Goal: Complete application form: Complete application form

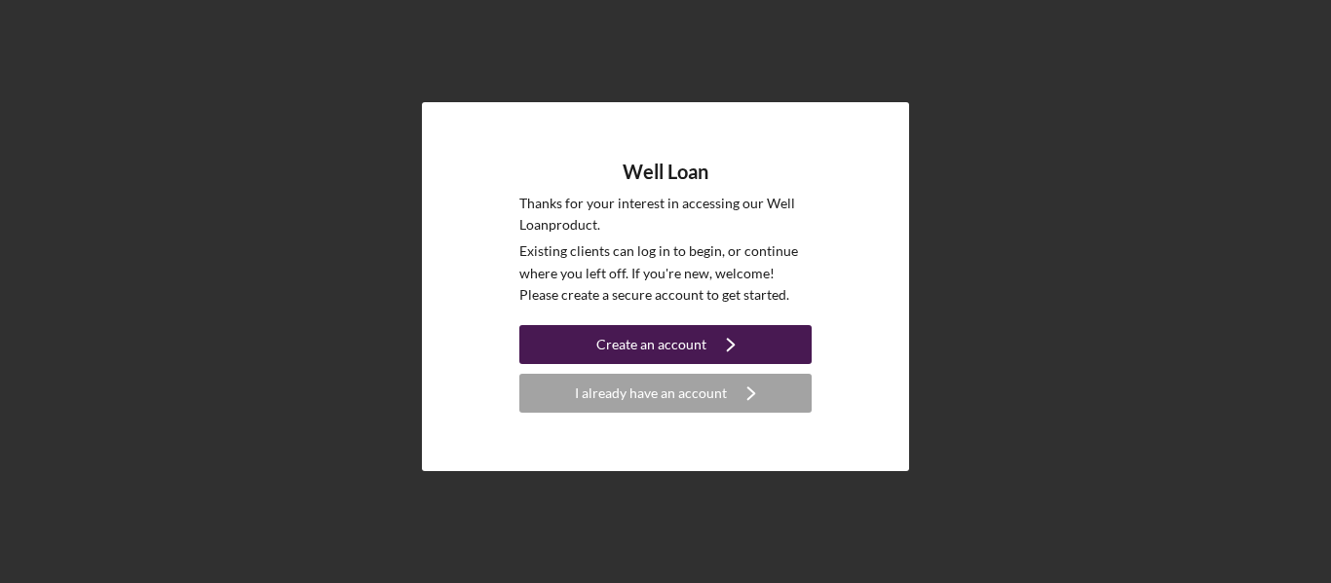
click at [699, 339] on div "Create an account" at bounding box center [651, 344] width 110 height 39
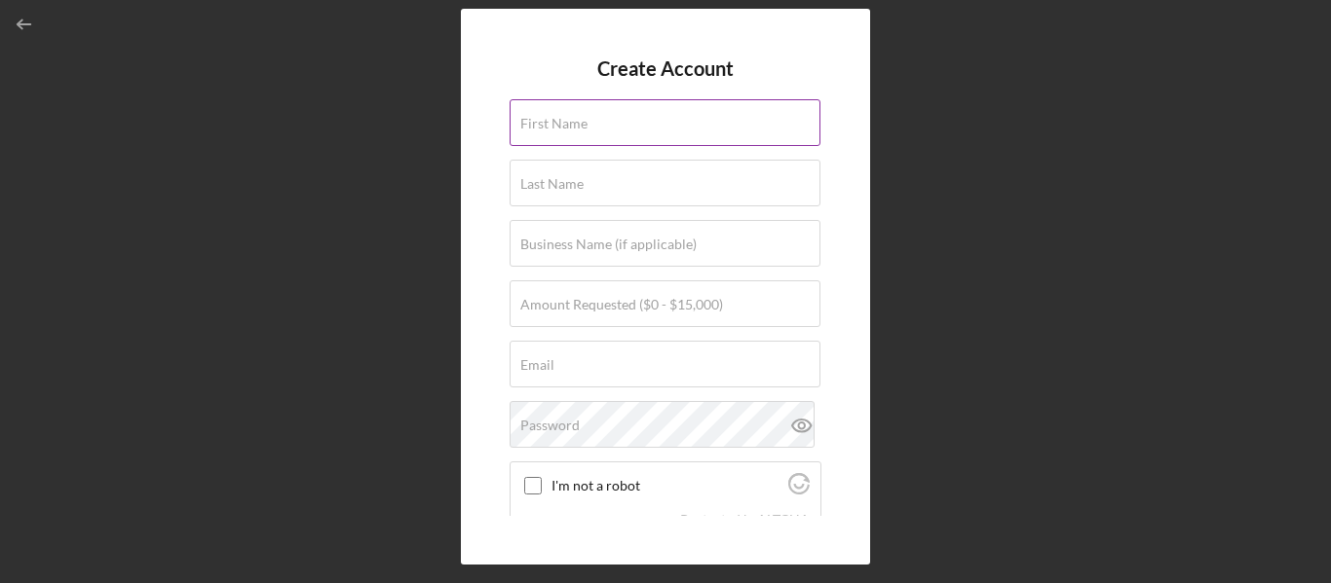
click at [582, 132] on input "First Name" at bounding box center [664, 122] width 311 height 47
type input "[PERSON_NAME]"
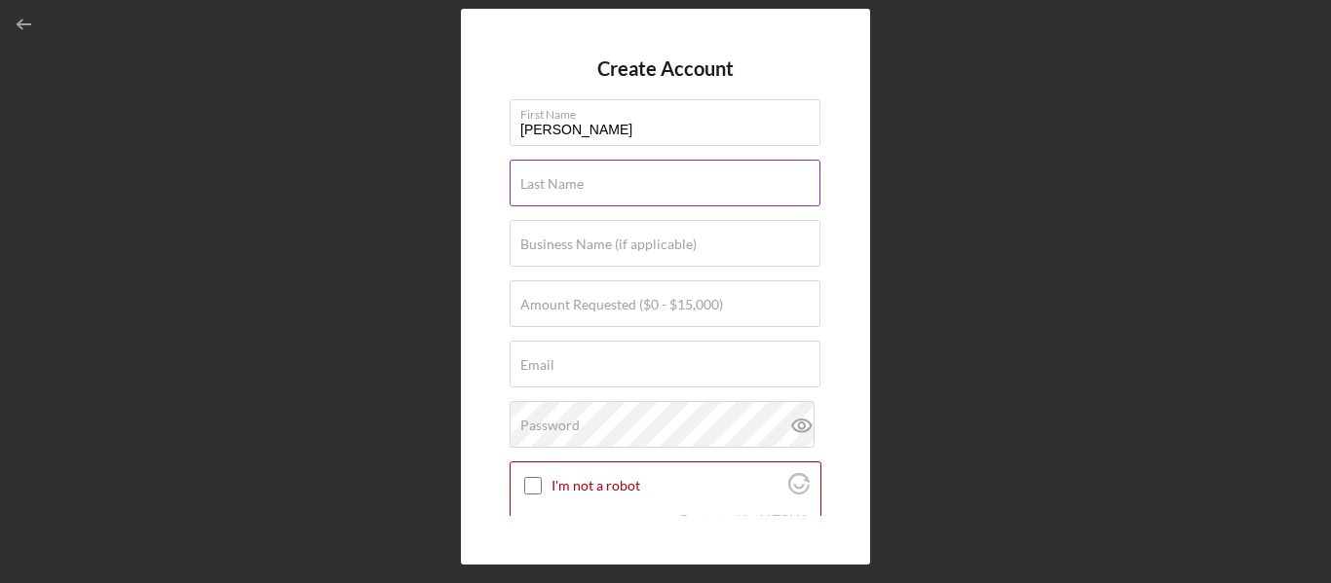
click at [542, 180] on label "Last Name" at bounding box center [551, 184] width 63 height 16
click at [542, 180] on input "Last Name" at bounding box center [664, 183] width 311 height 47
click at [542, 180] on label "Last Name" at bounding box center [670, 171] width 300 height 21
click at [542, 180] on input "Last Name" at bounding box center [664, 183] width 311 height 47
type input "[PERSON_NAME]"
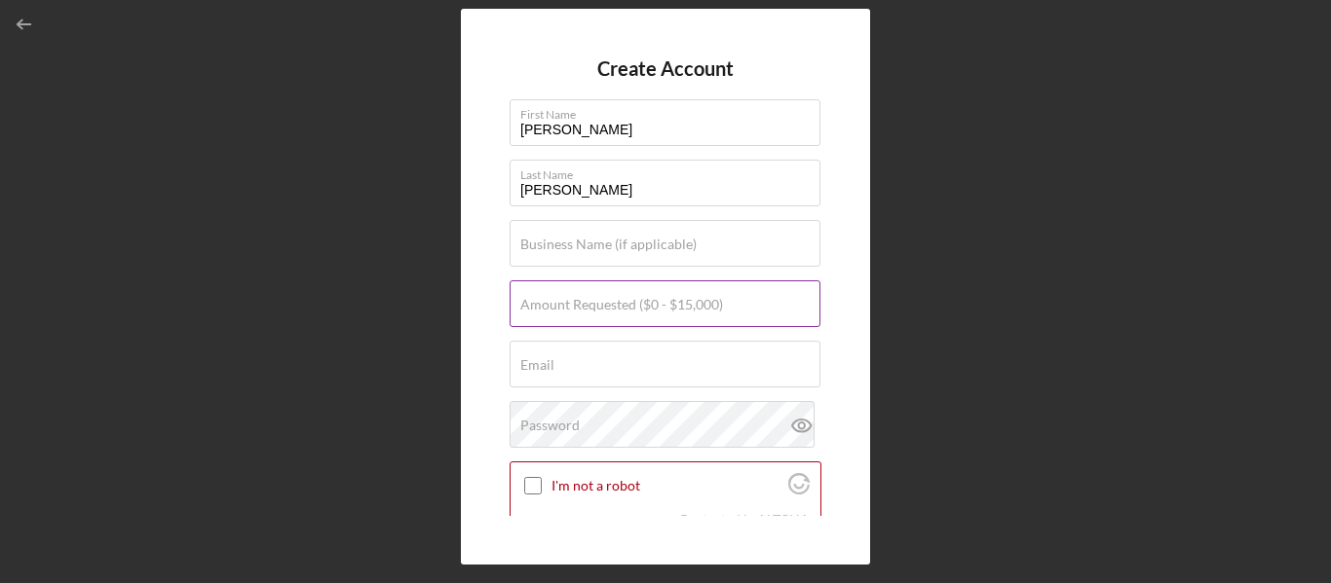
click at [590, 306] on label "Amount Requested ($0 - $15,000)" at bounding box center [621, 305] width 203 height 16
click at [590, 306] on input "Amount Requested ($0 - $15,000)" at bounding box center [664, 304] width 311 height 47
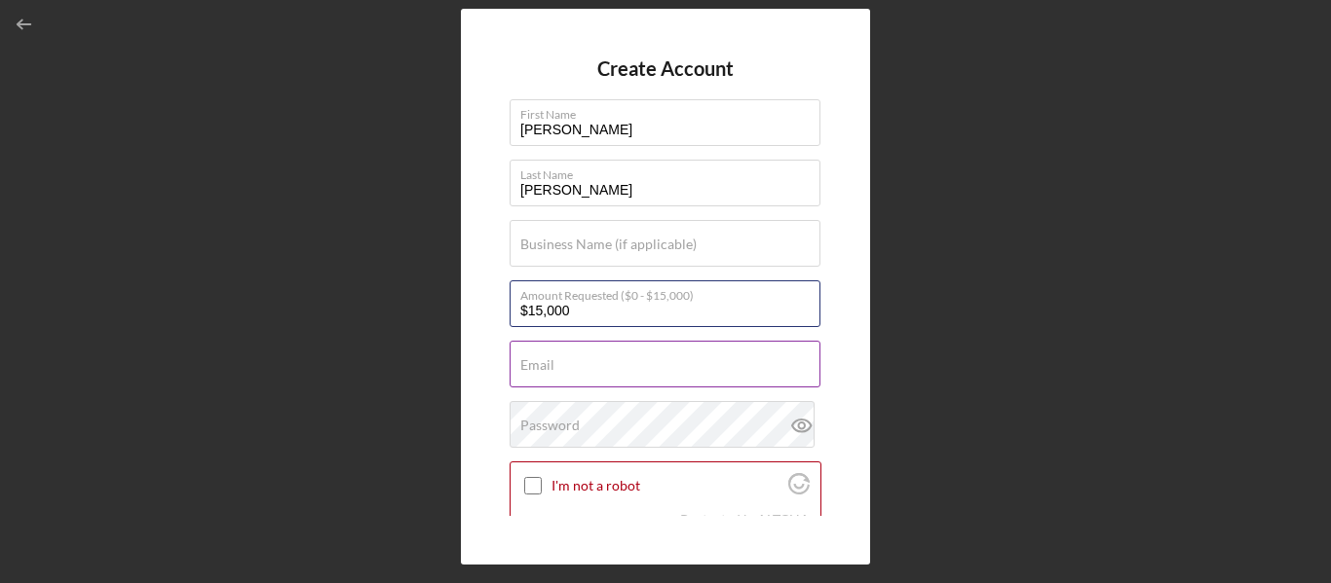
type input "$15,000"
click at [572, 369] on input "Email" at bounding box center [664, 364] width 311 height 47
type input "[EMAIL_ADDRESS][PERSON_NAME][DOMAIN_NAME]"
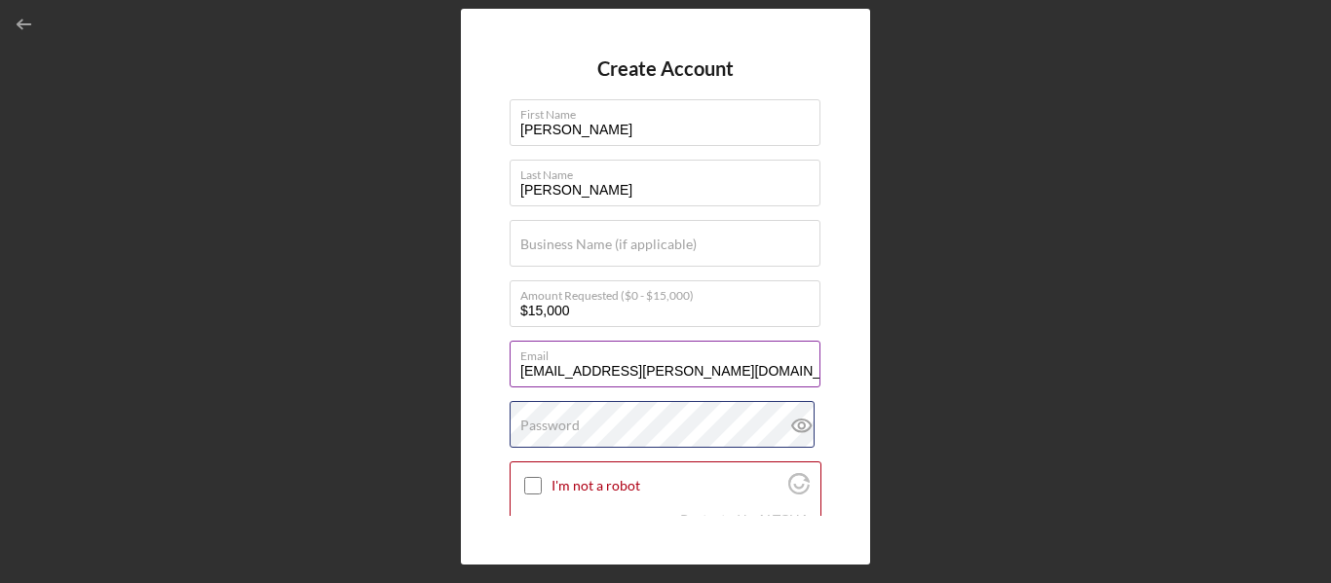
click at [595, 427] on div "Password" at bounding box center [665, 425] width 312 height 49
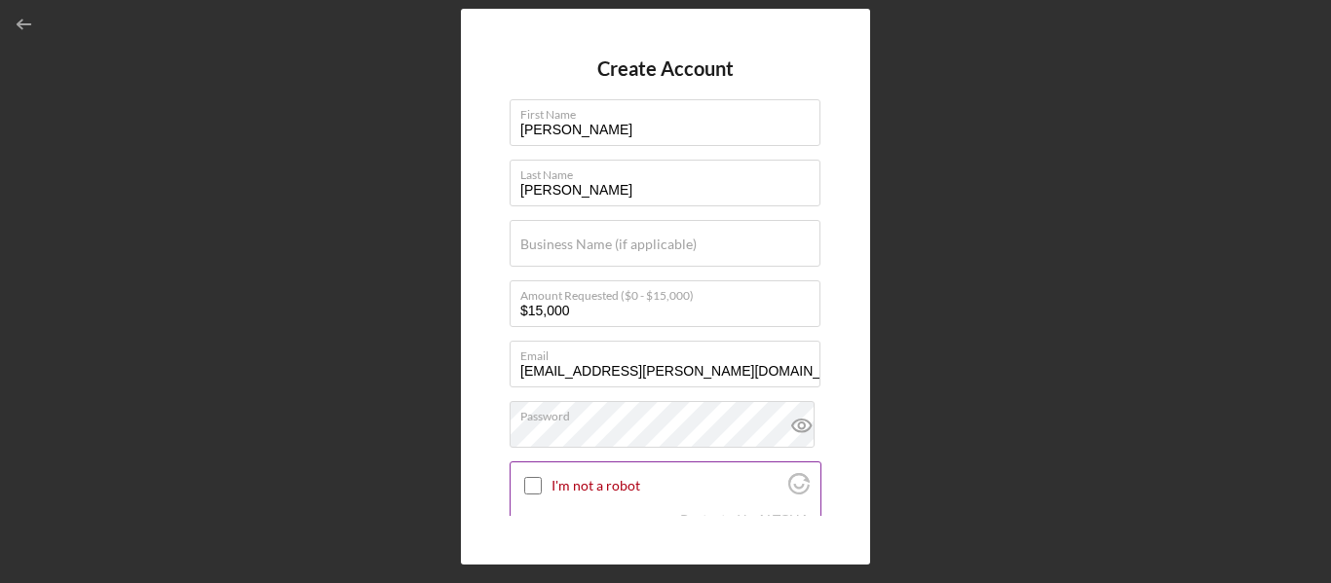
click at [531, 488] on input "I'm not a robot" at bounding box center [533, 486] width 18 height 18
checkbox input "true"
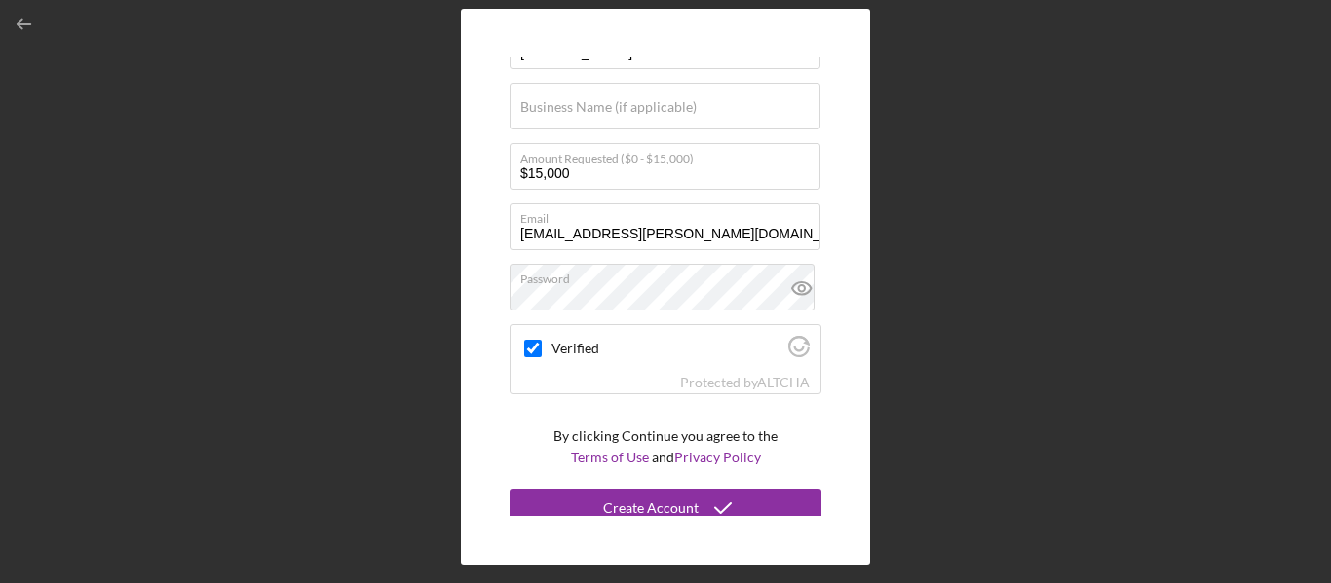
scroll to position [149, 0]
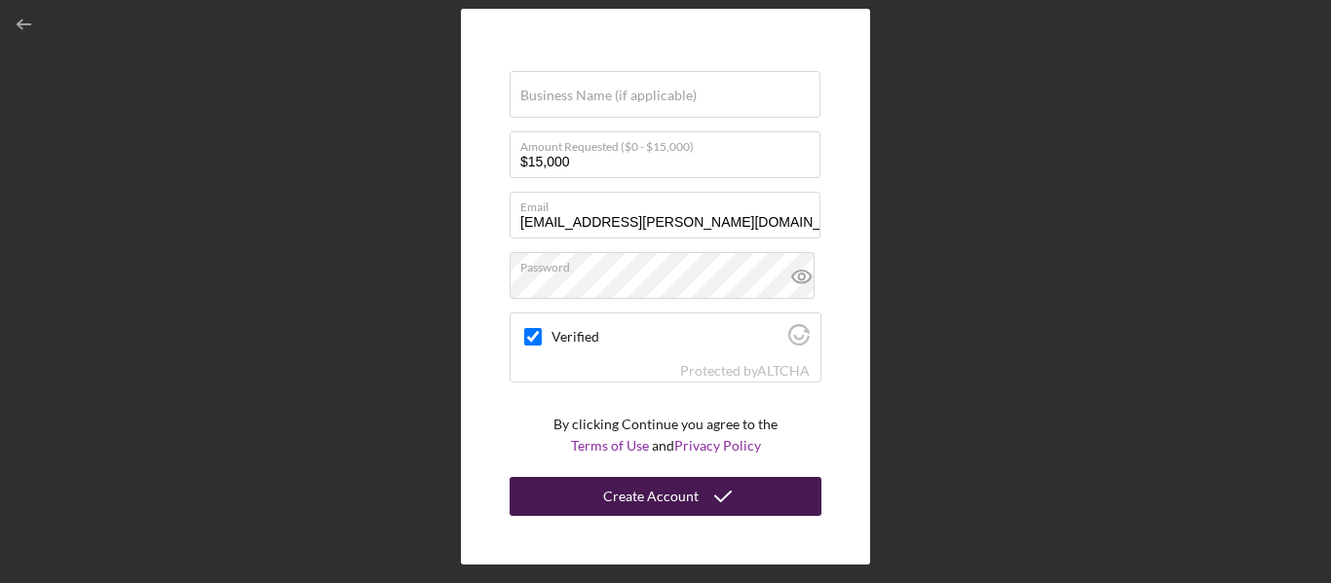
click at [698, 497] on icon "submit" at bounding box center [722, 496] width 49 height 49
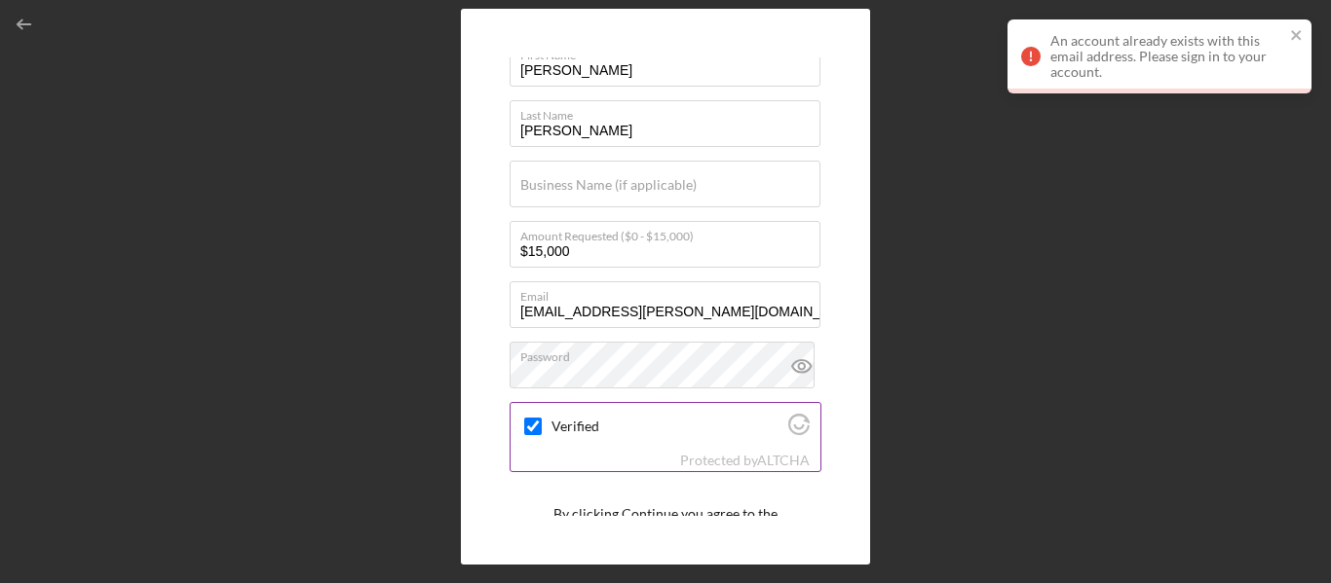
scroll to position [0, 0]
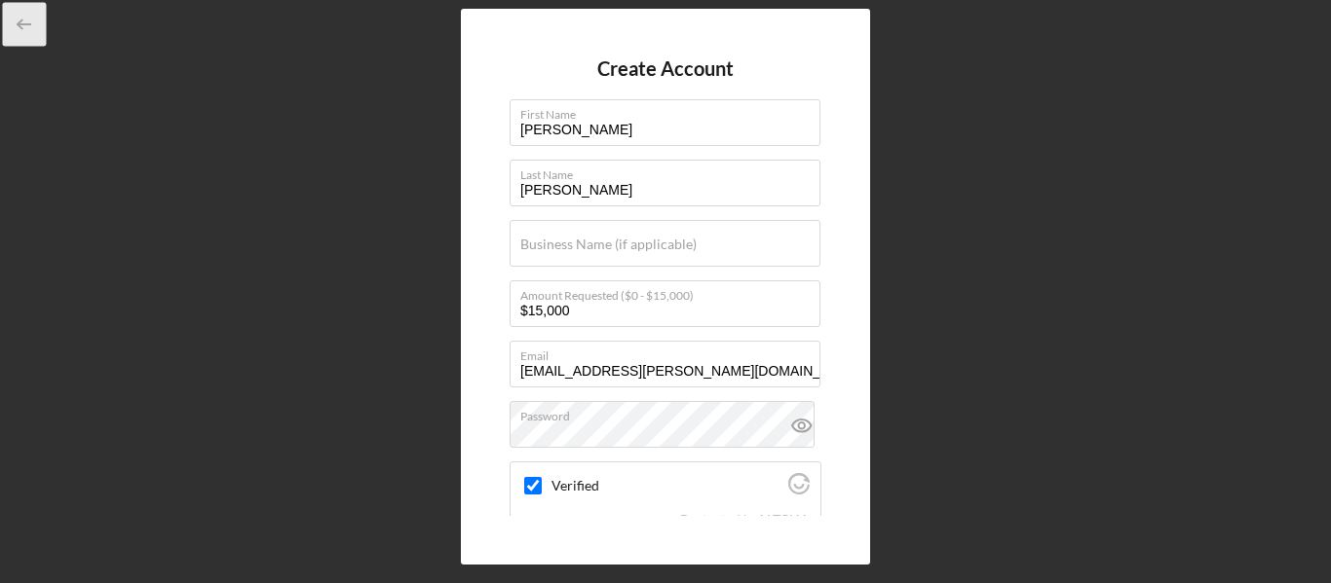
click at [24, 22] on icon "button" at bounding box center [25, 25] width 44 height 44
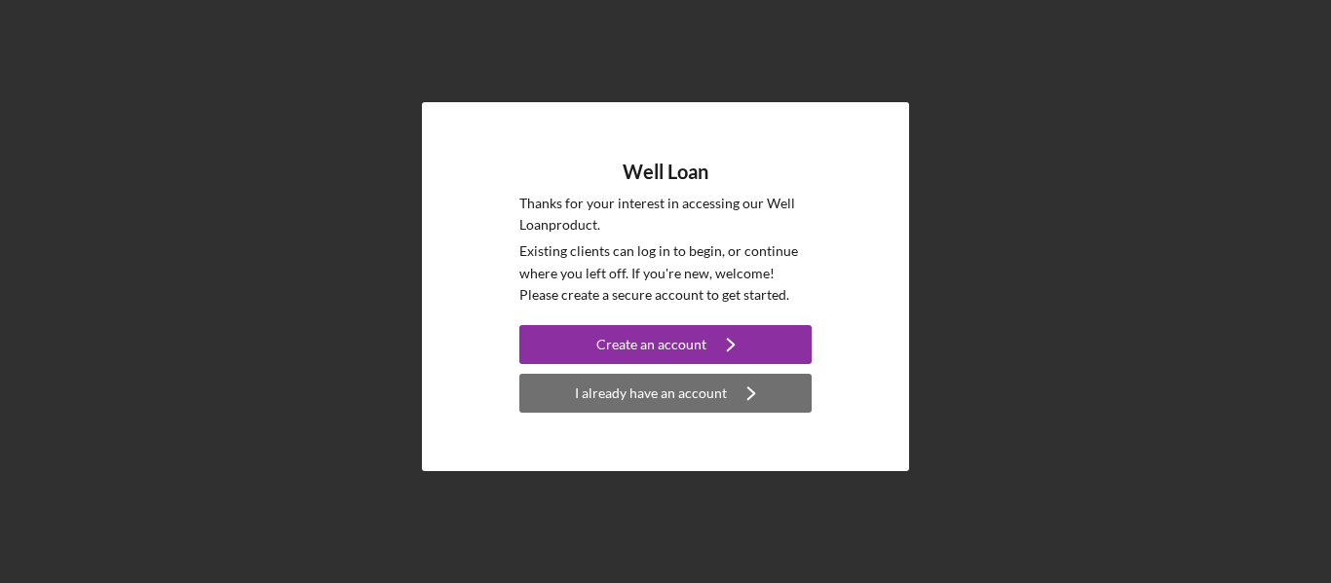
click at [693, 401] on div "I already have an account" at bounding box center [651, 393] width 152 height 39
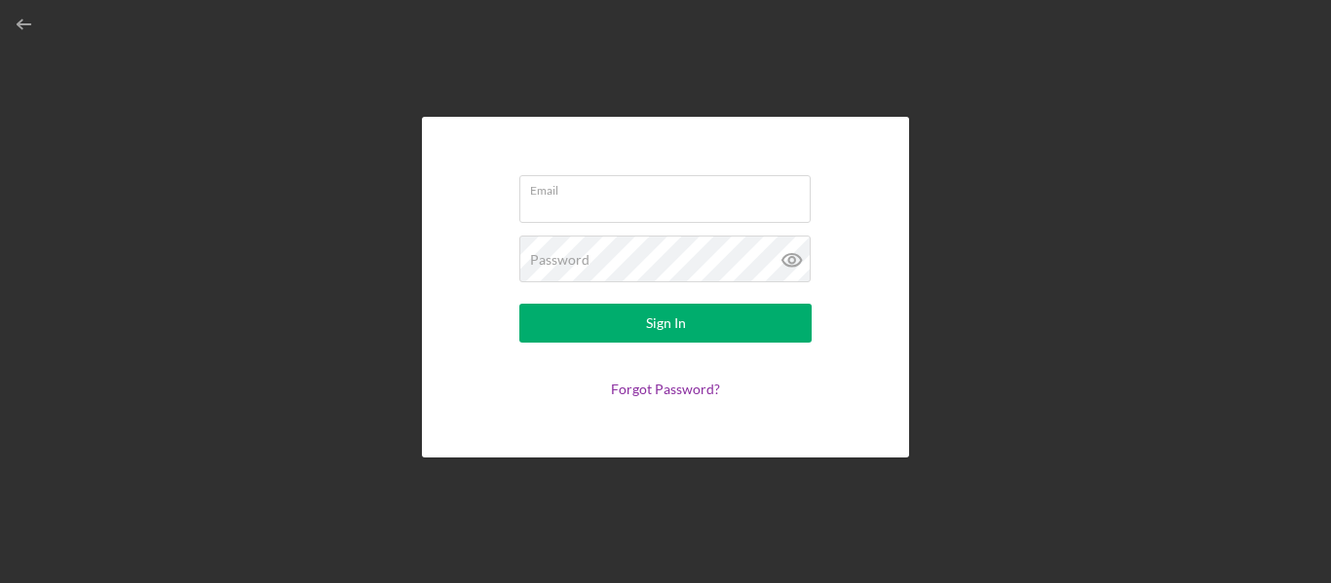
type input "[EMAIL_ADDRESS][PERSON_NAME][DOMAIN_NAME]"
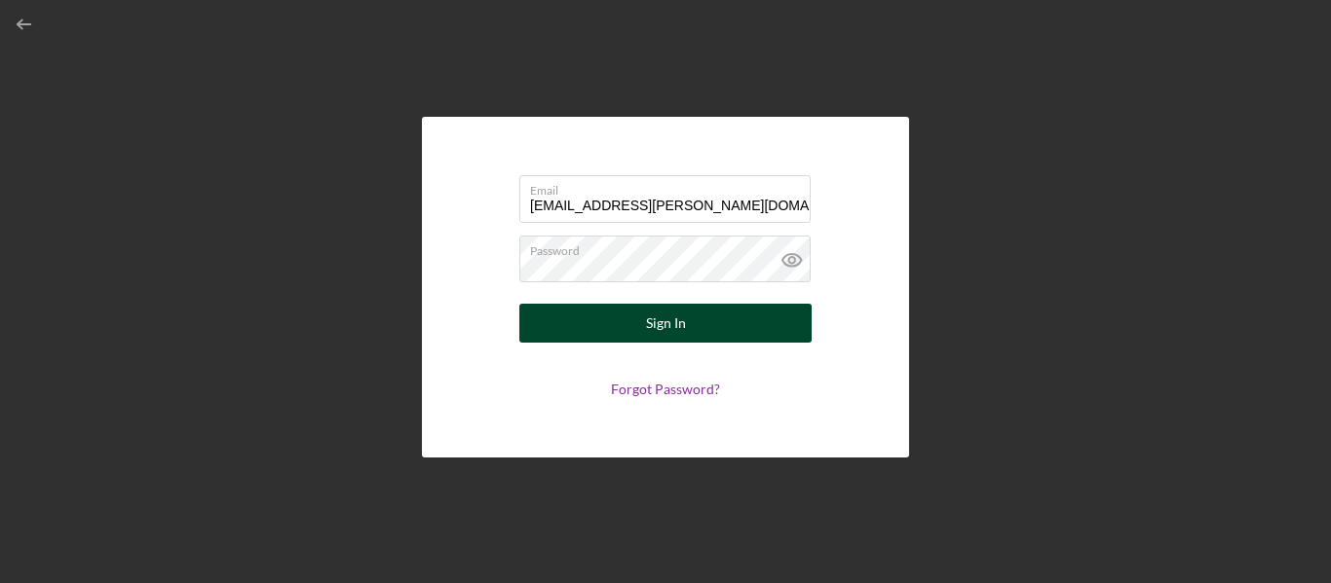
click at [678, 319] on div "Sign In" at bounding box center [666, 323] width 40 height 39
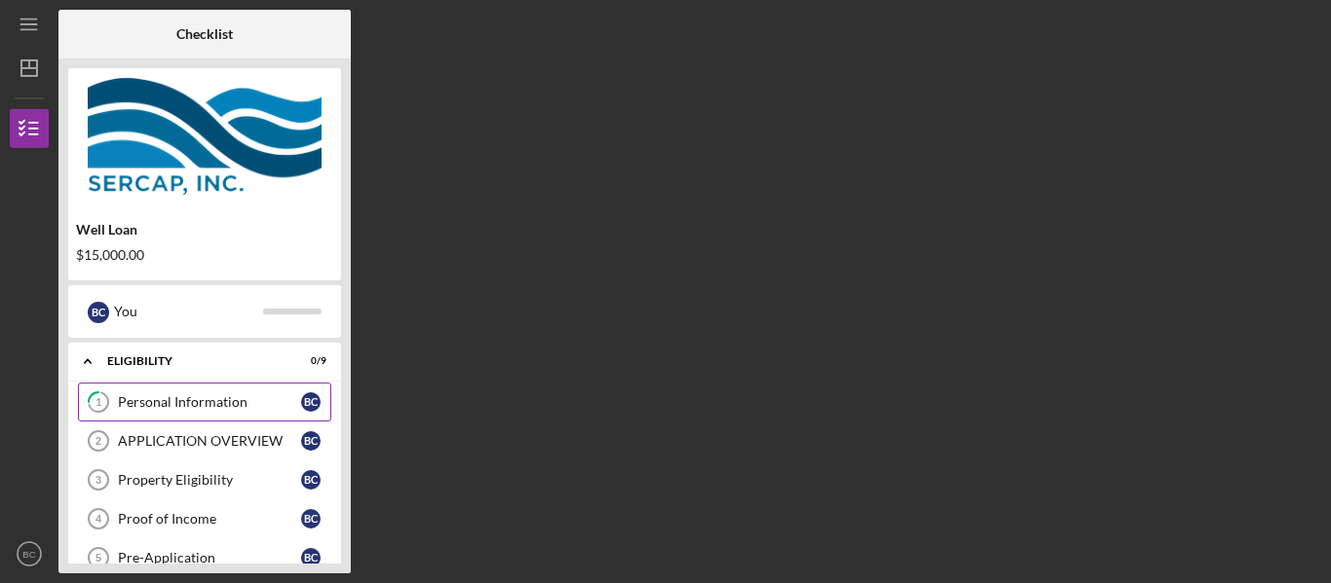
click at [214, 398] on div "Personal Information" at bounding box center [209, 403] width 183 height 16
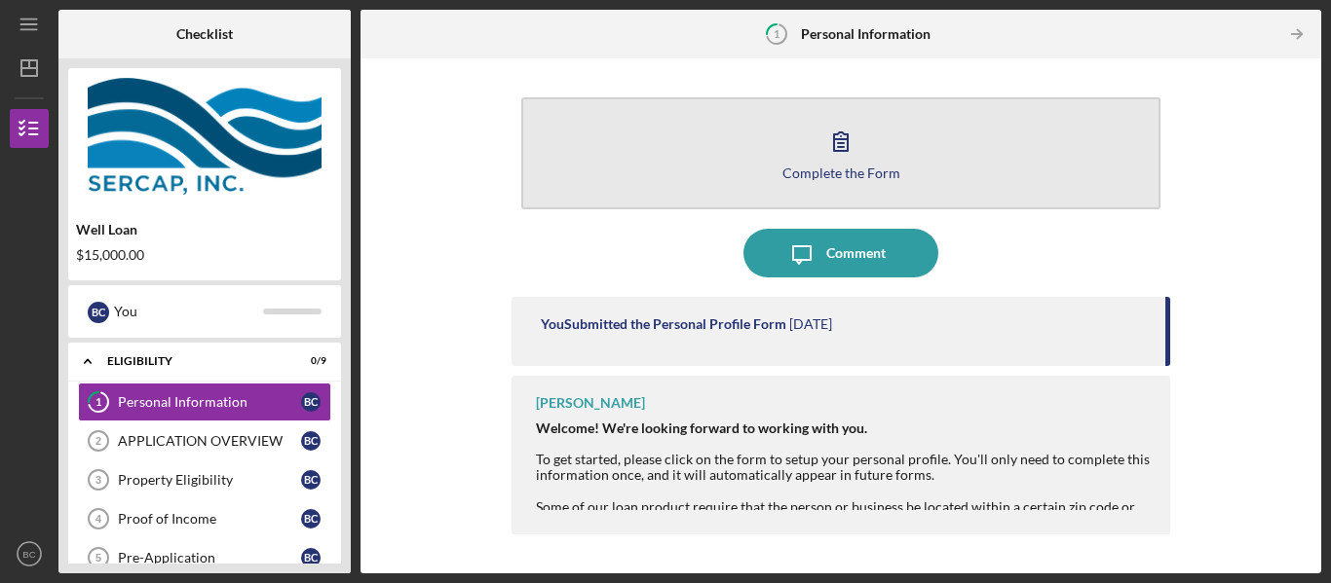
click at [853, 145] on icon "button" at bounding box center [840, 141] width 49 height 49
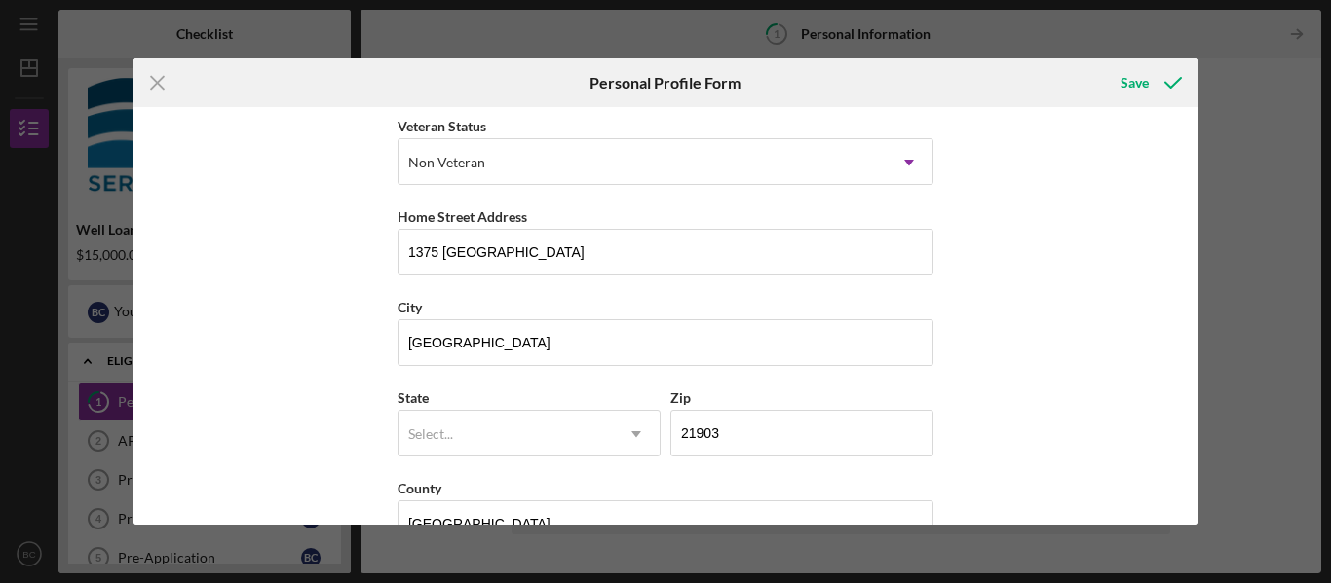
scroll to position [327, 0]
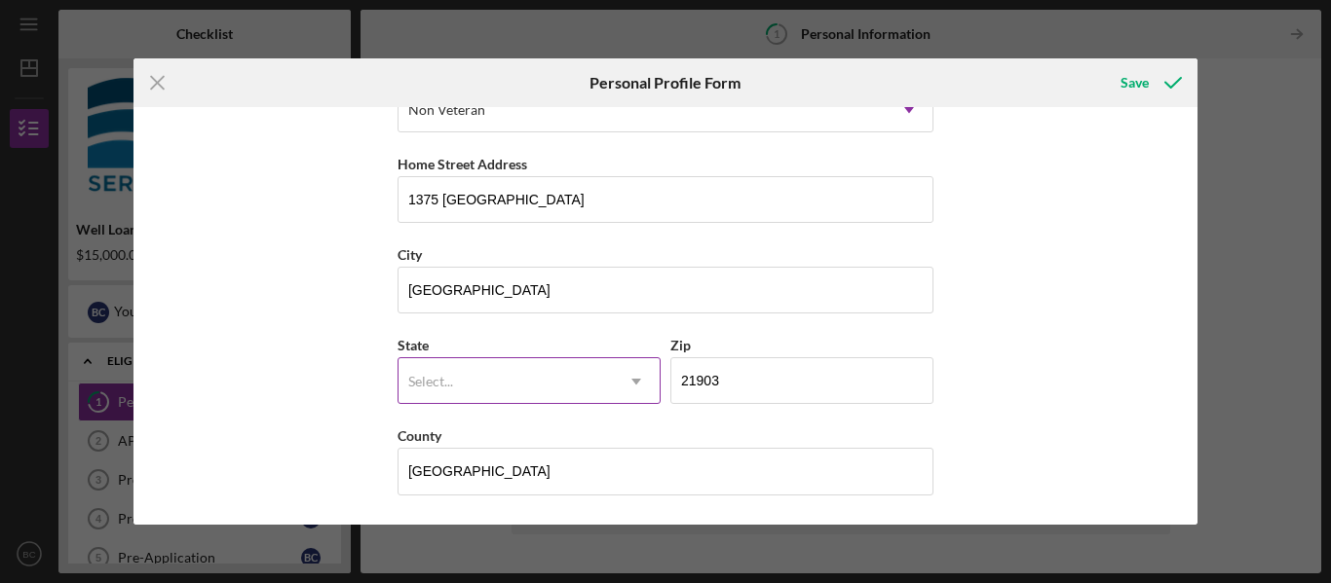
click at [633, 383] on use at bounding box center [636, 382] width 10 height 6
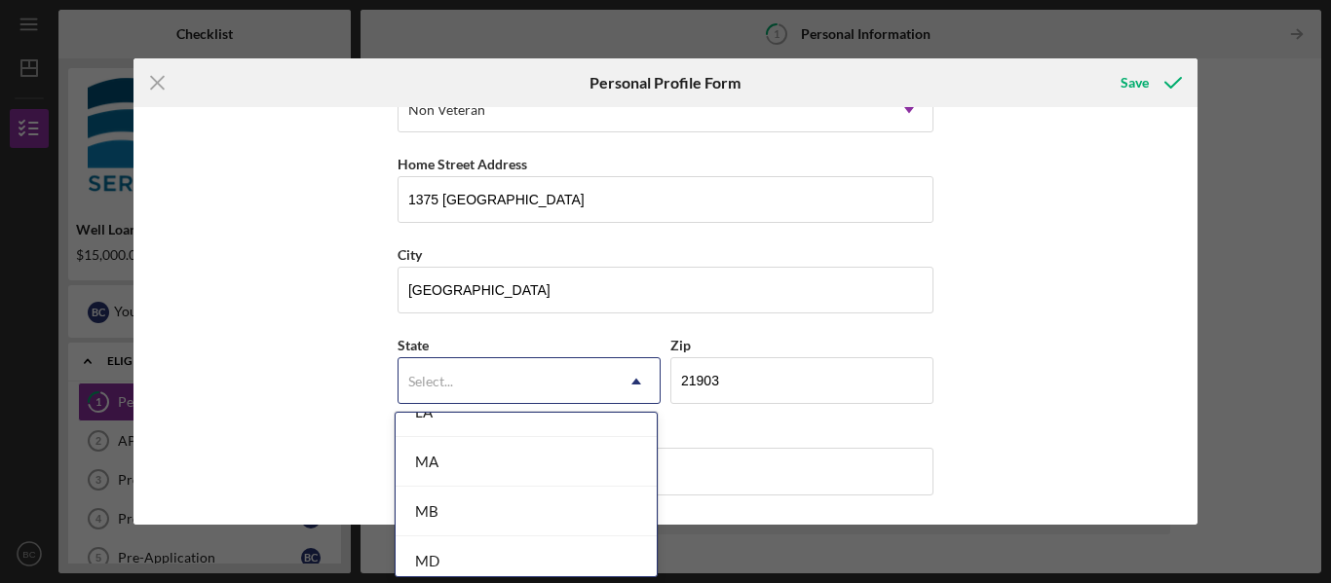
scroll to position [1376, 0]
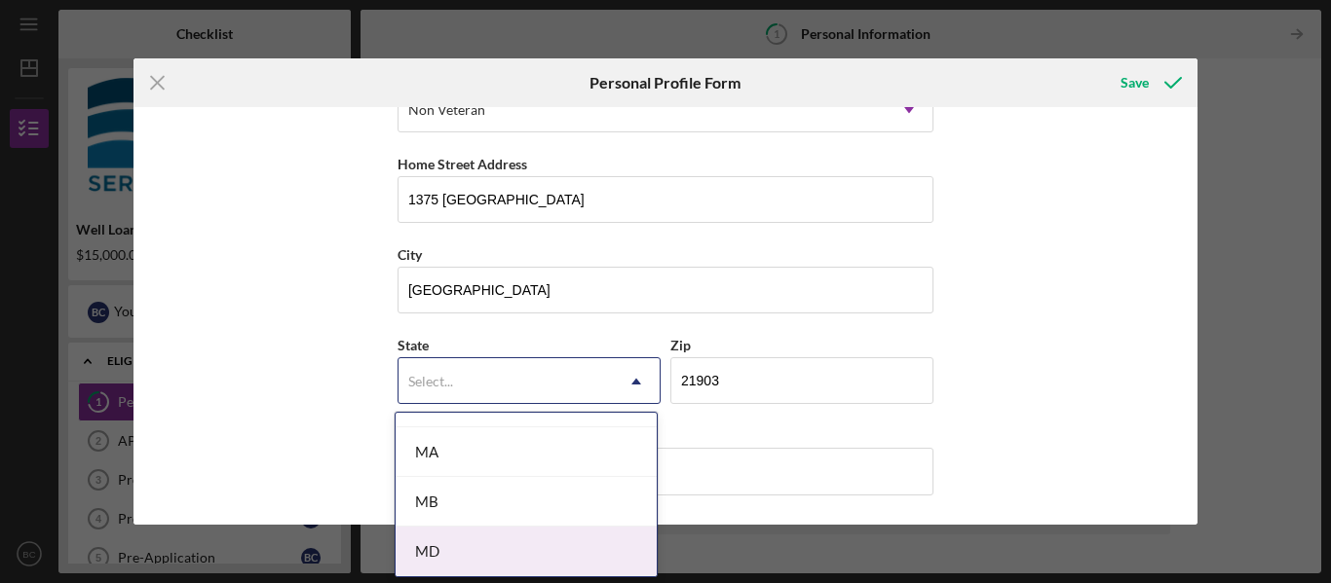
click at [434, 550] on div "MD" at bounding box center [525, 552] width 261 height 50
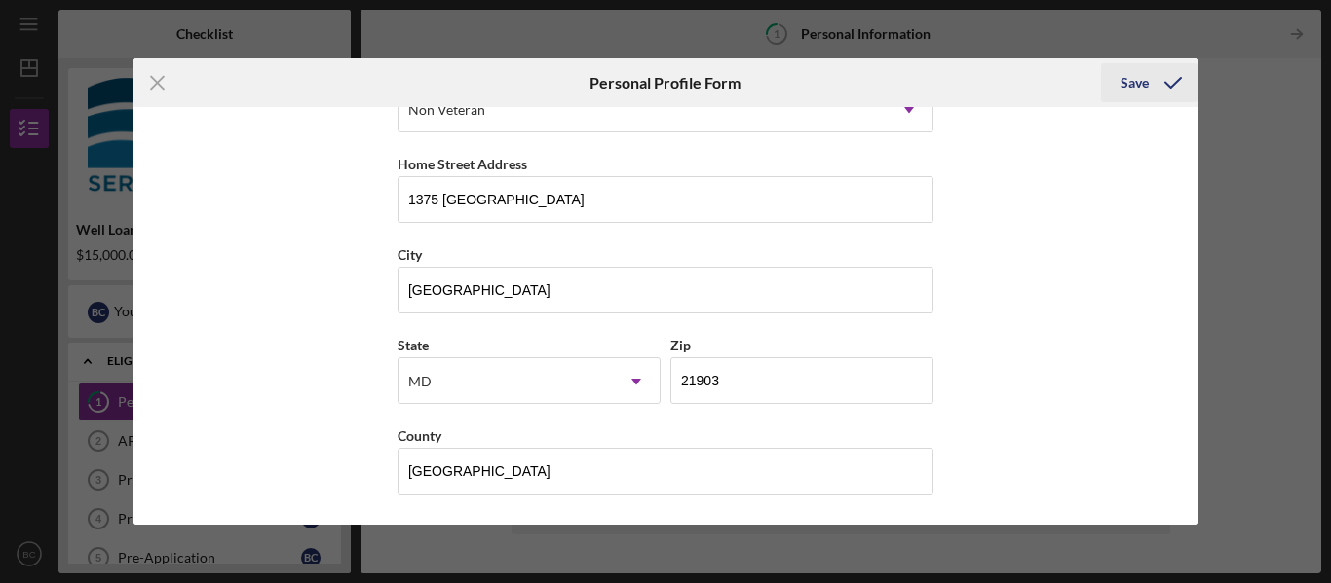
click at [1137, 79] on div "Save" at bounding box center [1134, 82] width 28 height 39
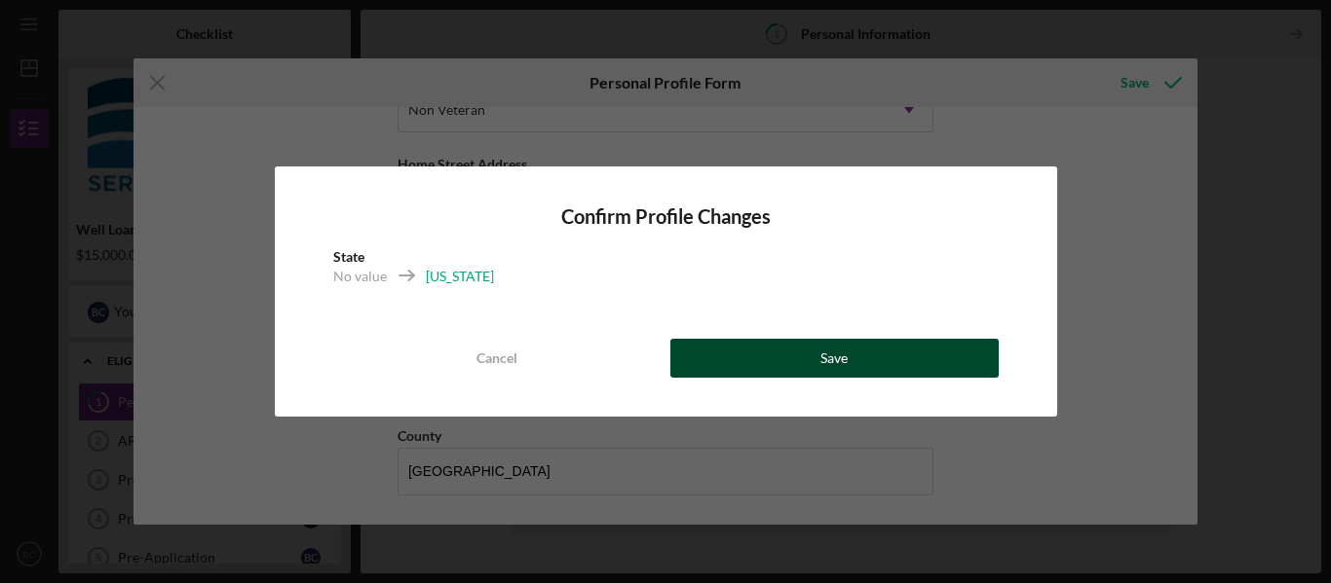
click at [857, 354] on button "Save" at bounding box center [834, 358] width 328 height 39
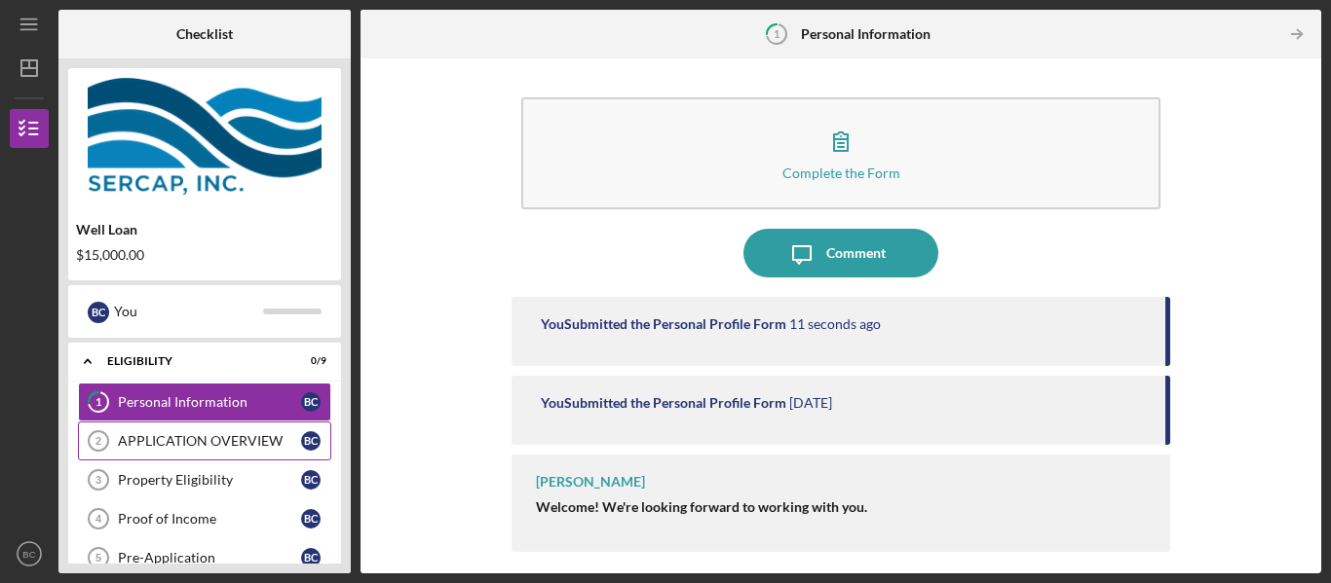
click at [234, 437] on div "APPLICATION OVERVIEW" at bounding box center [209, 441] width 183 height 16
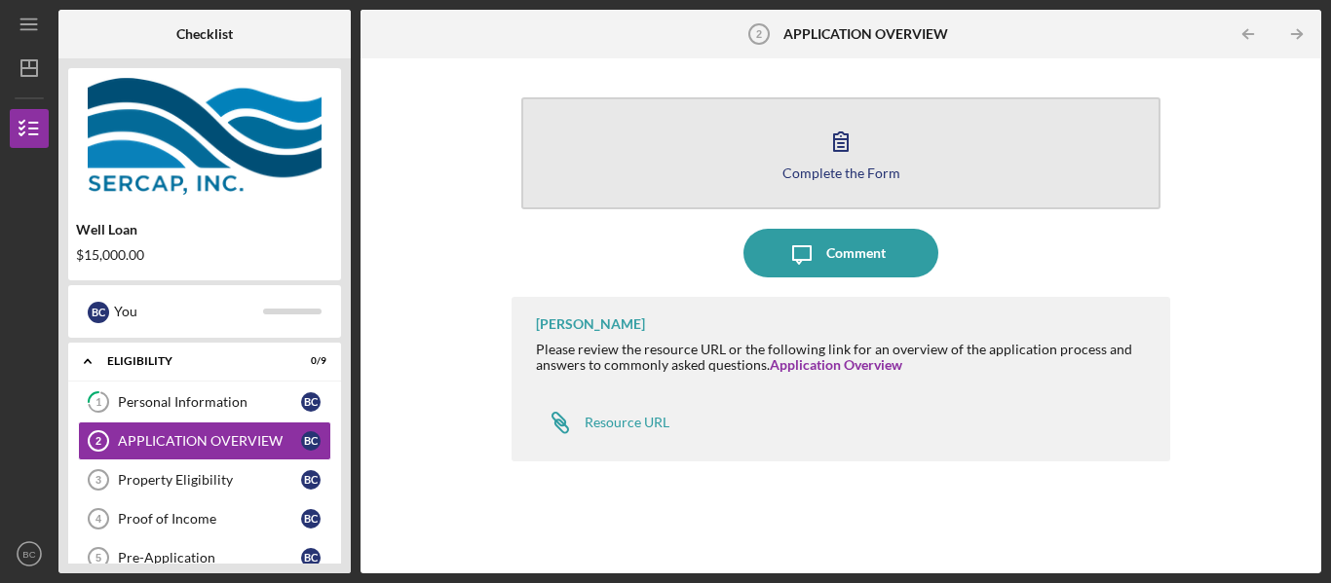
click at [859, 148] on icon "button" at bounding box center [840, 141] width 49 height 49
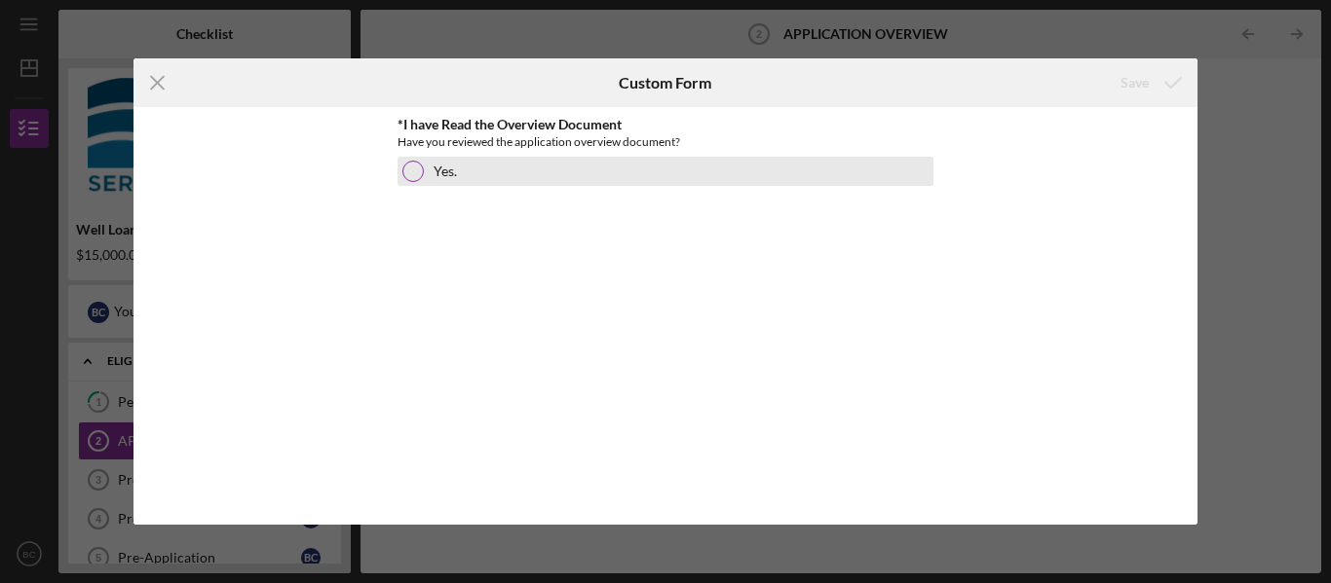
click at [414, 171] on div at bounding box center [412, 171] width 21 height 21
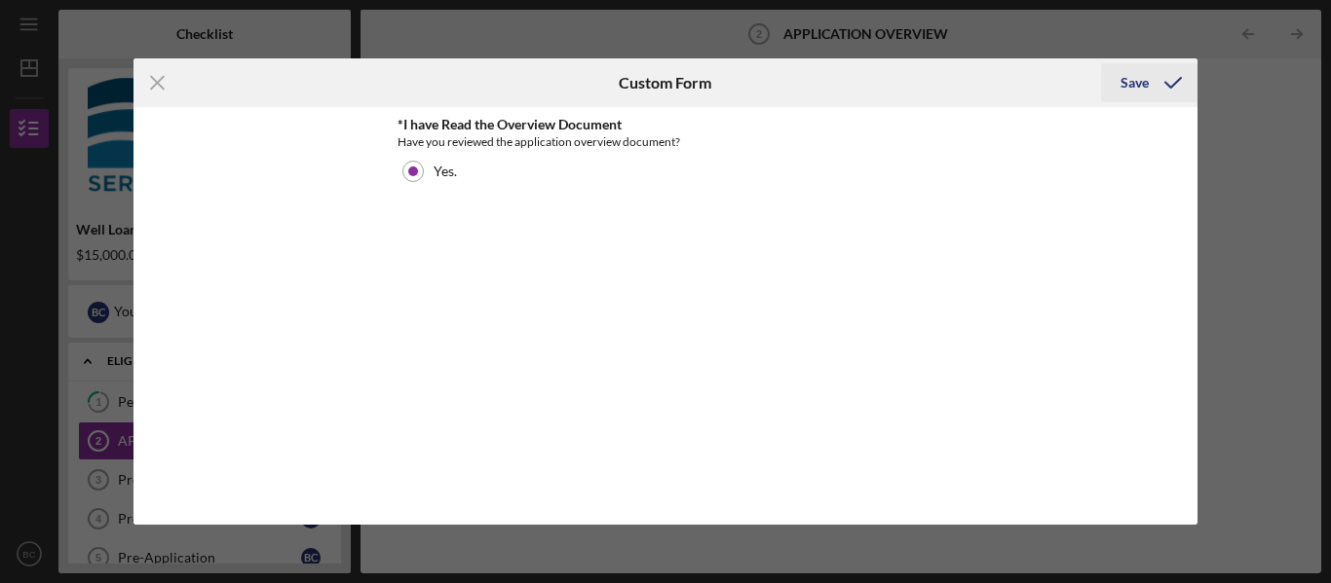
click at [1134, 81] on div "Save" at bounding box center [1134, 82] width 28 height 39
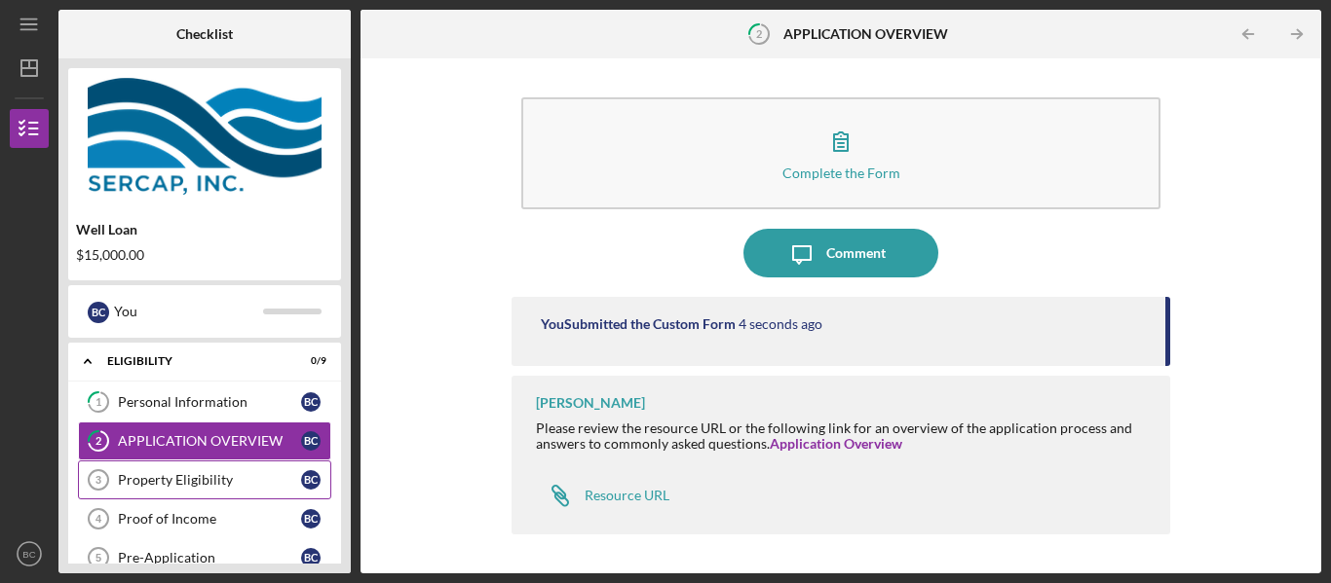
click at [190, 475] on div "Property Eligibility" at bounding box center [209, 480] width 183 height 16
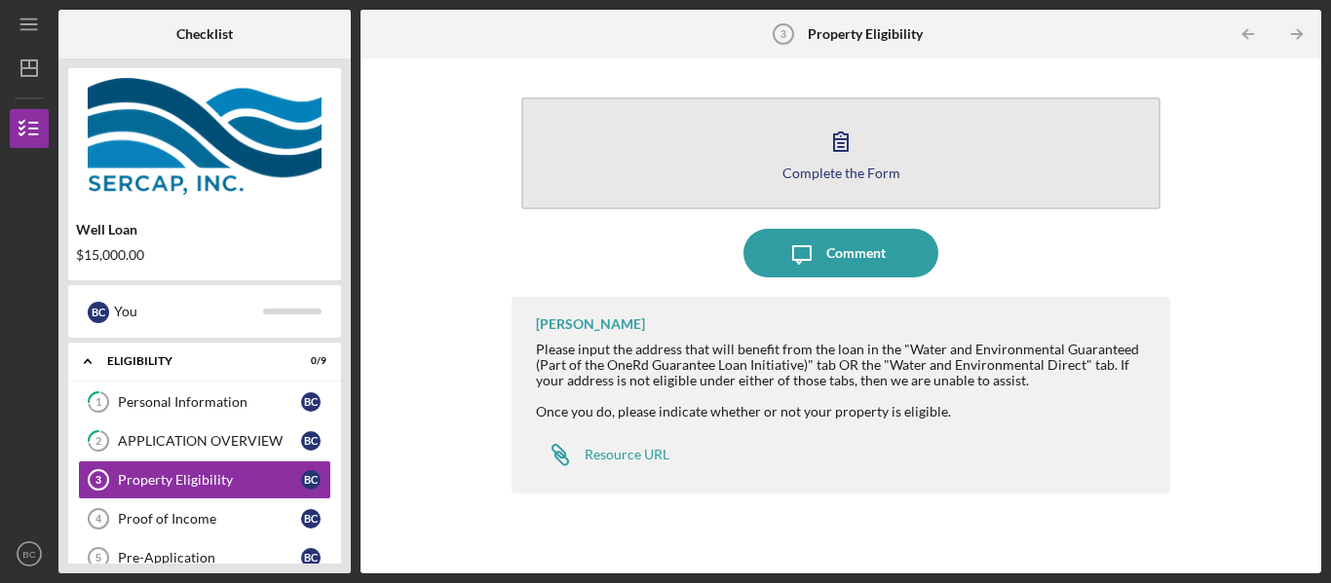
click at [834, 153] on icon "button" at bounding box center [840, 141] width 49 height 49
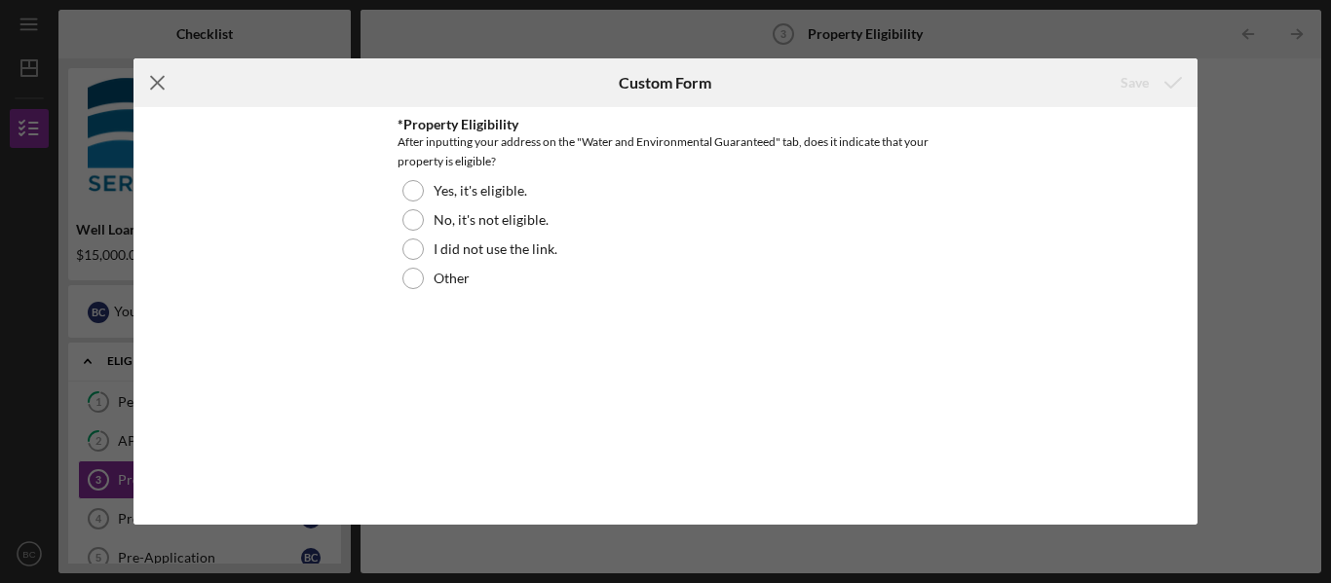
click at [160, 81] on icon "Icon/Menu Close" at bounding box center [157, 82] width 49 height 49
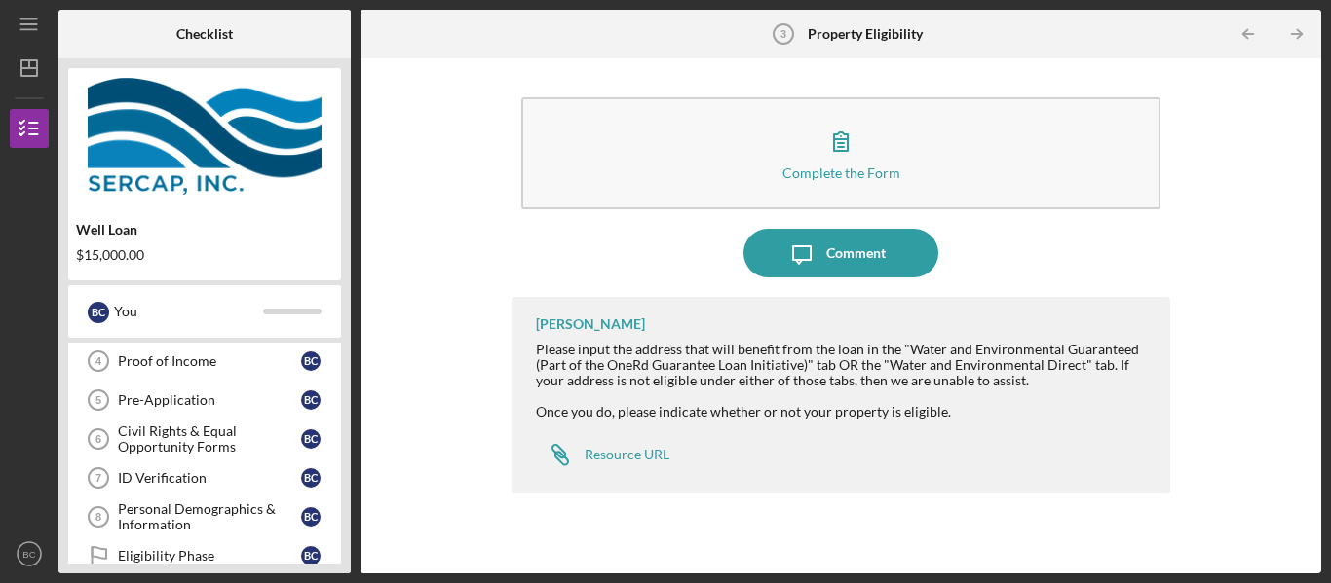
scroll to position [161, 0]
click at [197, 354] on div "Proof of Income" at bounding box center [209, 359] width 183 height 16
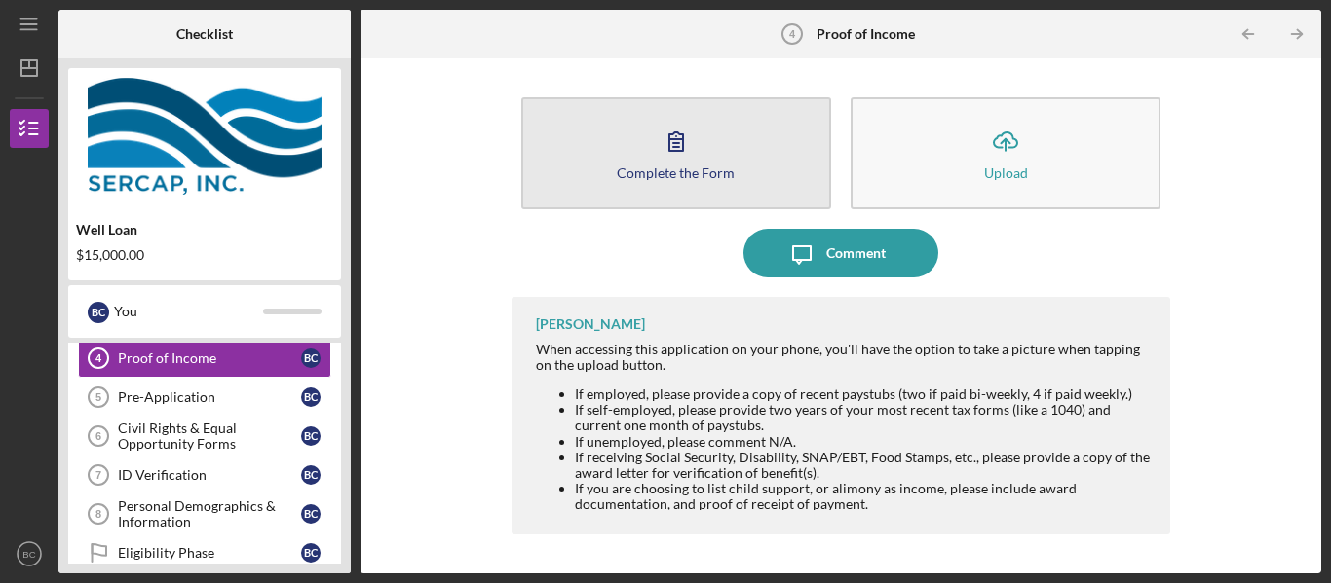
click at [693, 158] on icon "button" at bounding box center [676, 141] width 49 height 49
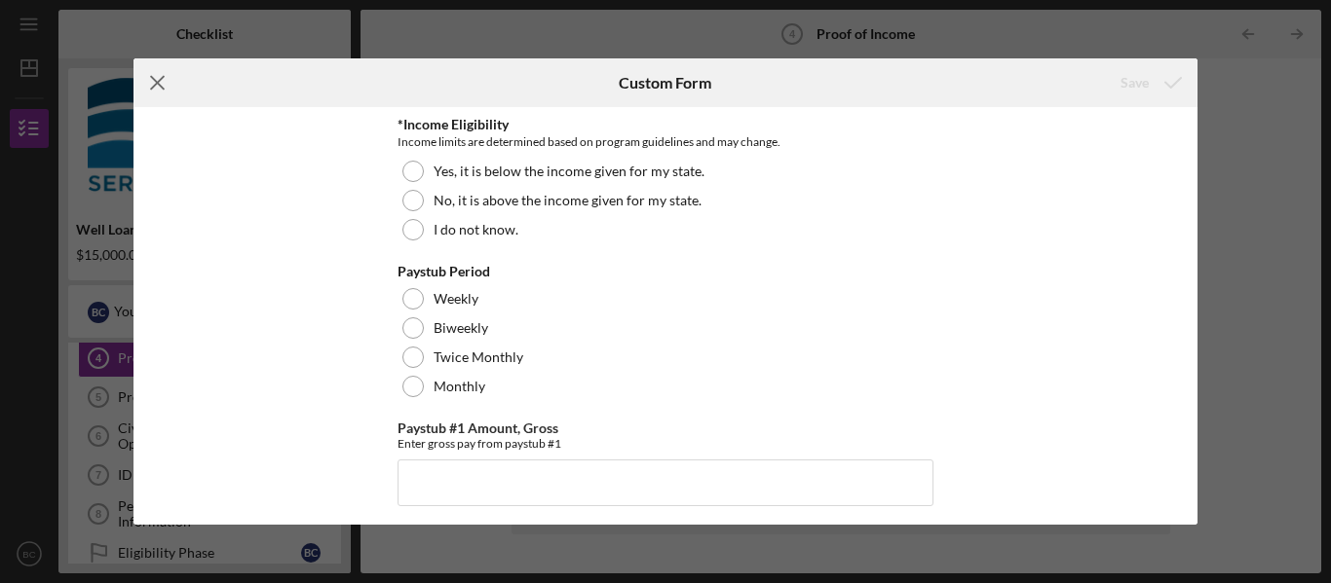
click at [159, 82] on icon "Icon/Menu Close" at bounding box center [157, 82] width 49 height 49
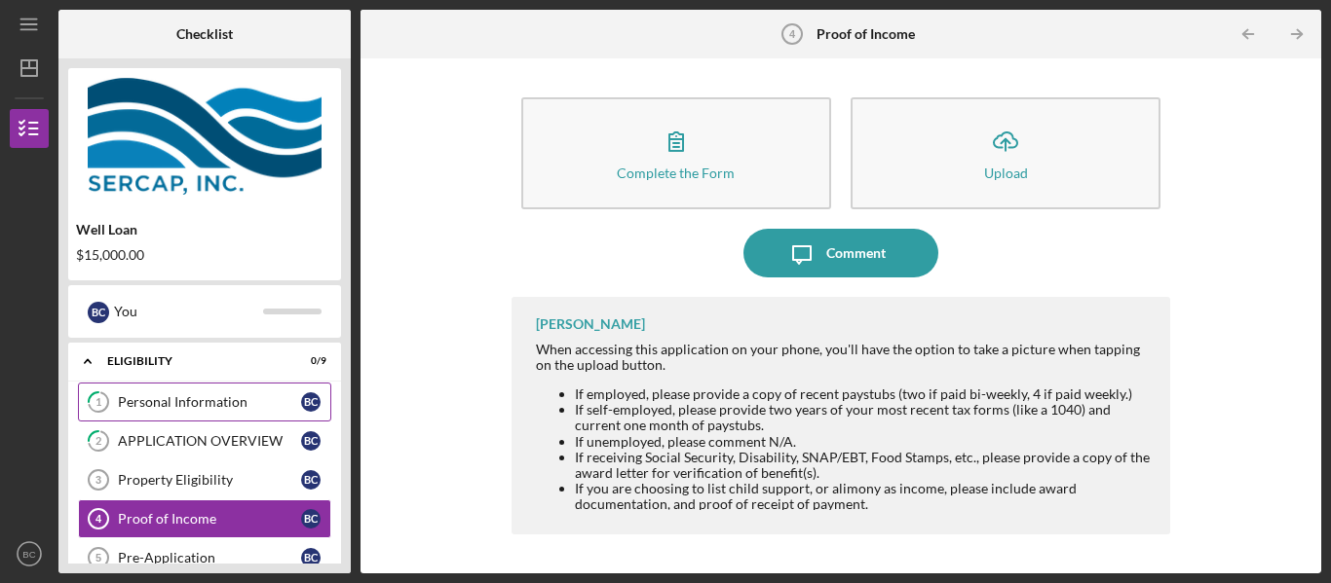
click at [206, 400] on div "Personal Information" at bounding box center [209, 403] width 183 height 16
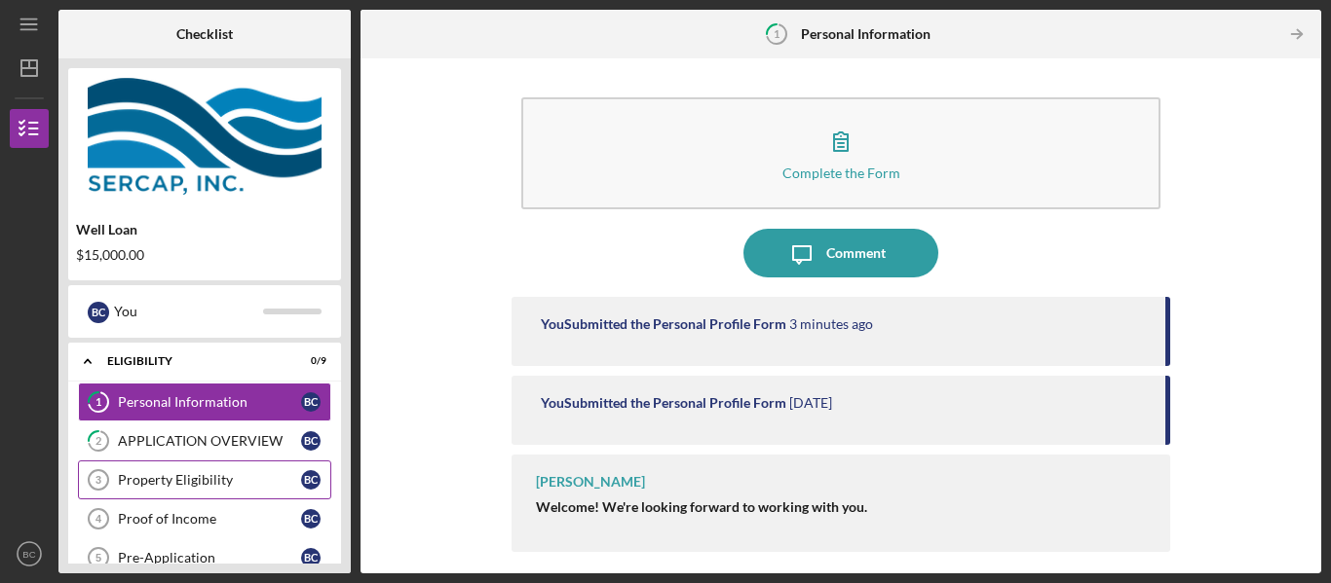
click at [218, 481] on div "Property Eligibility" at bounding box center [209, 480] width 183 height 16
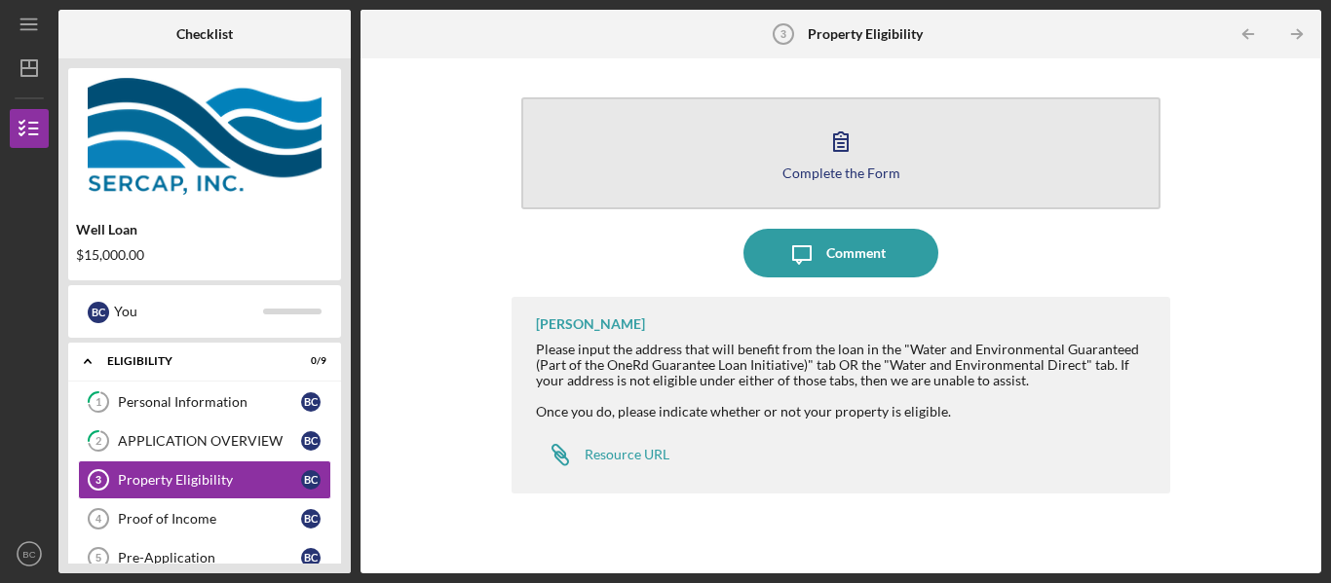
click at [839, 145] on icon "button" at bounding box center [840, 141] width 49 height 49
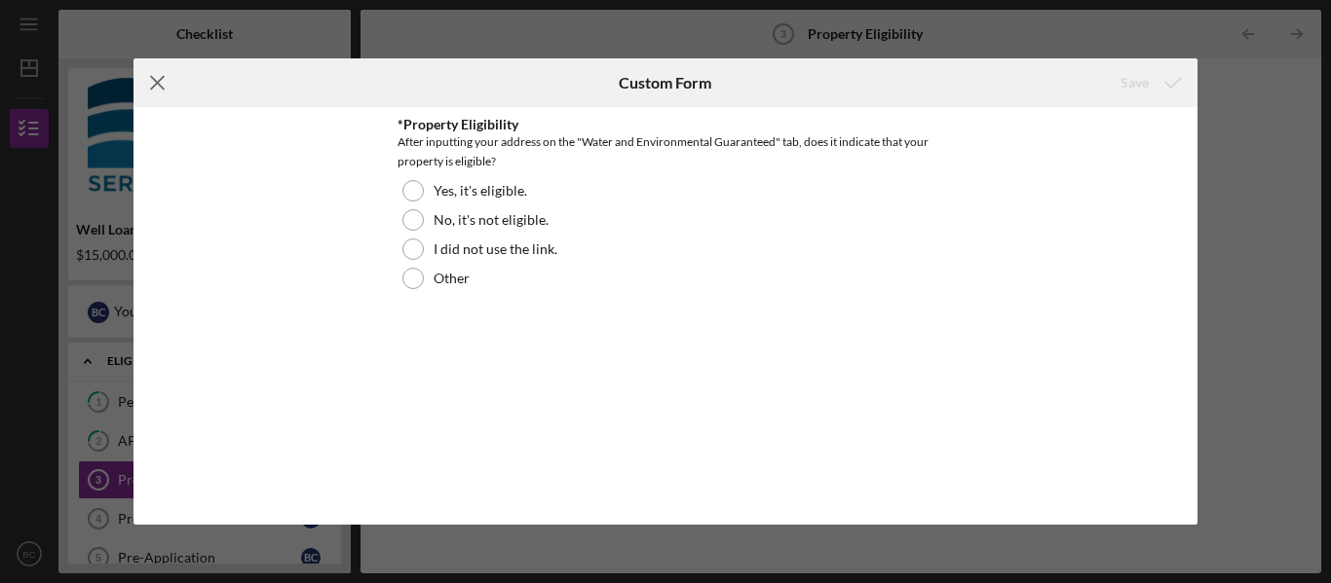
click at [156, 80] on icon "Icon/Menu Close" at bounding box center [157, 82] width 49 height 49
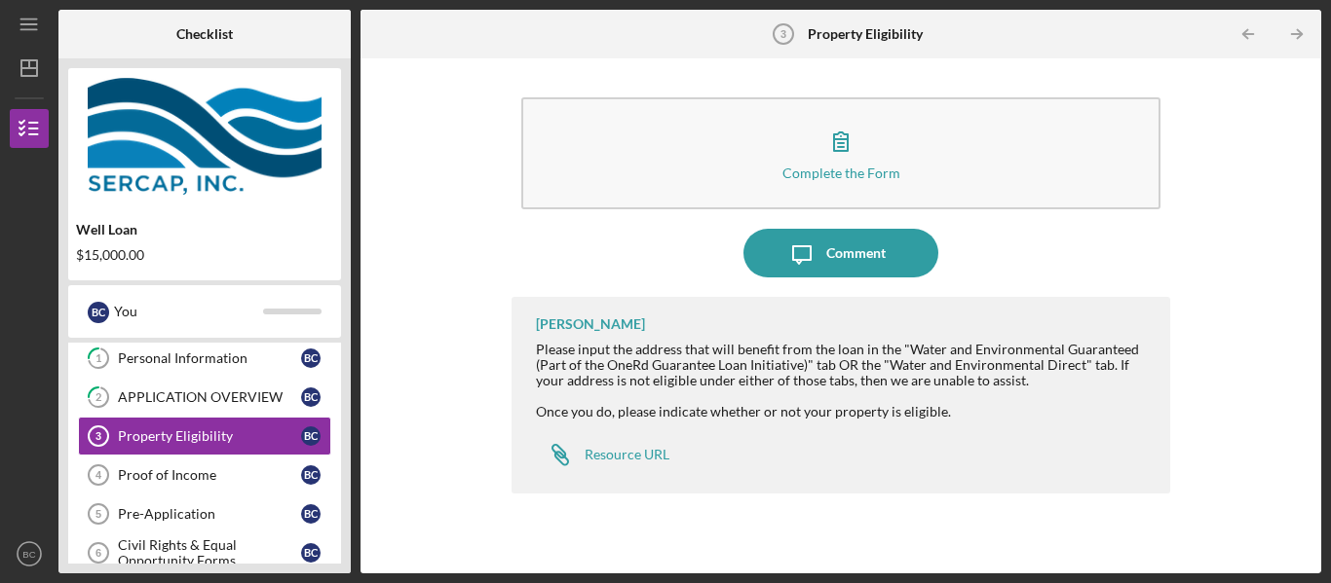
scroll to position [43, 0]
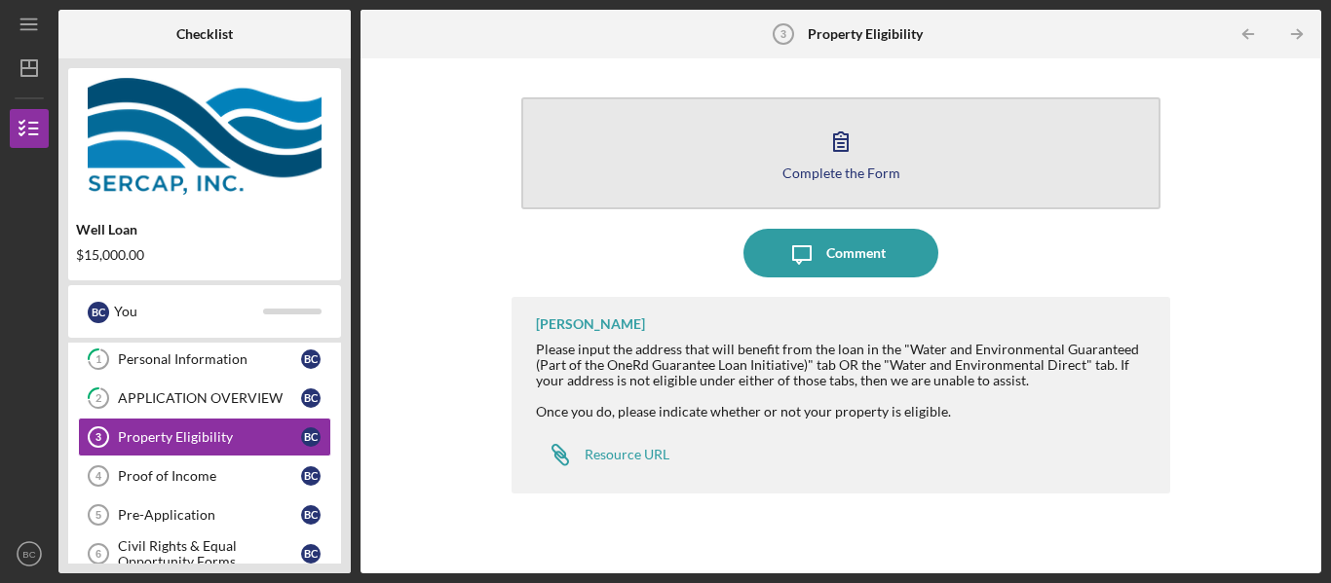
click at [837, 166] on div "Complete the Form" at bounding box center [841, 173] width 118 height 15
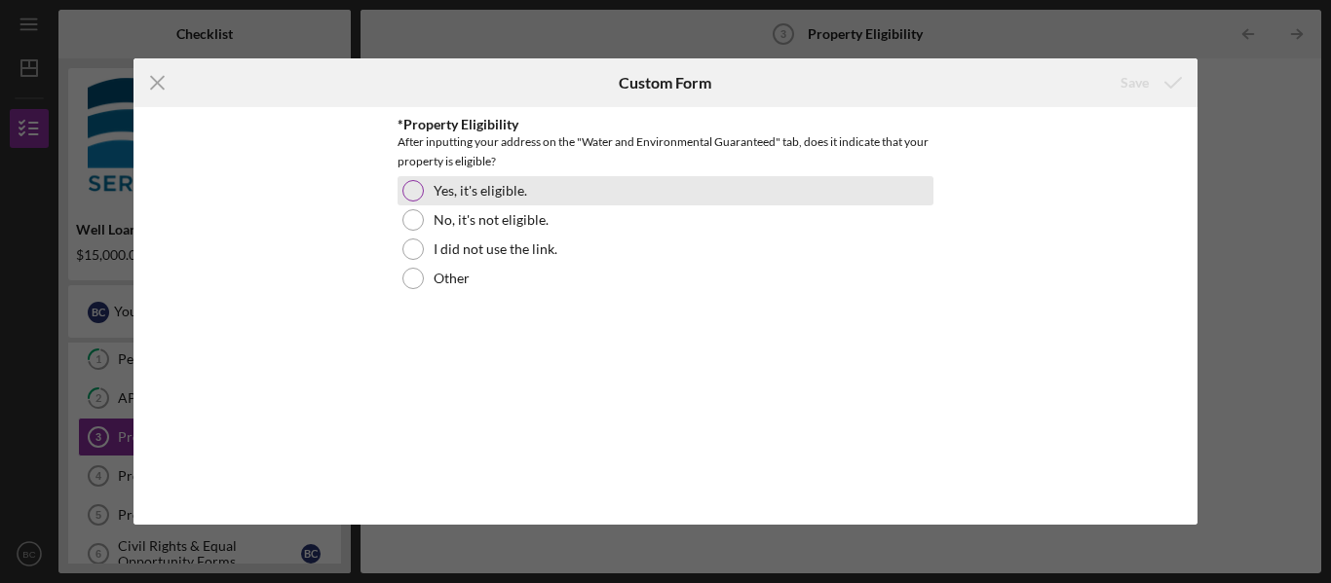
click at [419, 188] on div at bounding box center [412, 190] width 21 height 21
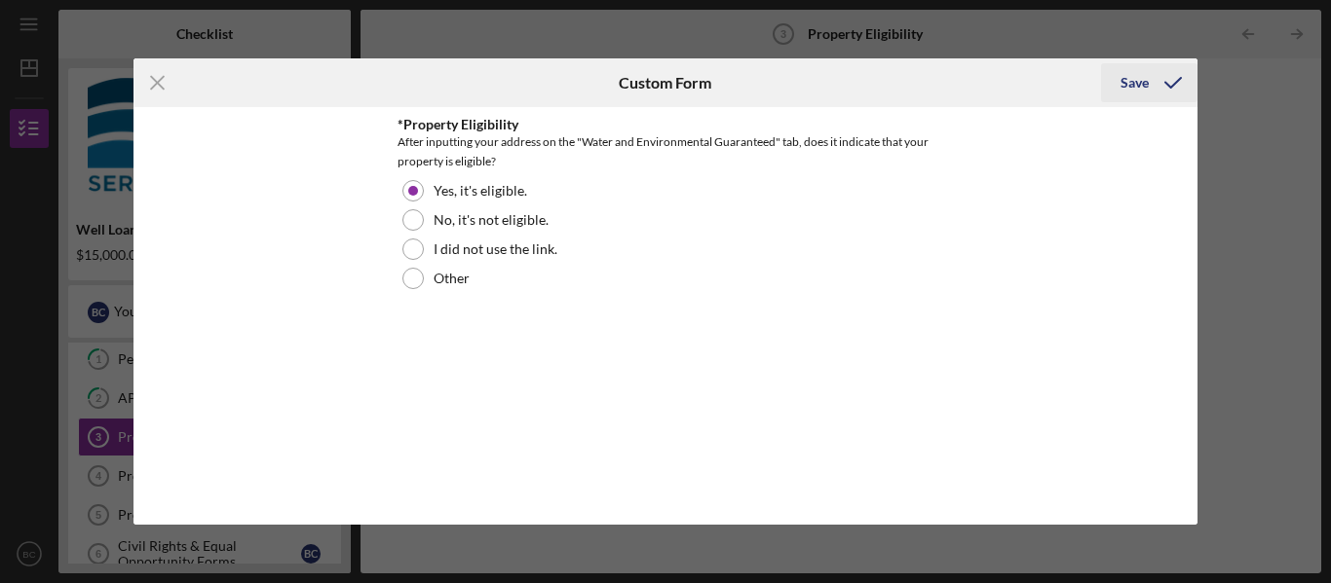
click at [1123, 88] on div "Save" at bounding box center [1134, 82] width 28 height 39
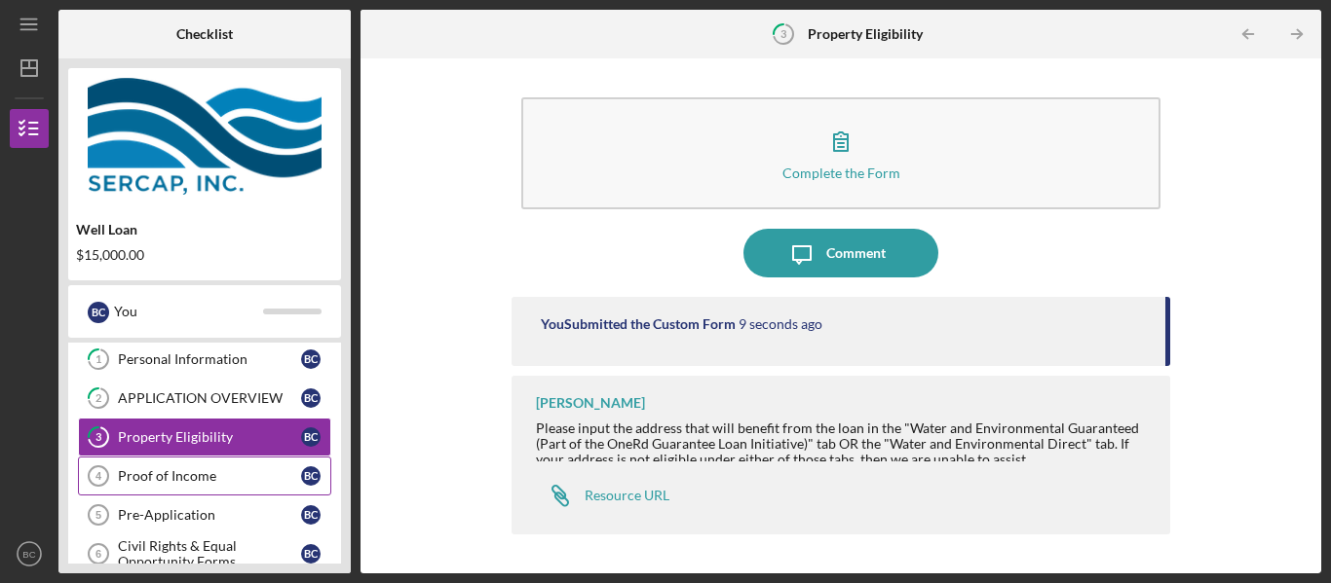
click at [198, 472] on div "Proof of Income" at bounding box center [209, 477] width 183 height 16
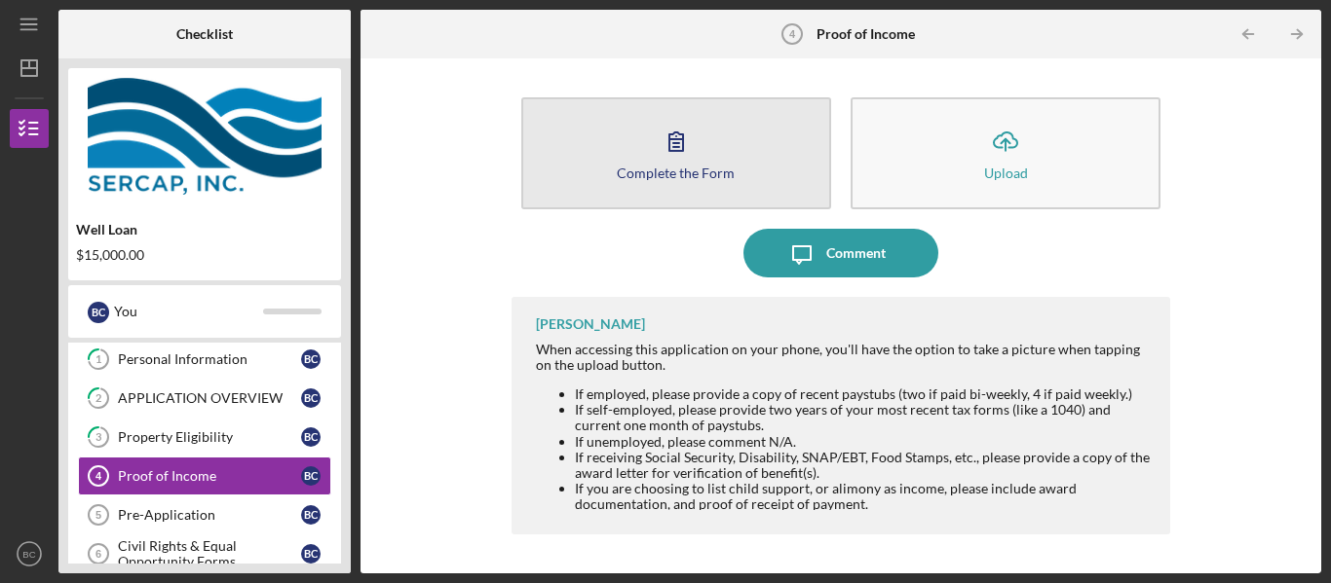
click at [687, 147] on icon "button" at bounding box center [676, 141] width 49 height 49
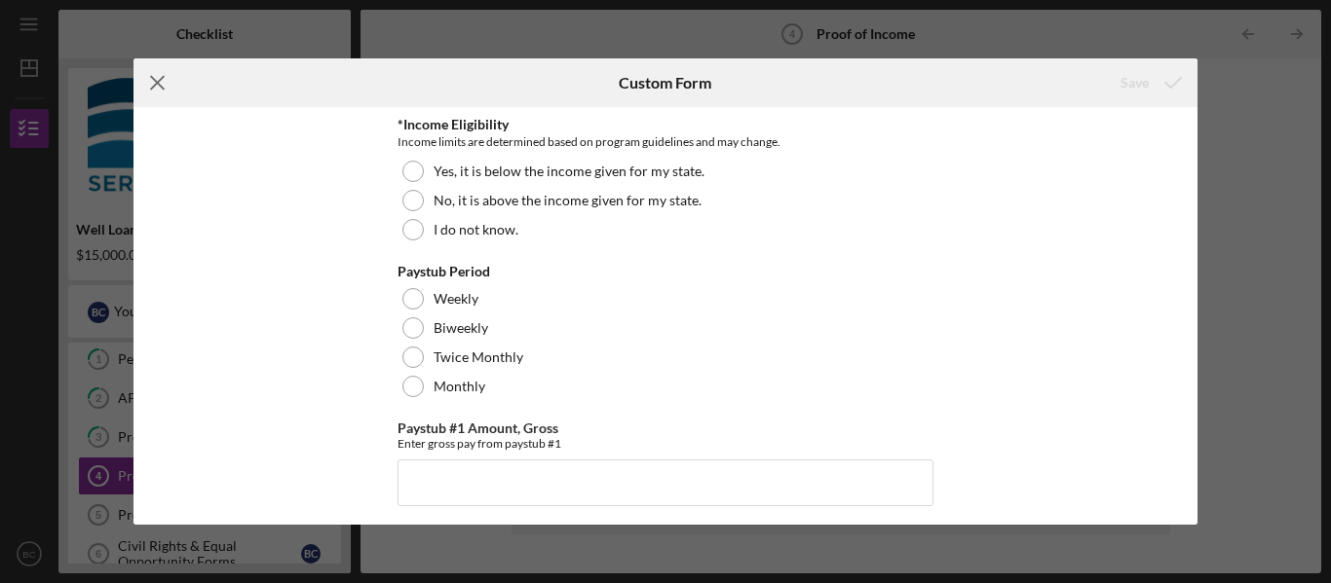
click at [162, 82] on icon "Icon/Menu Close" at bounding box center [157, 82] width 49 height 49
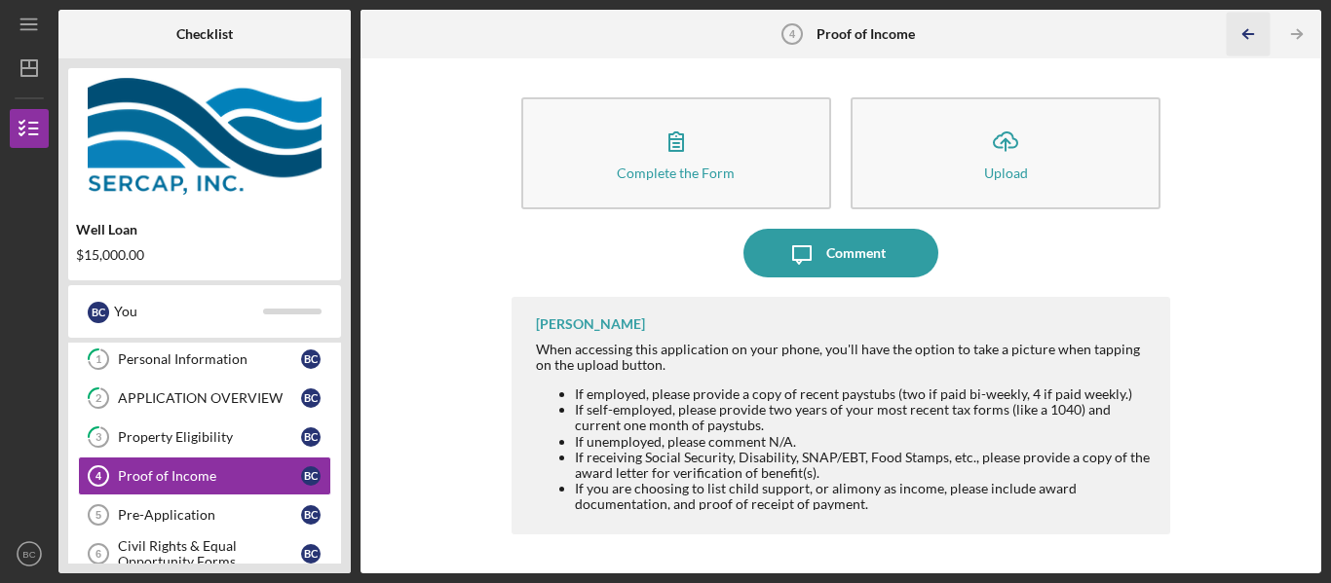
click at [1238, 36] on icon "Icon/Table Pagination Arrow" at bounding box center [1248, 35] width 44 height 44
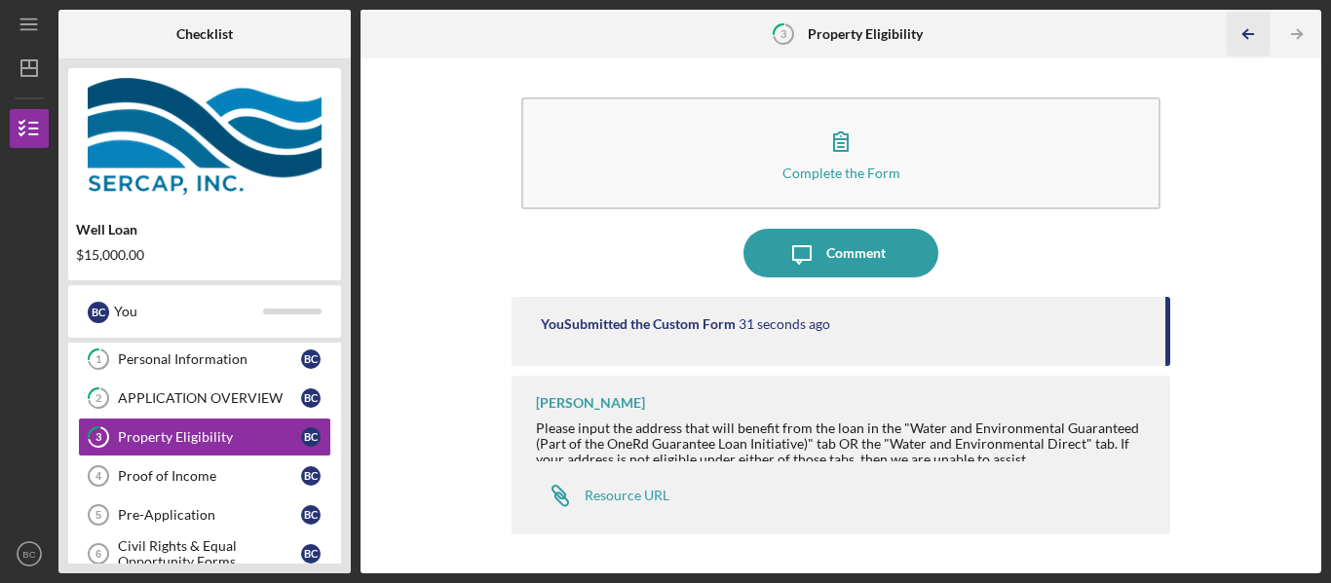
click at [1238, 36] on icon "Icon/Table Pagination Arrow" at bounding box center [1248, 35] width 44 height 44
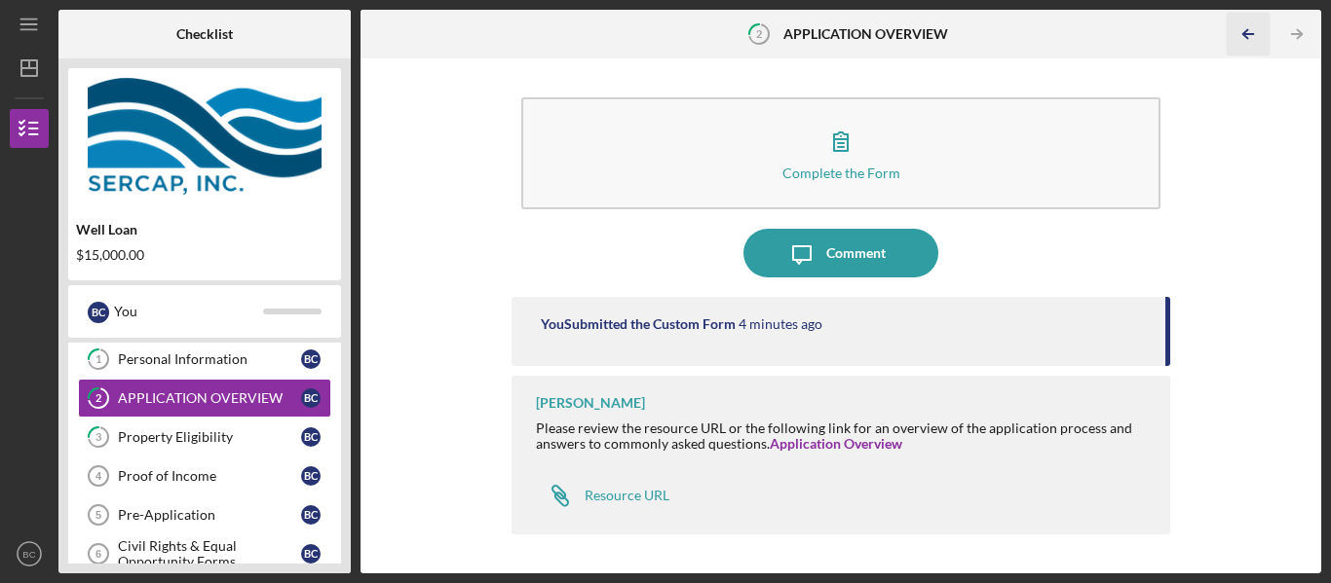
click at [1238, 36] on icon "Icon/Table Pagination Arrow" at bounding box center [1248, 35] width 44 height 44
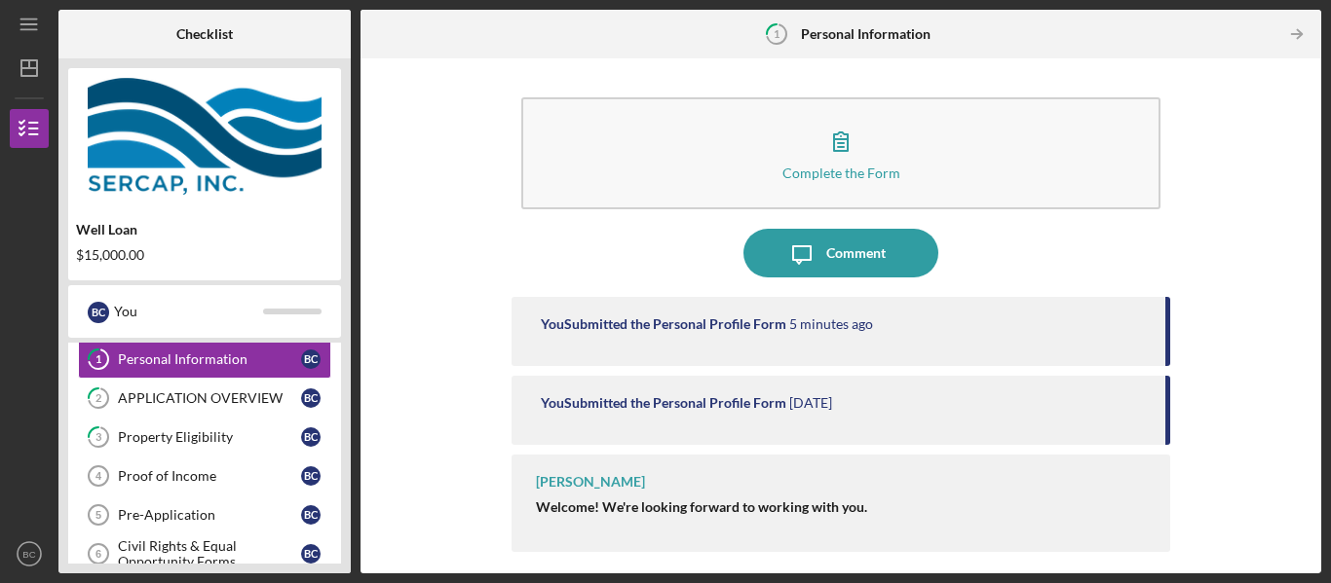
click at [1238, 36] on div at bounding box center [1252, 34] width 39 height 39
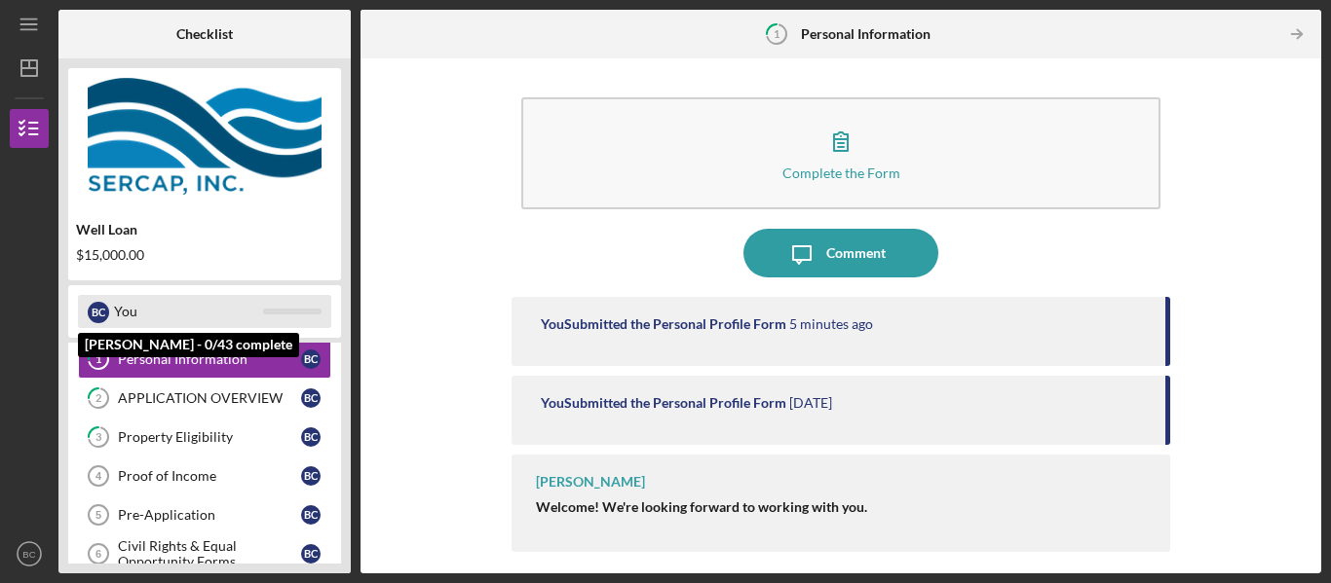
click at [101, 313] on div "B C" at bounding box center [98, 312] width 21 height 21
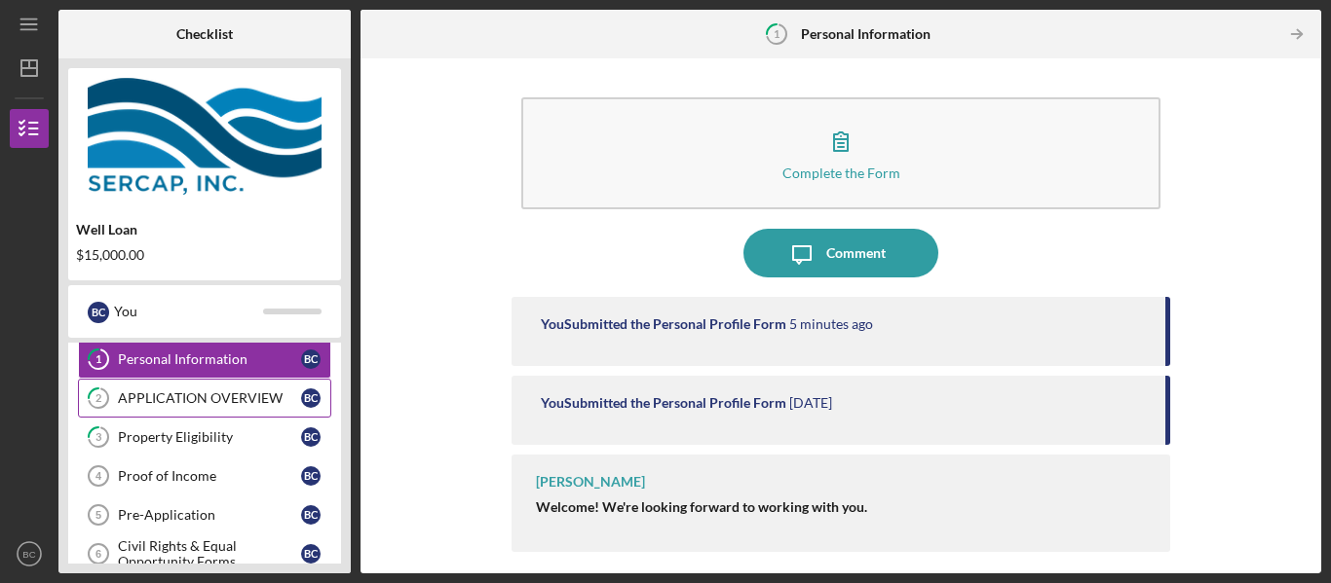
click at [267, 402] on div "APPLICATION OVERVIEW" at bounding box center [209, 399] width 183 height 16
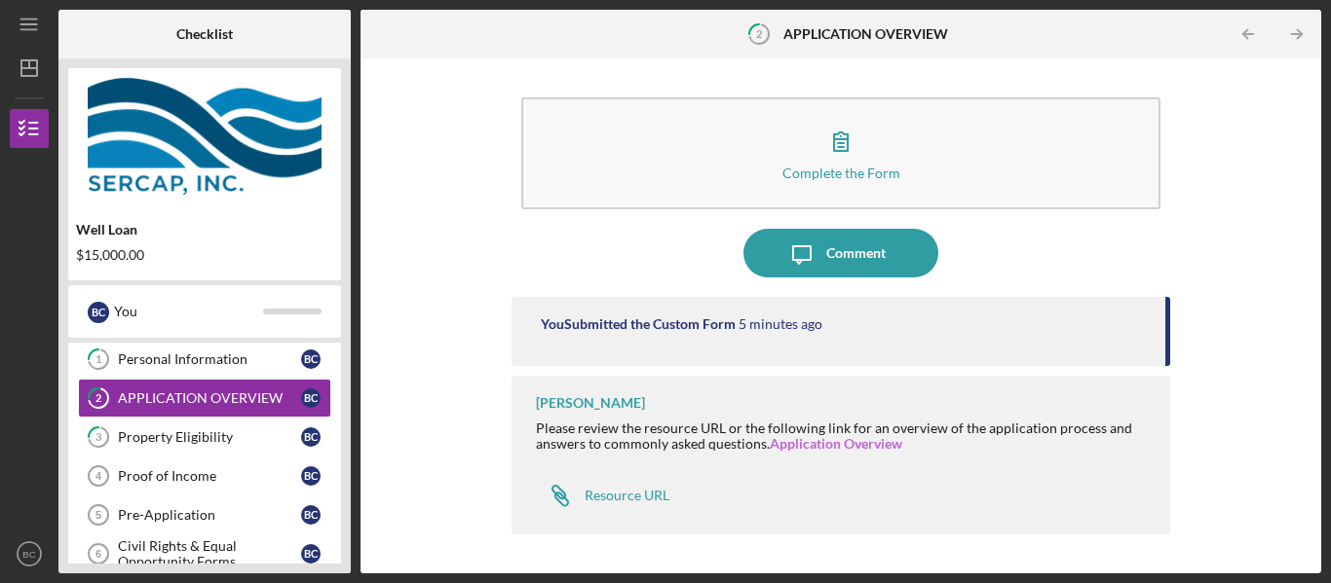
click at [828, 445] on link "Application Overview" at bounding box center [836, 443] width 132 height 17
click at [217, 438] on div "Property Eligibility" at bounding box center [209, 438] width 183 height 16
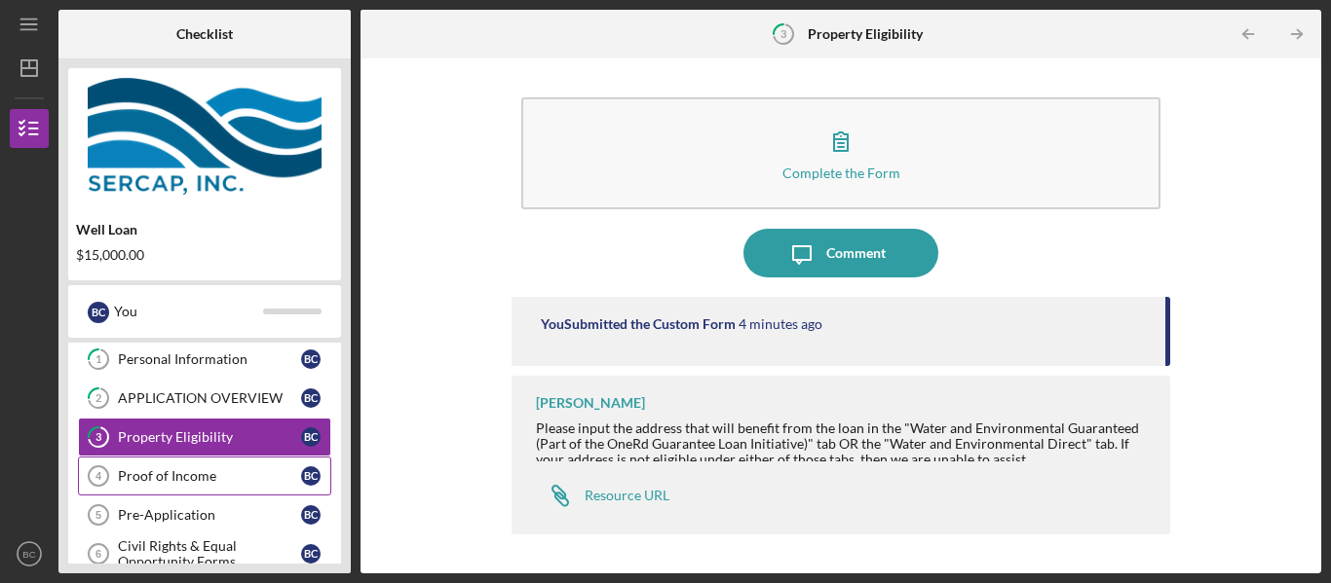
click at [214, 477] on div "Proof of Income" at bounding box center [209, 477] width 183 height 16
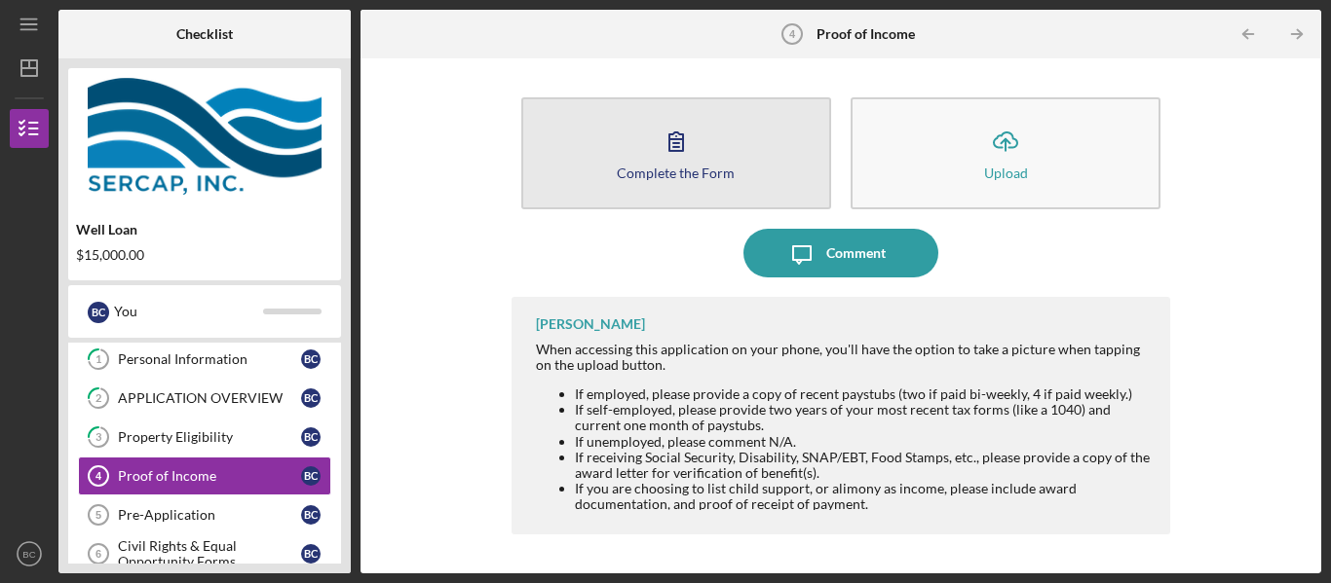
click at [674, 151] on icon "button" at bounding box center [676, 141] width 14 height 19
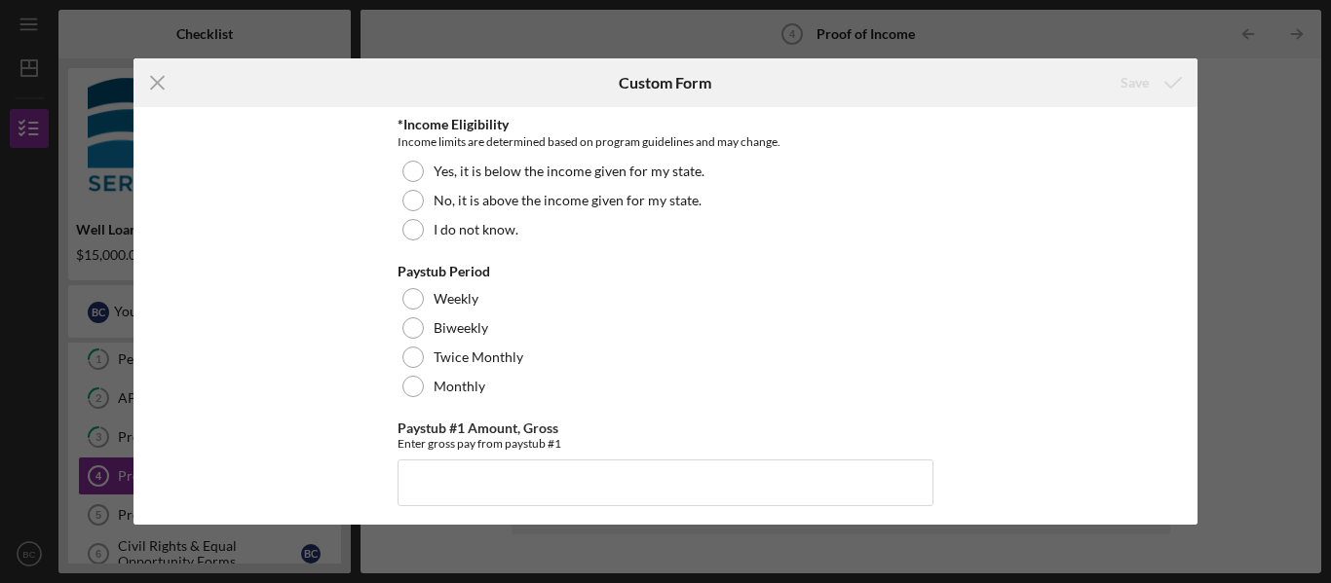
click at [674, 151] on div "Income limits are determined based on program guidelines and may change." at bounding box center [665, 141] width 536 height 19
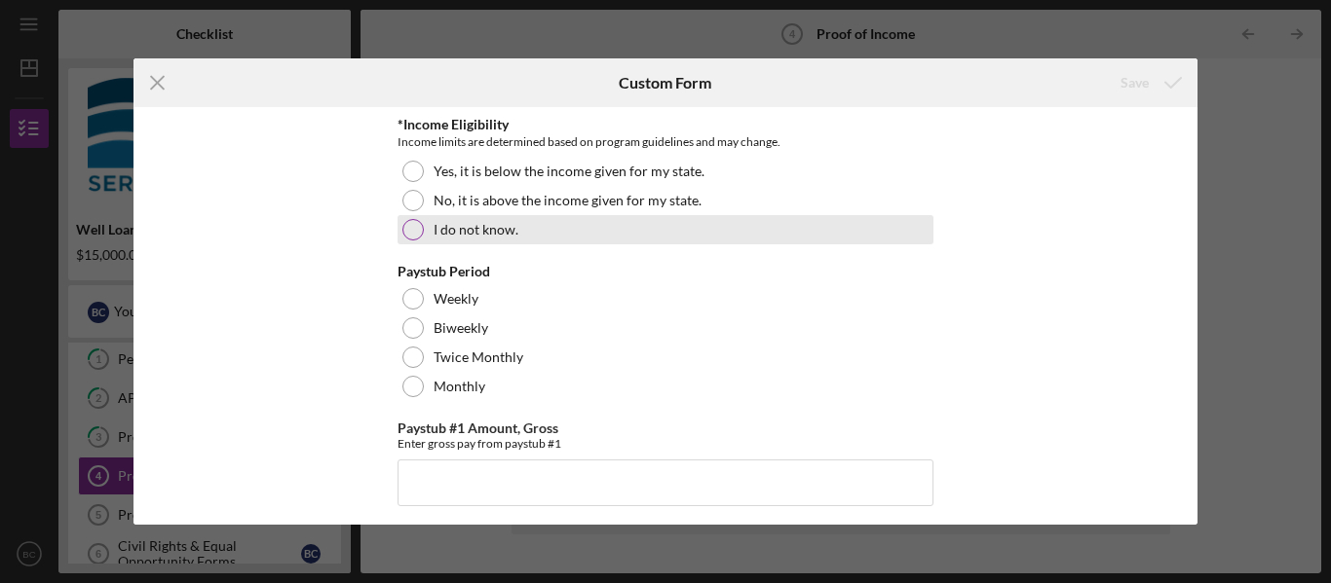
click at [412, 232] on div at bounding box center [412, 229] width 21 height 21
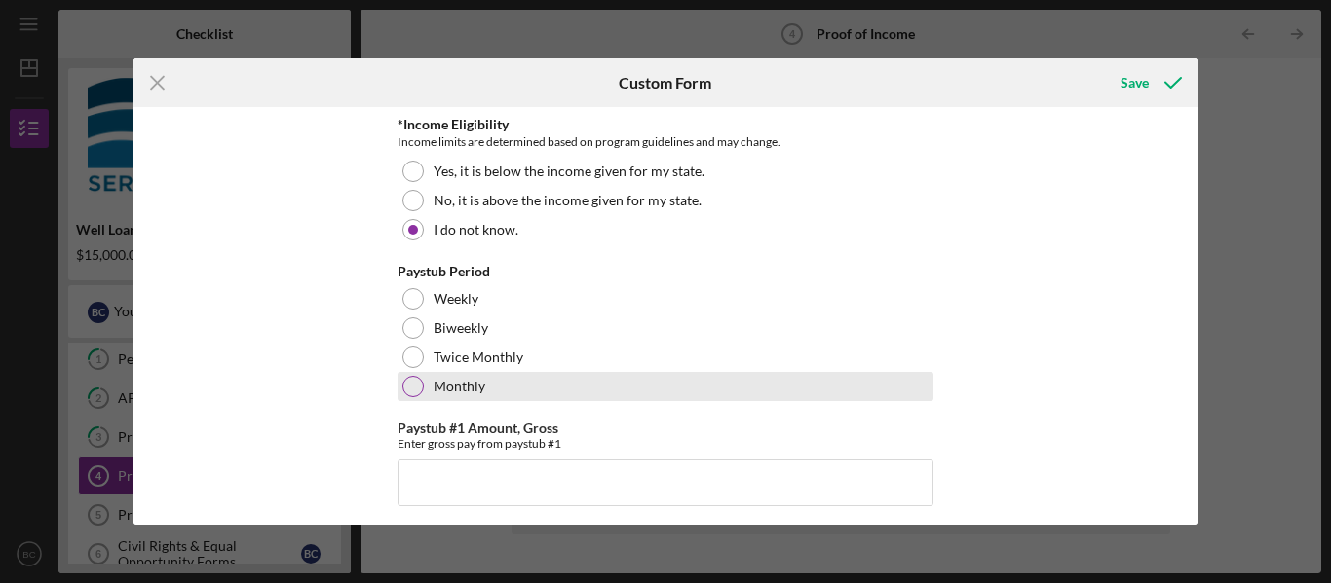
click at [409, 389] on div at bounding box center [412, 386] width 21 height 21
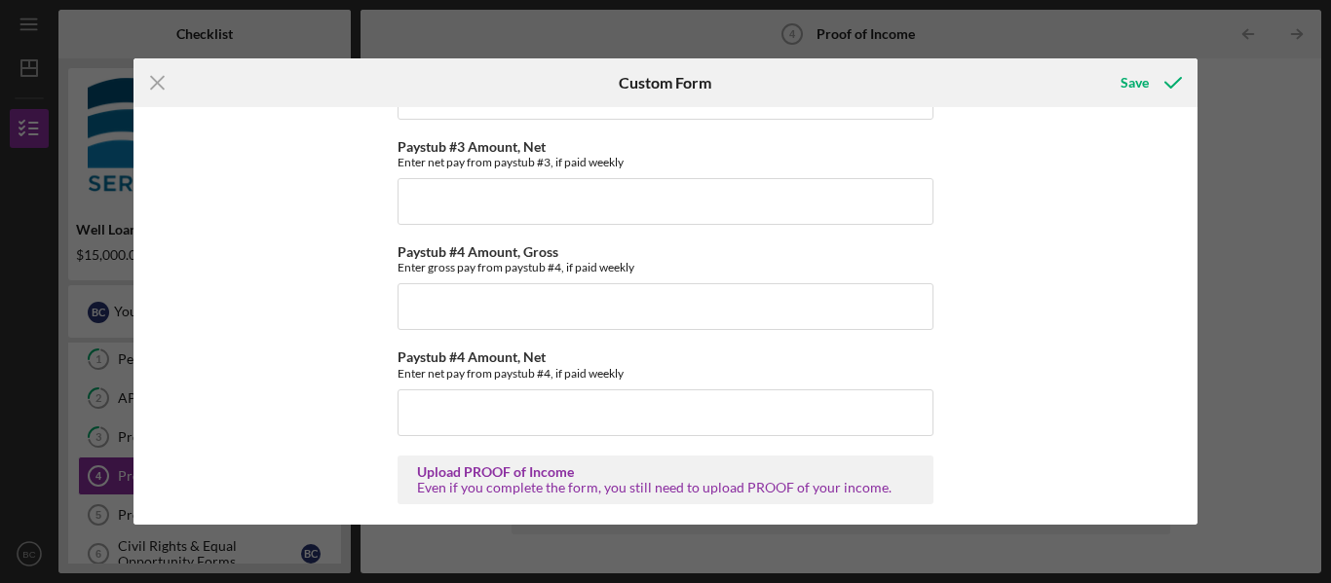
scroll to position [817, 0]
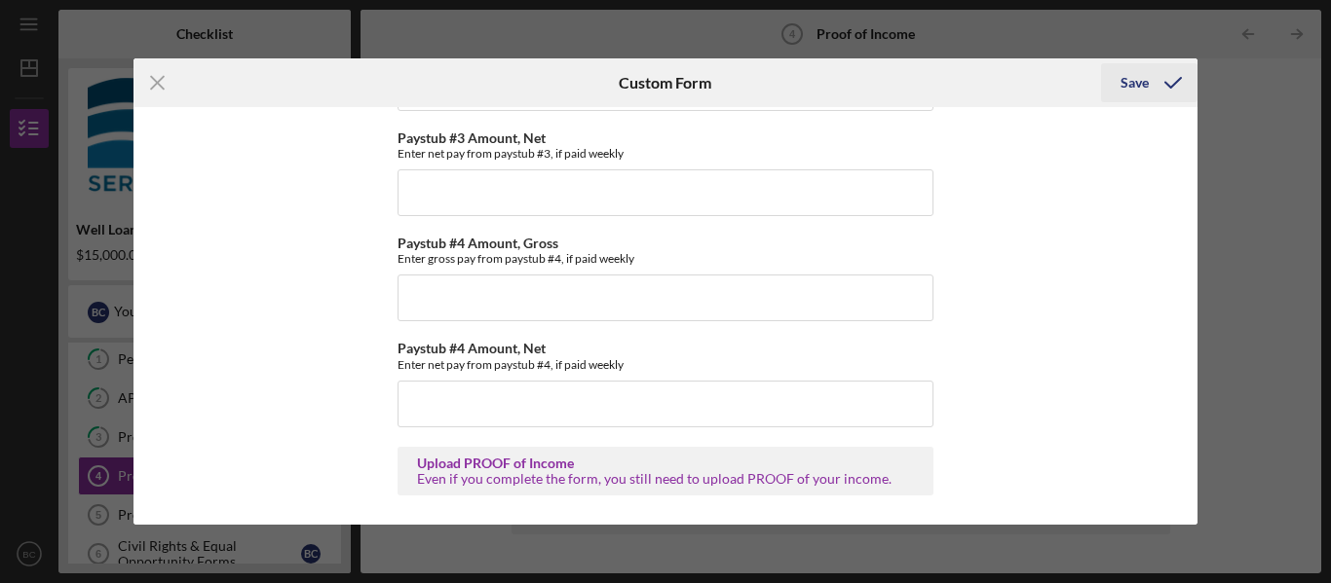
click at [1135, 85] on div "Save" at bounding box center [1134, 82] width 28 height 39
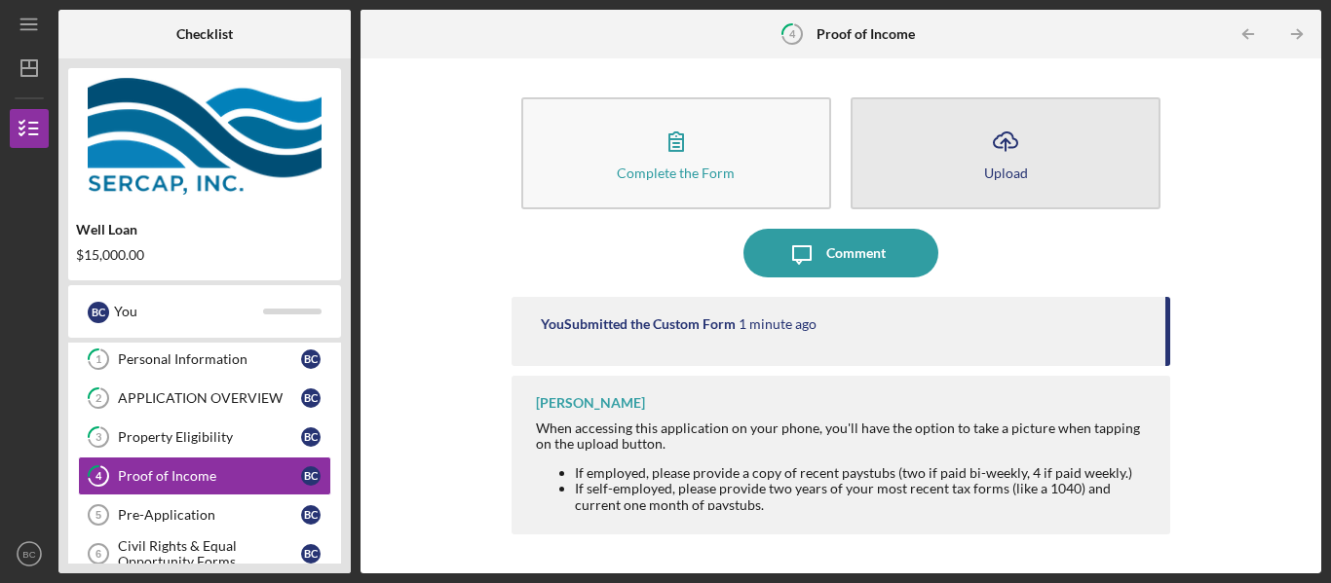
click at [1008, 145] on icon "Icon/Upload" at bounding box center [1005, 141] width 49 height 49
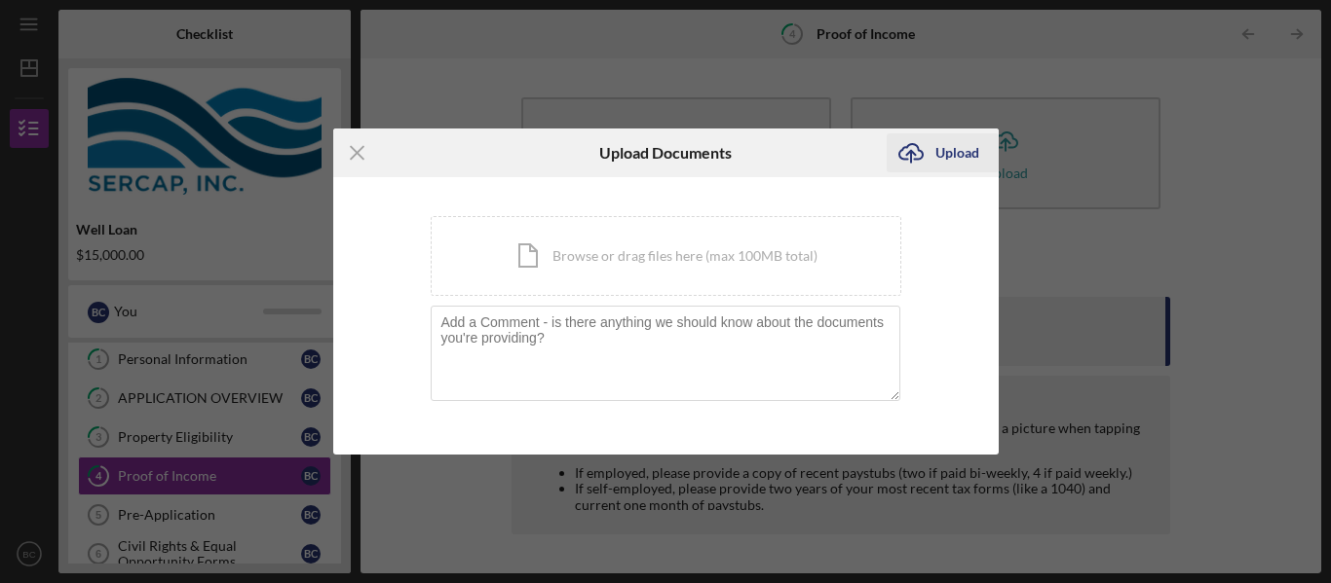
click at [949, 157] on div "Upload" at bounding box center [957, 152] width 44 height 39
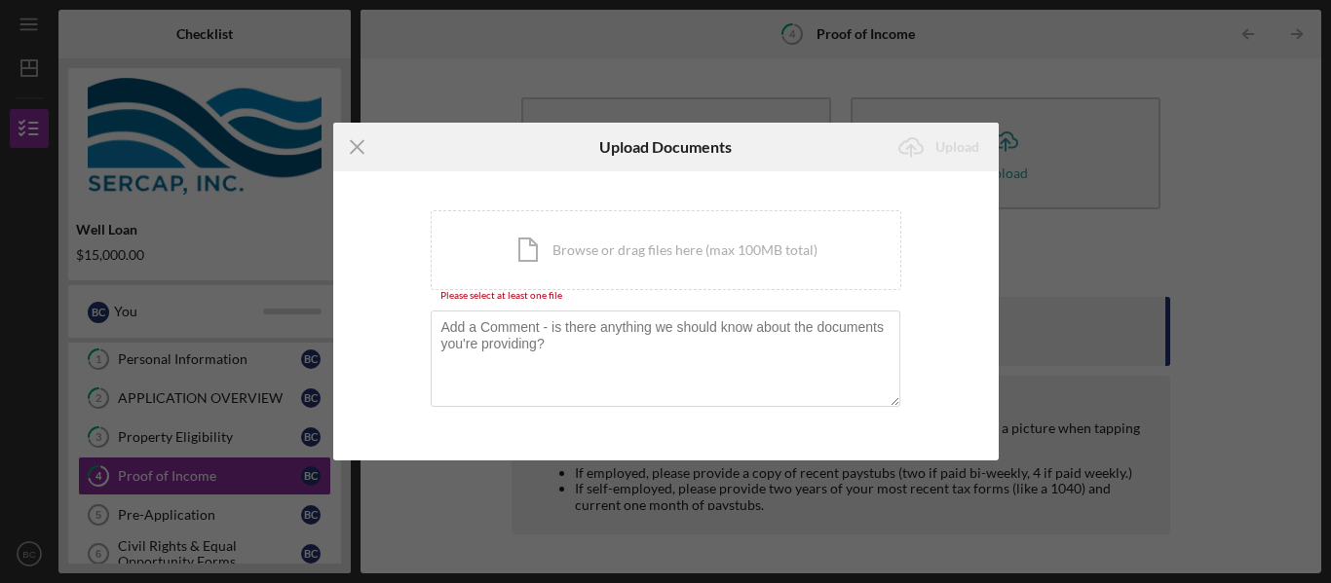
click at [1212, 109] on div "Icon/Menu Close Upload Documents Icon/Upload Upload You're uploading documents …" at bounding box center [665, 291] width 1331 height 583
click at [359, 148] on icon "Icon/Menu Close" at bounding box center [357, 147] width 49 height 49
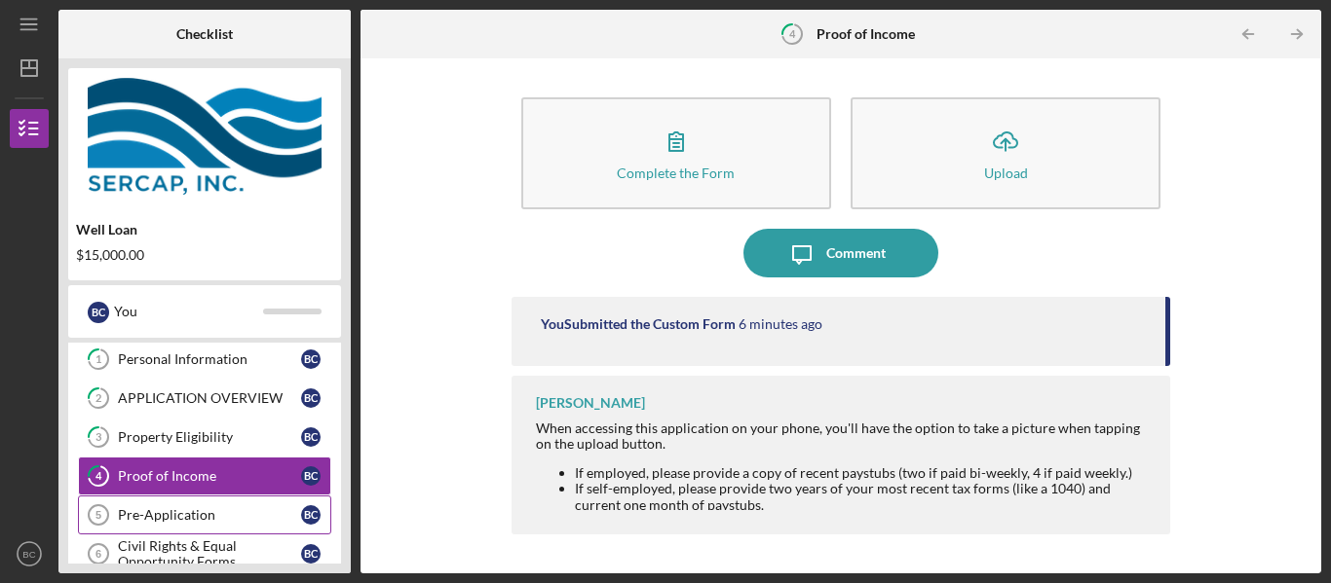
click at [196, 521] on div "Pre-Application" at bounding box center [209, 516] width 183 height 16
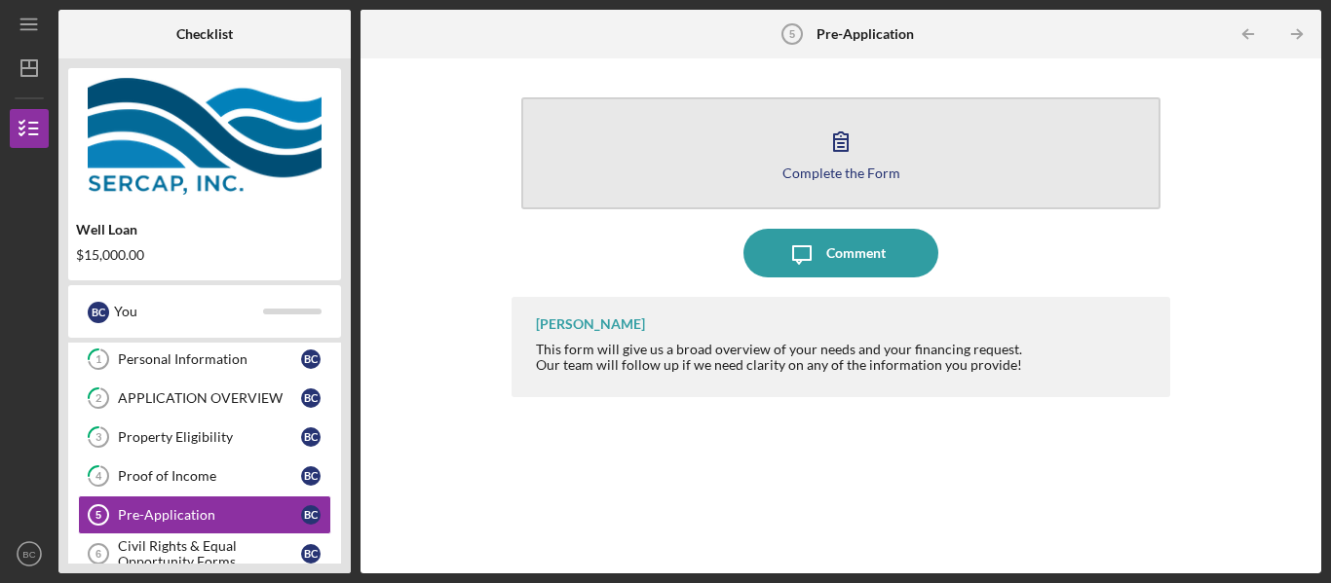
click at [847, 144] on icon "button" at bounding box center [841, 141] width 14 height 19
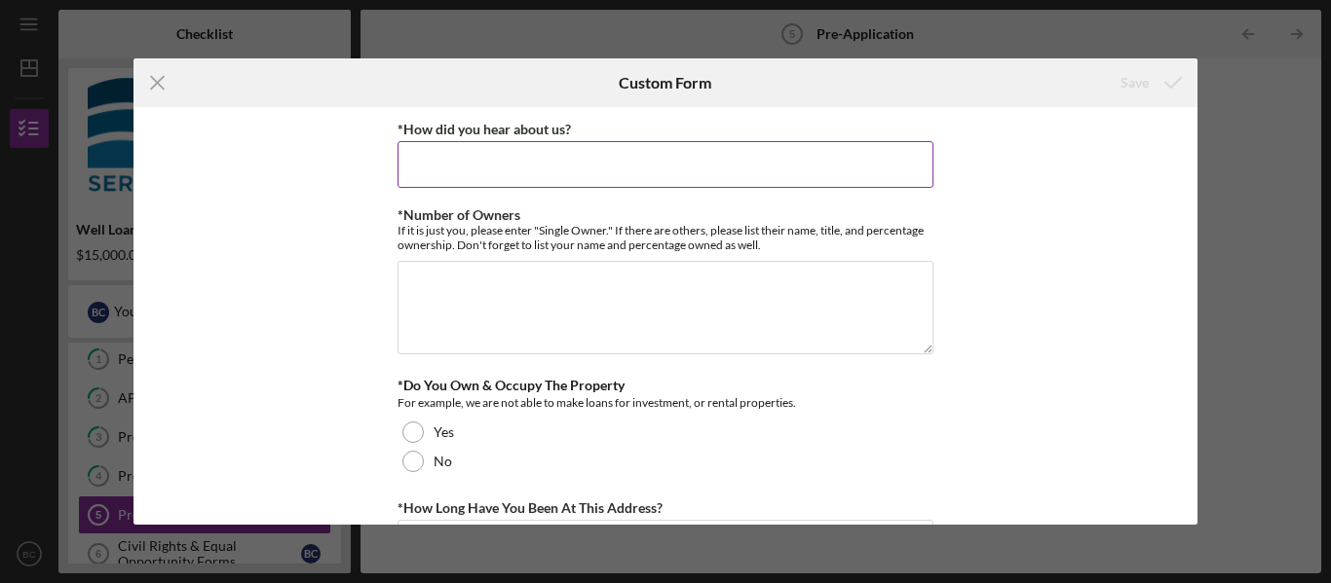
click at [438, 163] on input "*How did you hear about us?" at bounding box center [665, 164] width 536 height 47
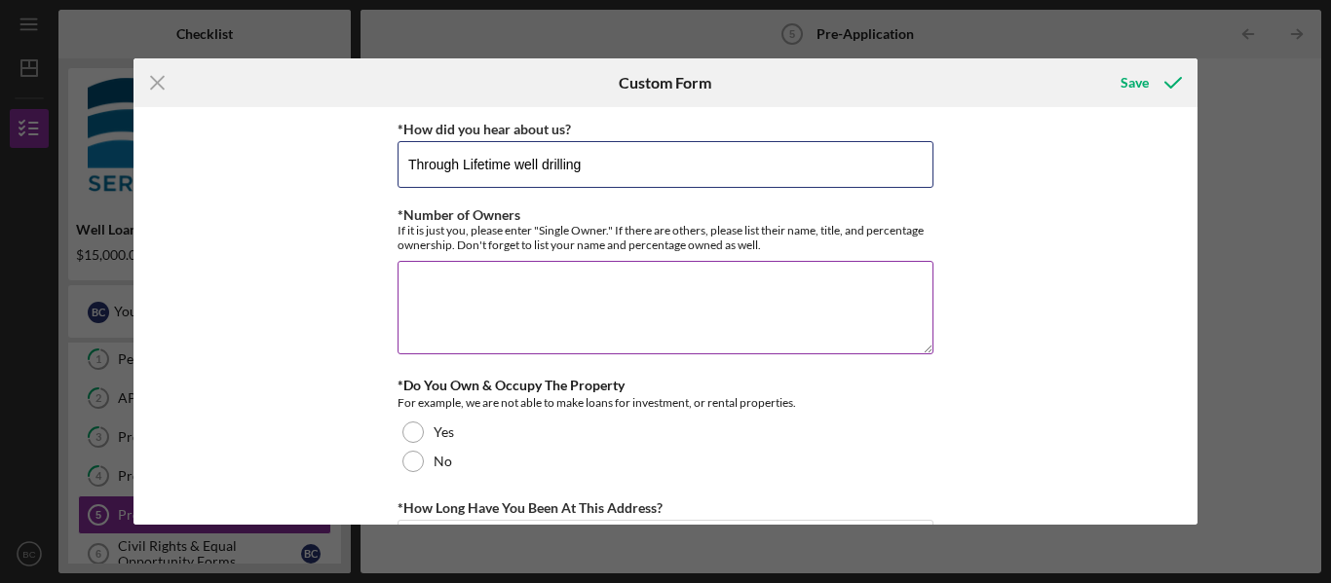
type input "Through Lifetime well drilling"
click at [448, 294] on textarea "*Number of Owners" at bounding box center [665, 308] width 536 height 94
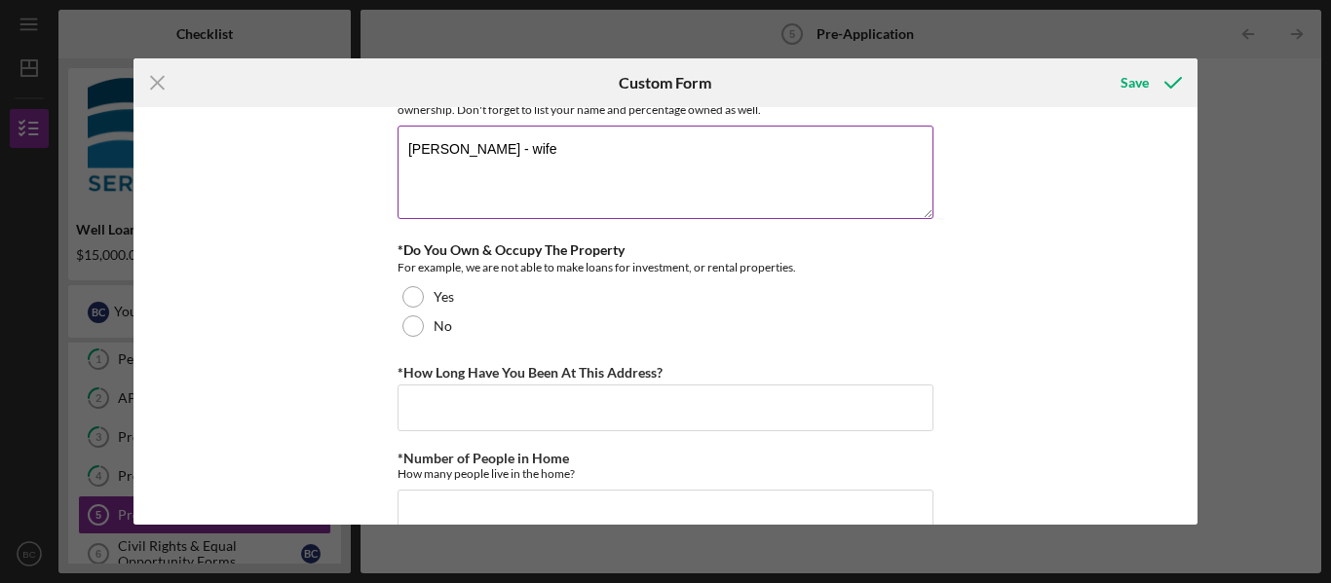
scroll to position [138, 0]
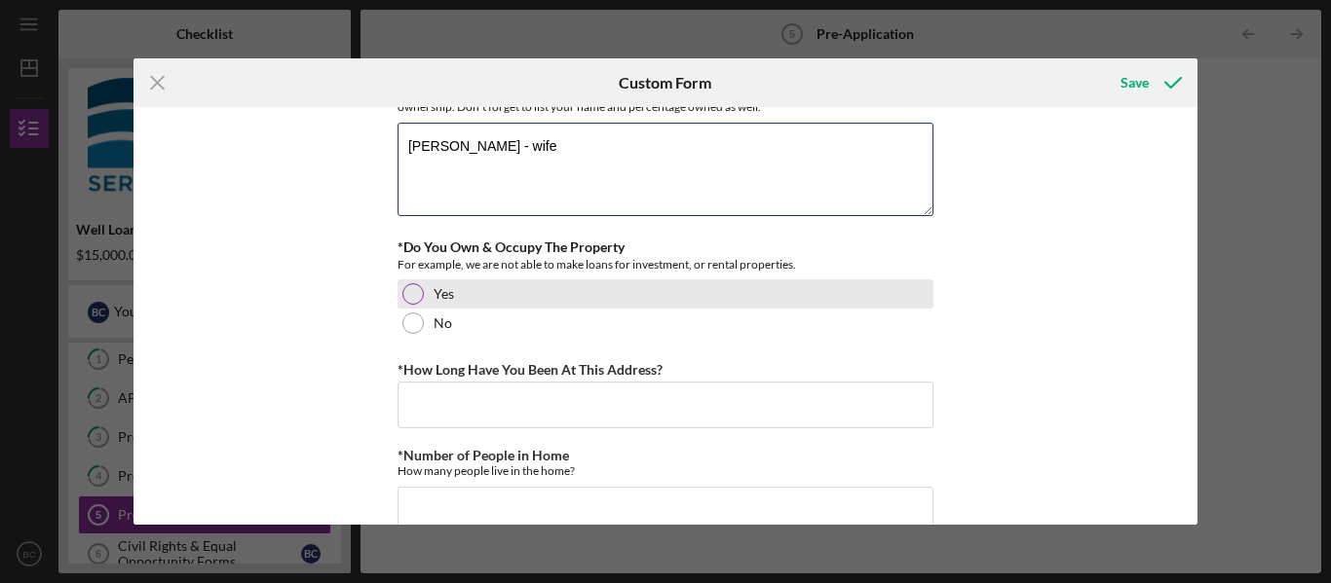
type textarea "[PERSON_NAME] - wife"
click at [408, 297] on div at bounding box center [412, 293] width 21 height 21
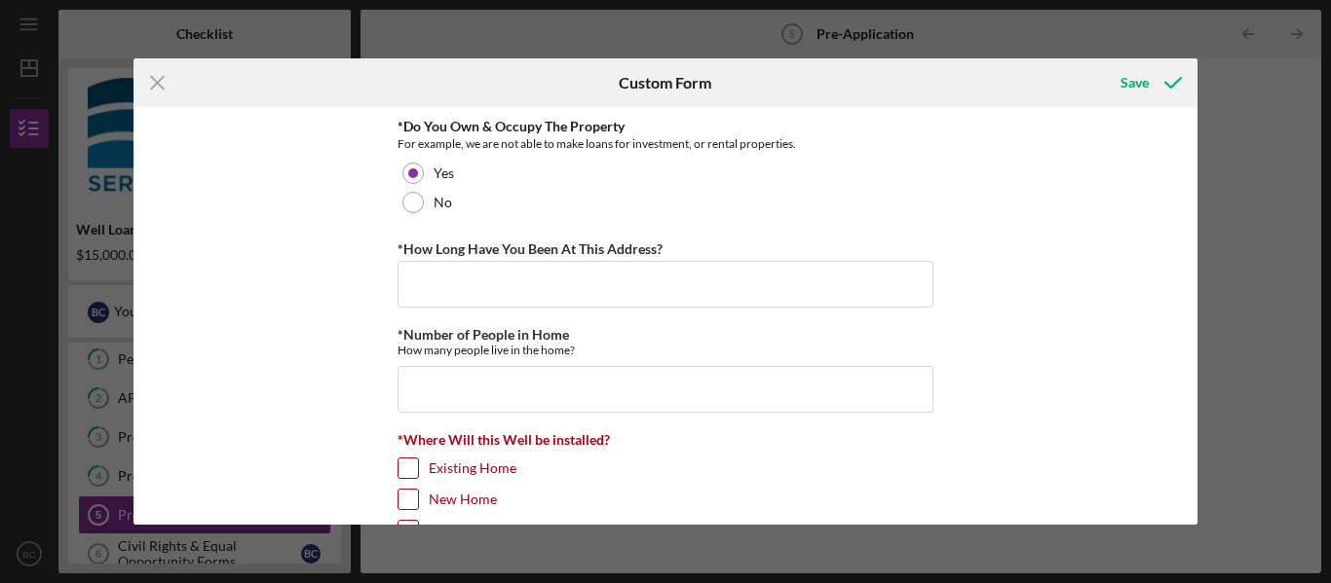
scroll to position [263, 0]
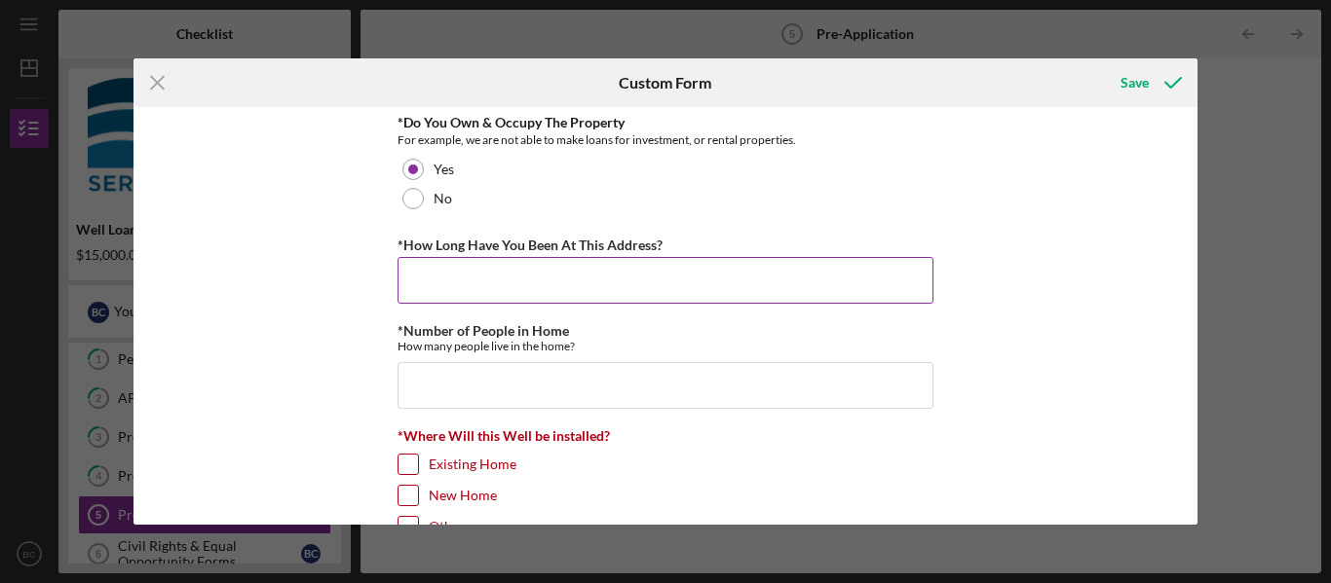
click at [430, 282] on input "*How Long Have You Been At This Address?" at bounding box center [665, 280] width 536 height 47
type input "25 years"
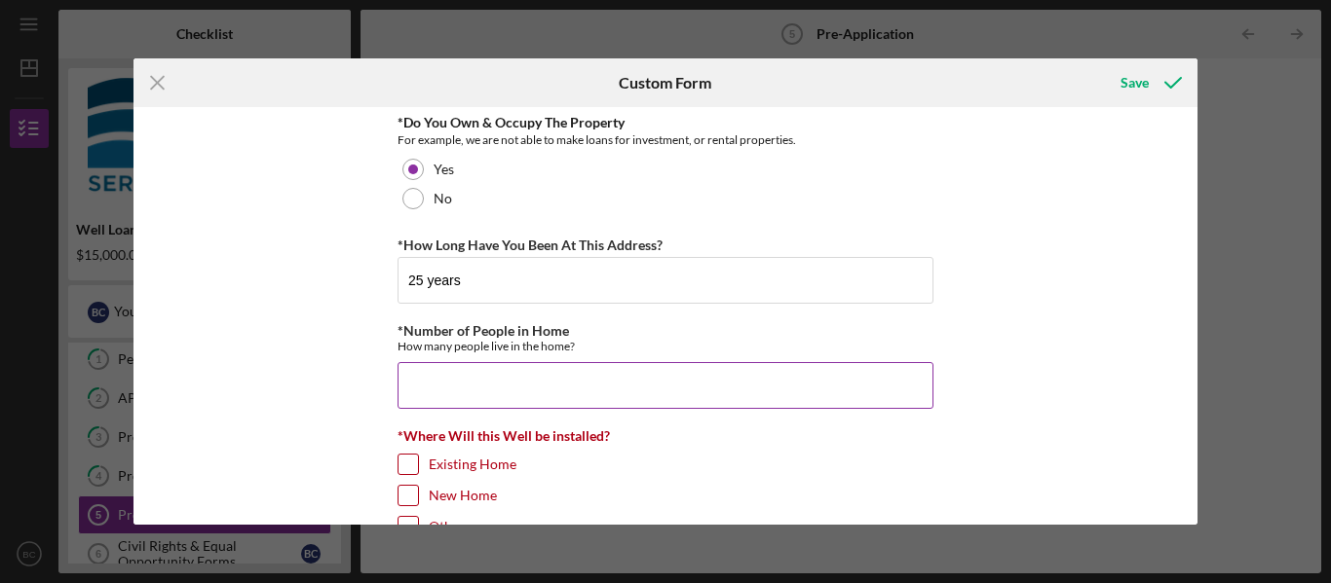
click at [421, 388] on input "*Number of People in Home" at bounding box center [665, 385] width 536 height 47
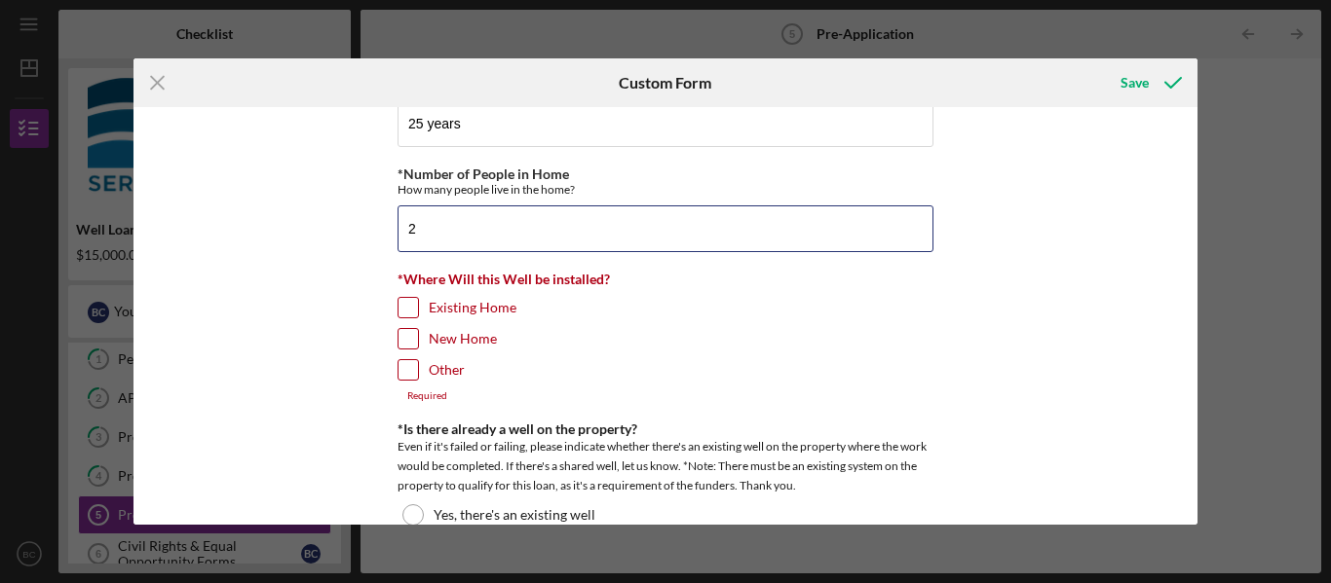
scroll to position [426, 0]
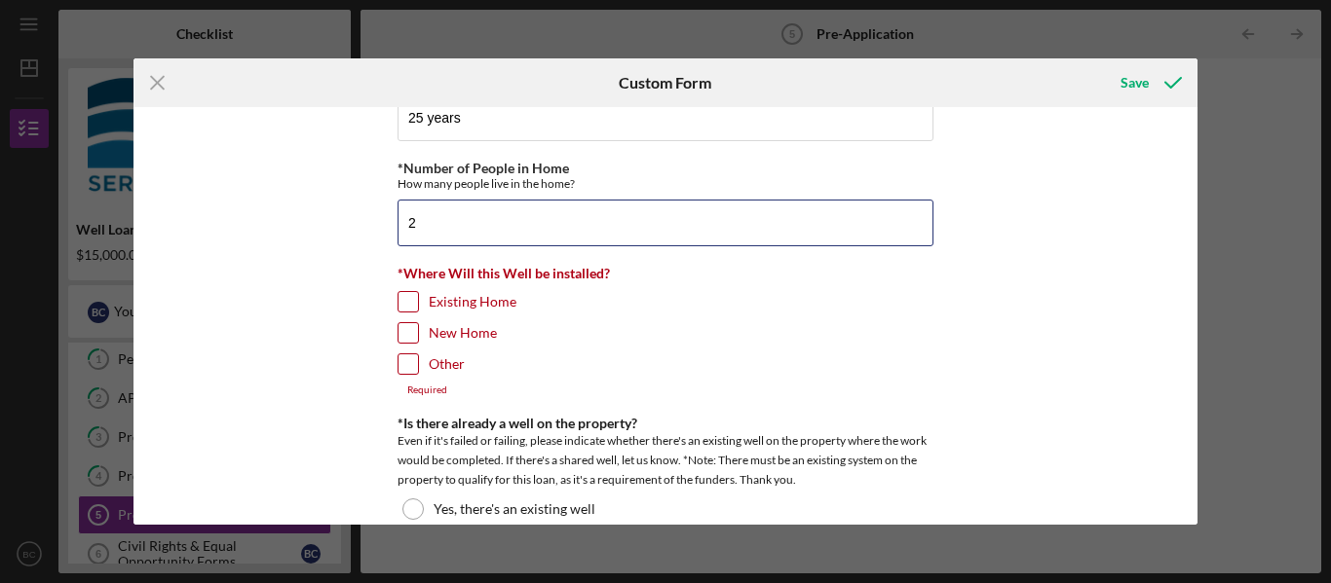
type input "2"
click at [403, 299] on input "Existing Home" at bounding box center [407, 301] width 19 height 19
checkbox input "true"
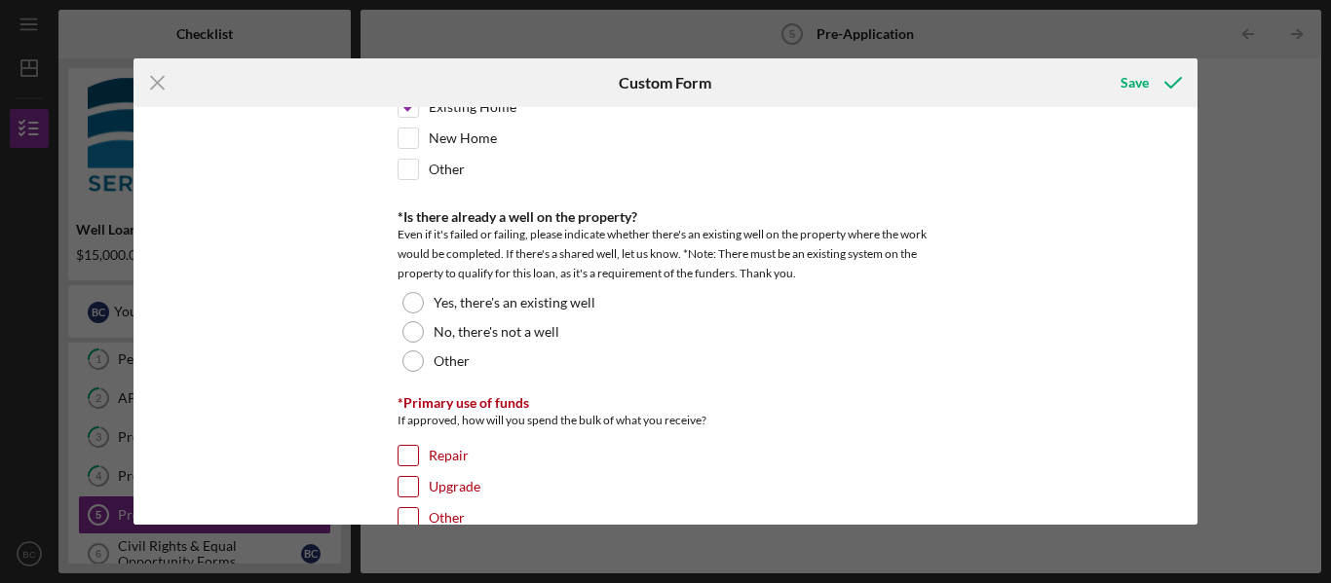
scroll to position [622, 0]
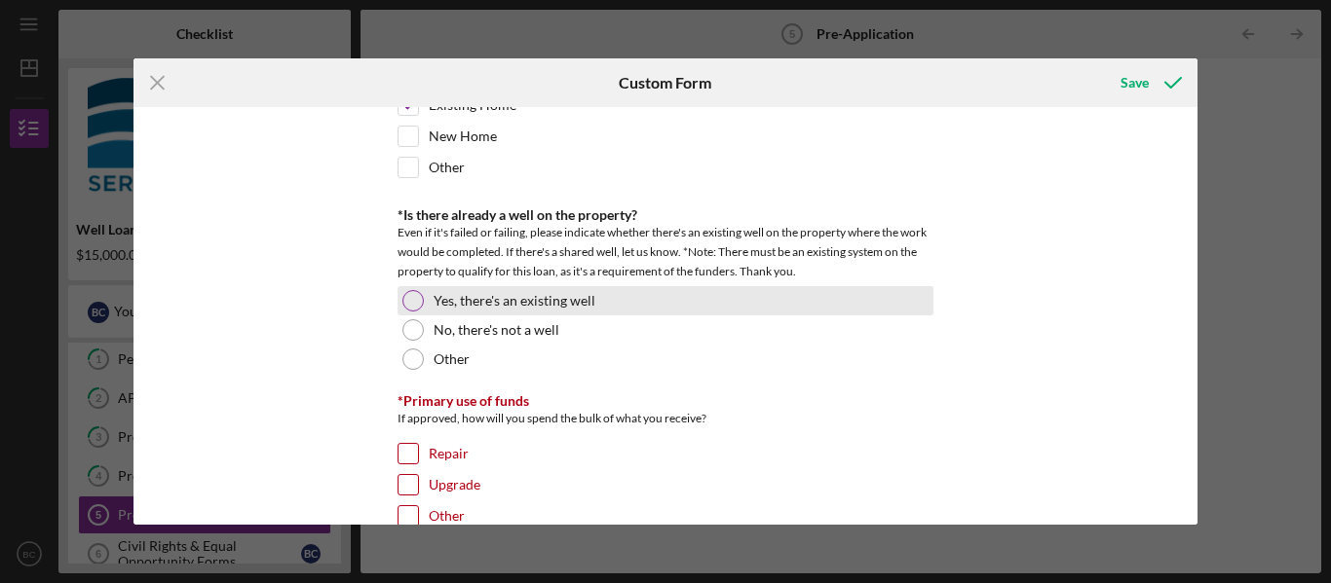
click at [410, 299] on div at bounding box center [412, 300] width 21 height 21
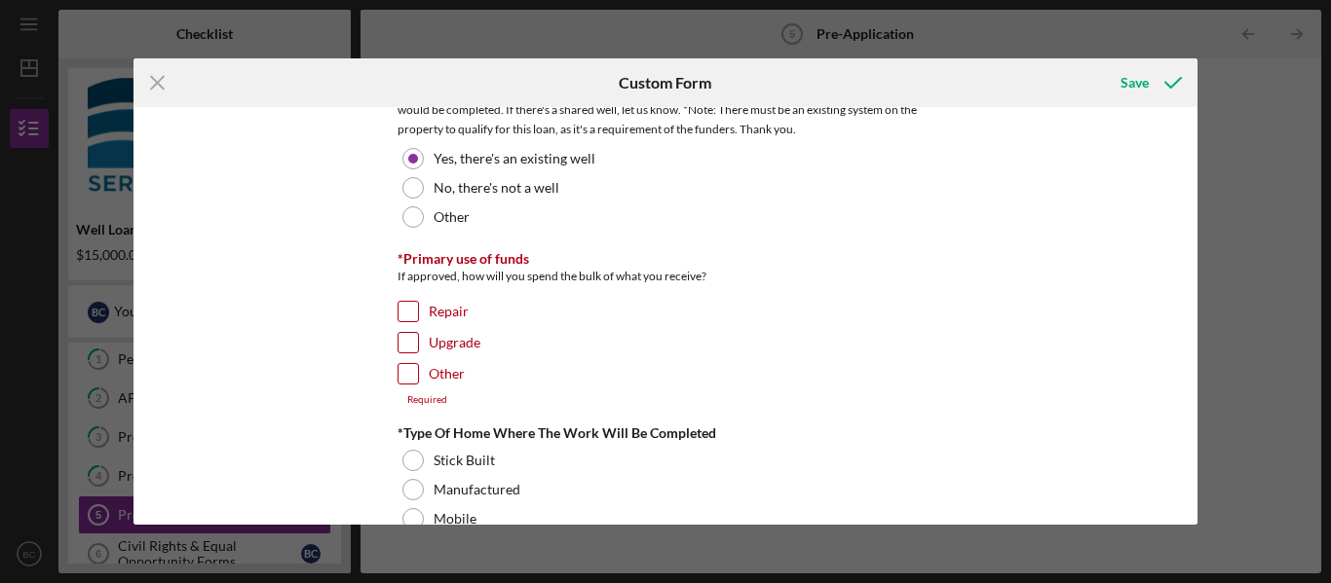
scroll to position [772, 0]
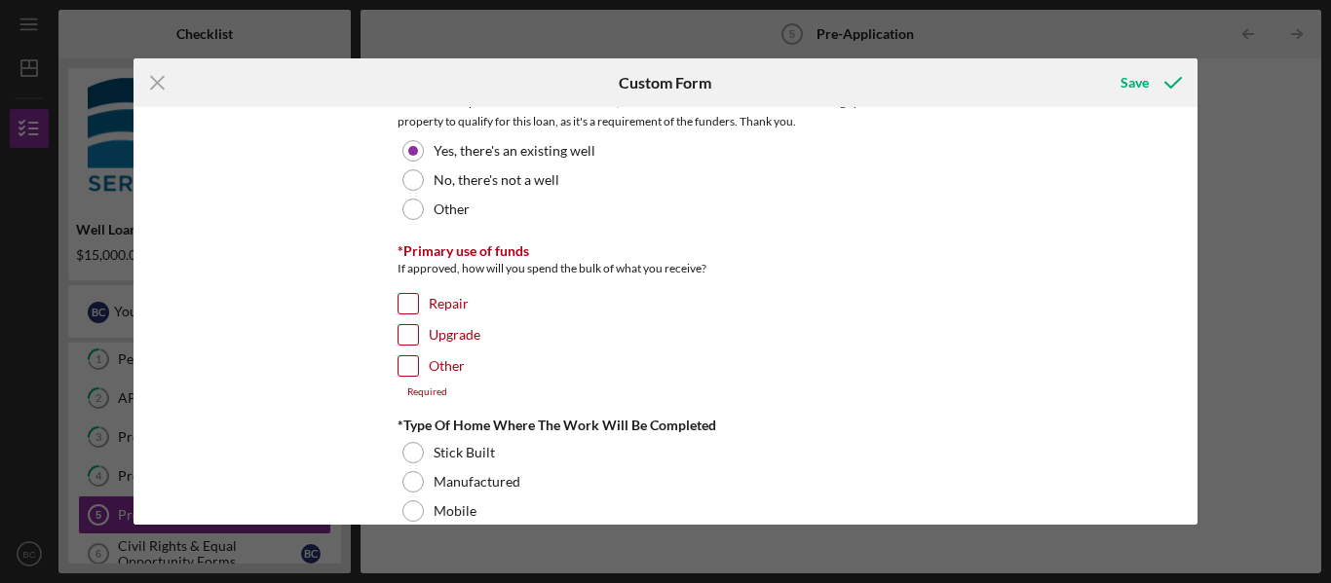
click at [406, 304] on input "Repair" at bounding box center [407, 303] width 19 height 19
checkbox input "true"
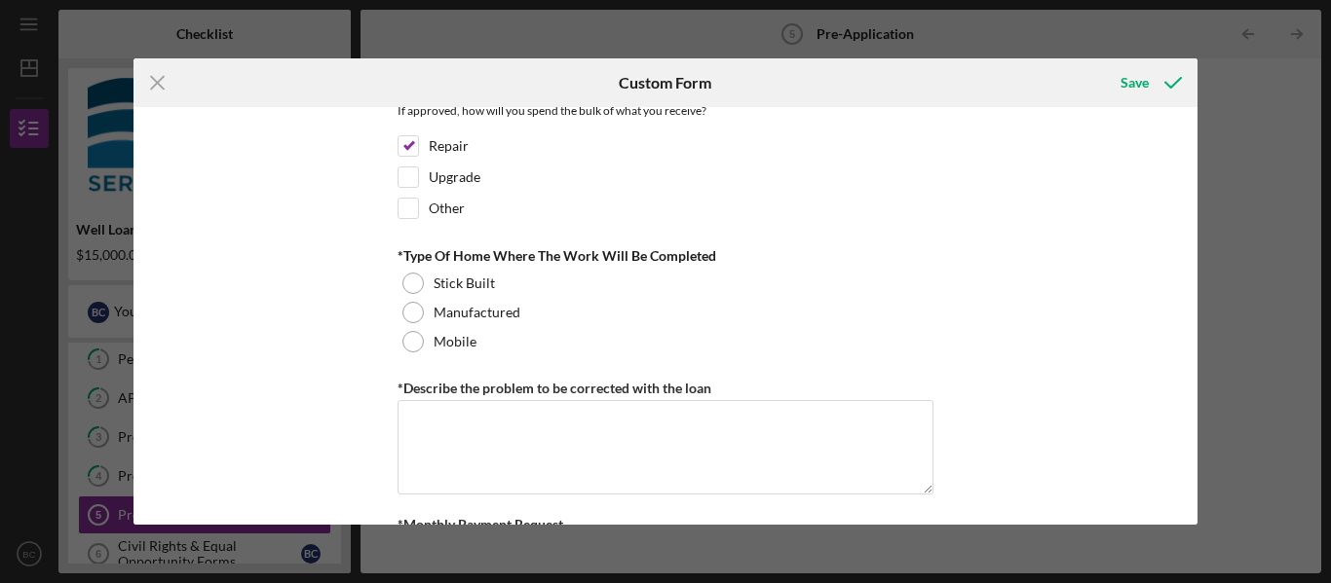
scroll to position [950, 0]
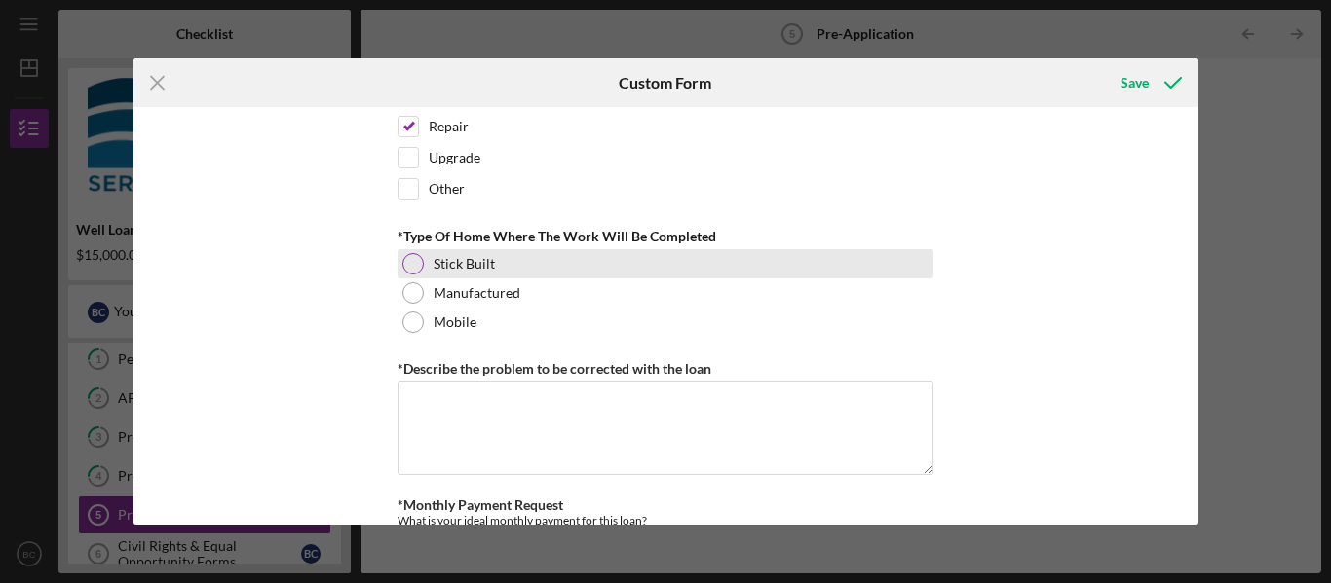
click at [410, 263] on div at bounding box center [412, 263] width 21 height 21
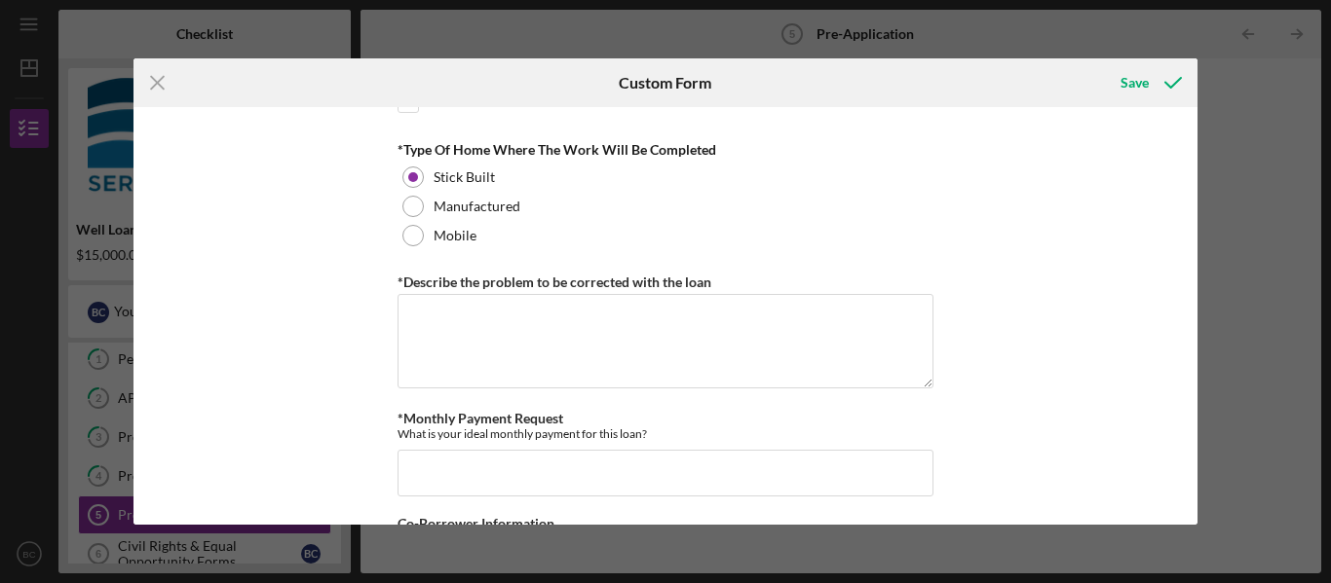
scroll to position [1057, 0]
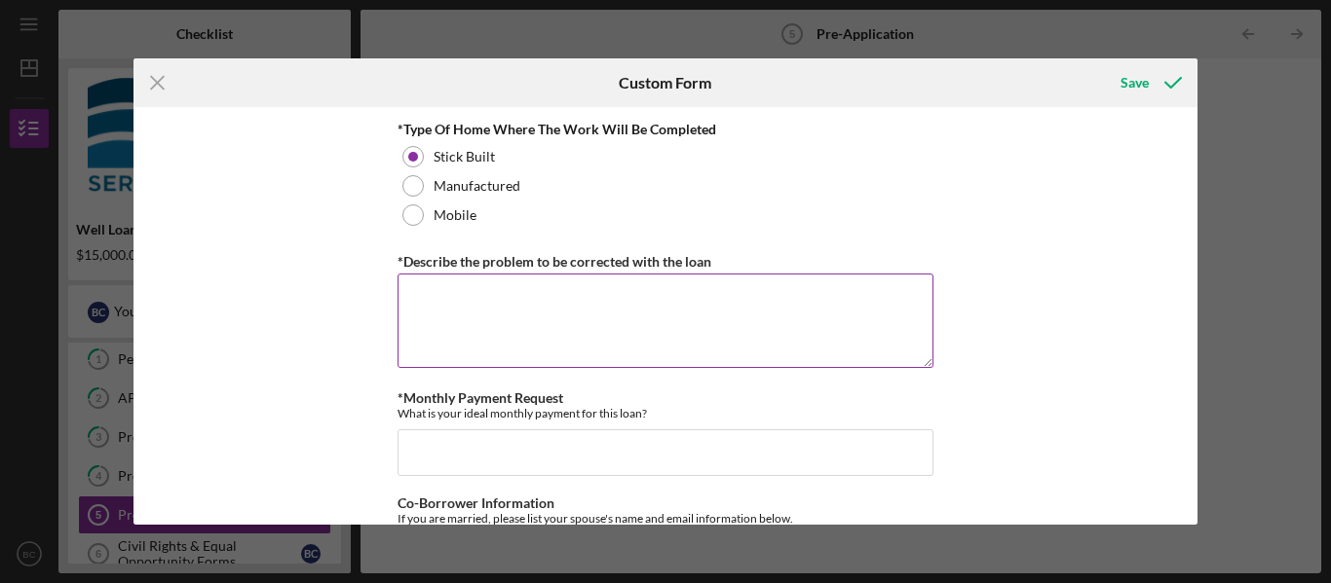
click at [433, 306] on textarea "*Describe the problem to be corrected with the loan" at bounding box center [665, 321] width 536 height 94
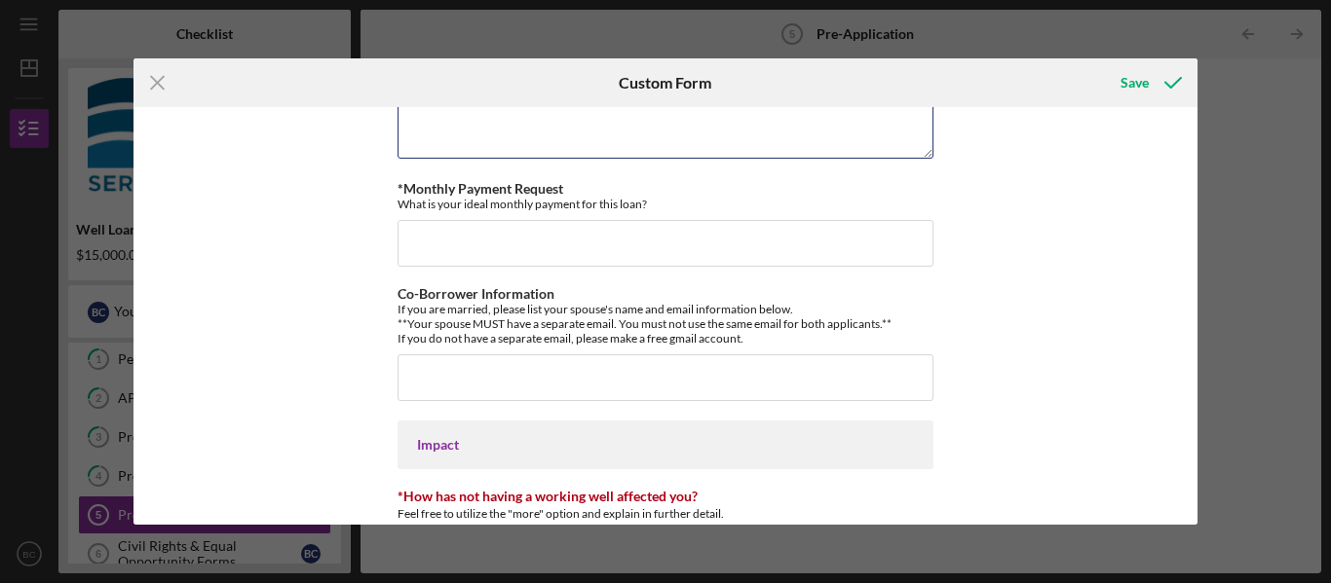
scroll to position [1267, 0]
type textarea "Our well went dry and we need a new one drilled."
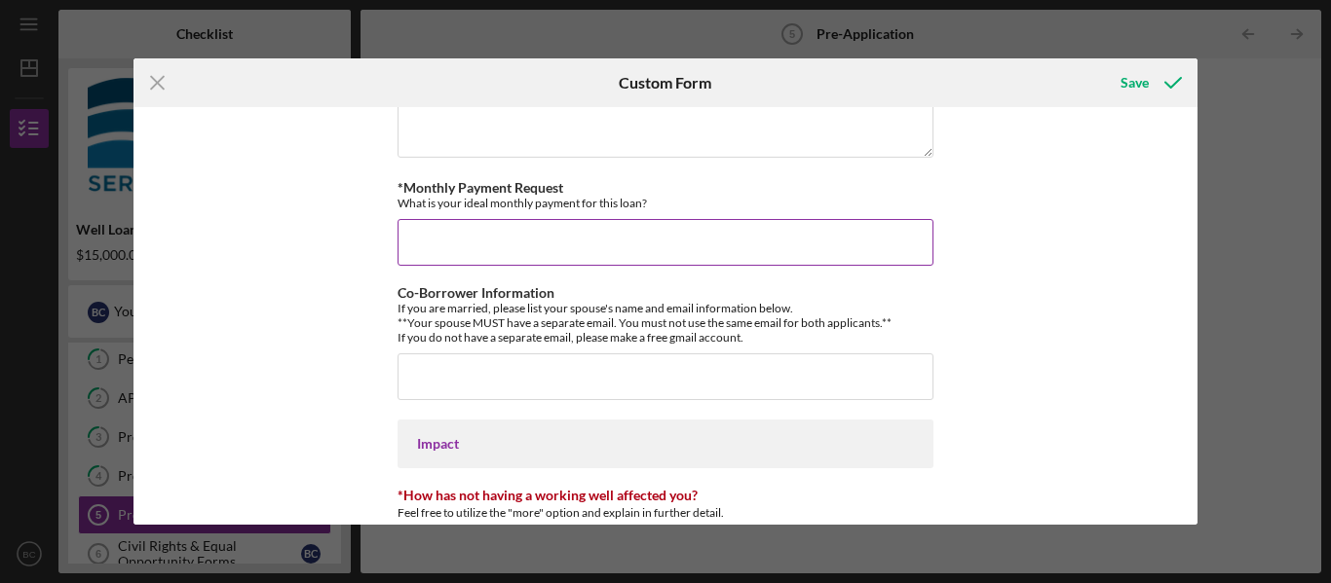
click at [430, 245] on input "*Monthly Payment Request" at bounding box center [665, 242] width 536 height 47
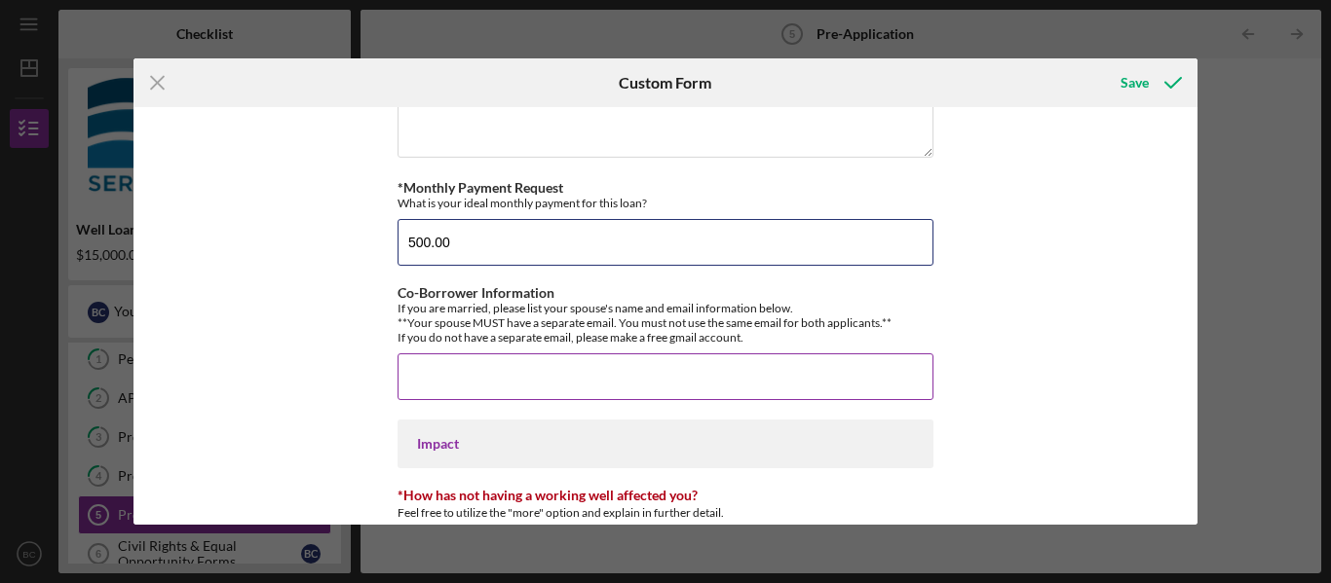
type input "500.00"
click at [424, 380] on input "Co-Borrower Information" at bounding box center [665, 377] width 536 height 47
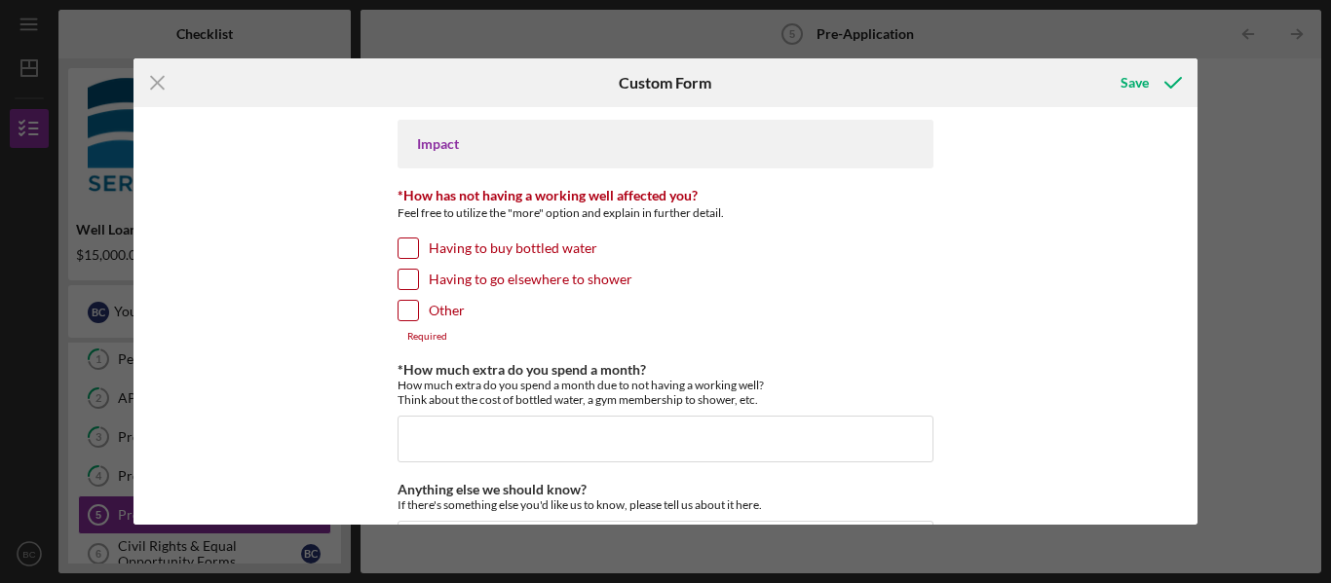
scroll to position [1569, 0]
type input "[PERSON_NAME] - [EMAIL_ADDRESS][DOMAIN_NAME]"
click at [409, 310] on input "Other" at bounding box center [407, 308] width 19 height 19
checkbox input "true"
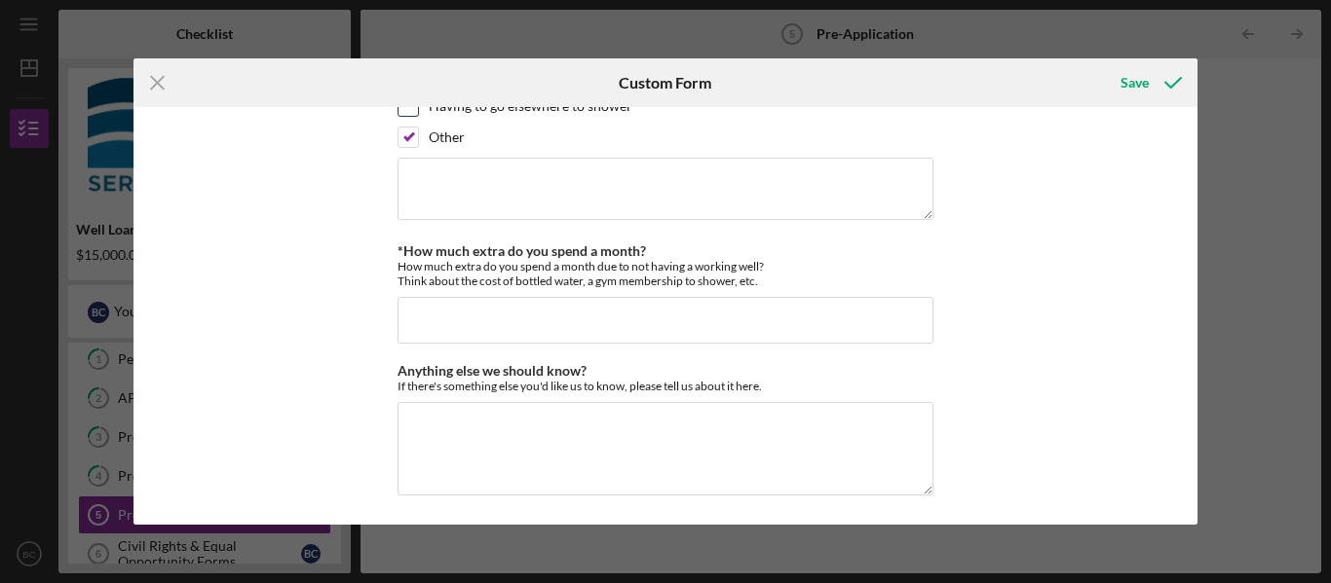
scroll to position [1744, 0]
click at [1141, 80] on div "Save" at bounding box center [1134, 82] width 28 height 39
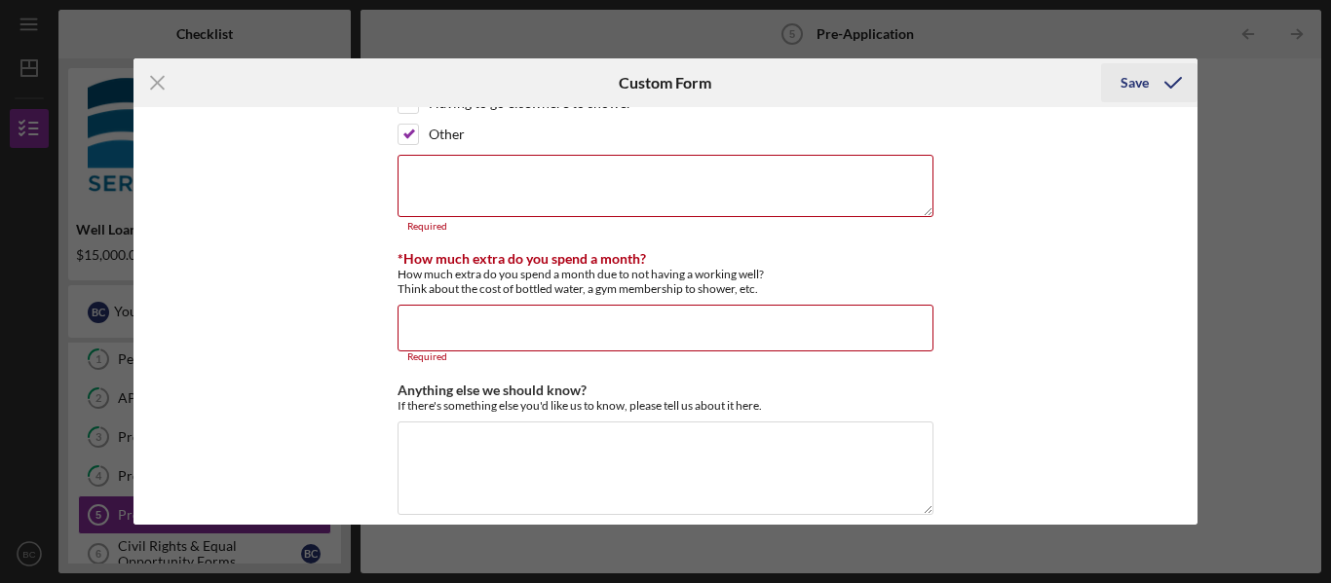
scroll to position [1766, 0]
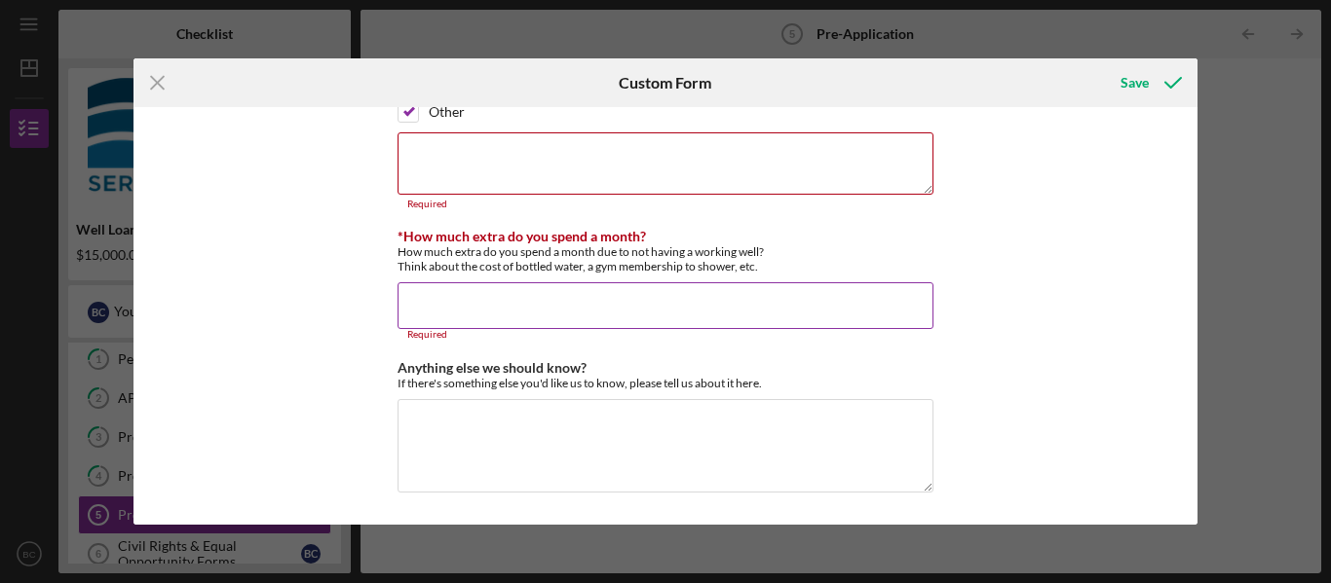
click at [440, 309] on input "*How much extra do you spend a month?" at bounding box center [665, 305] width 536 height 47
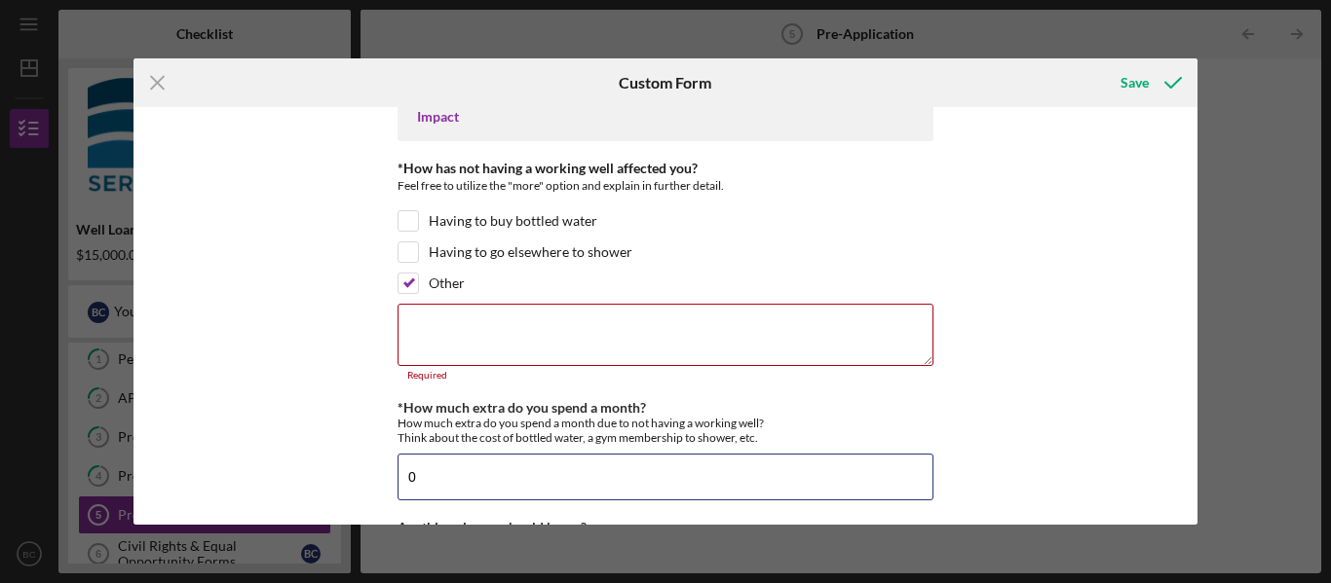
scroll to position [1592, 0]
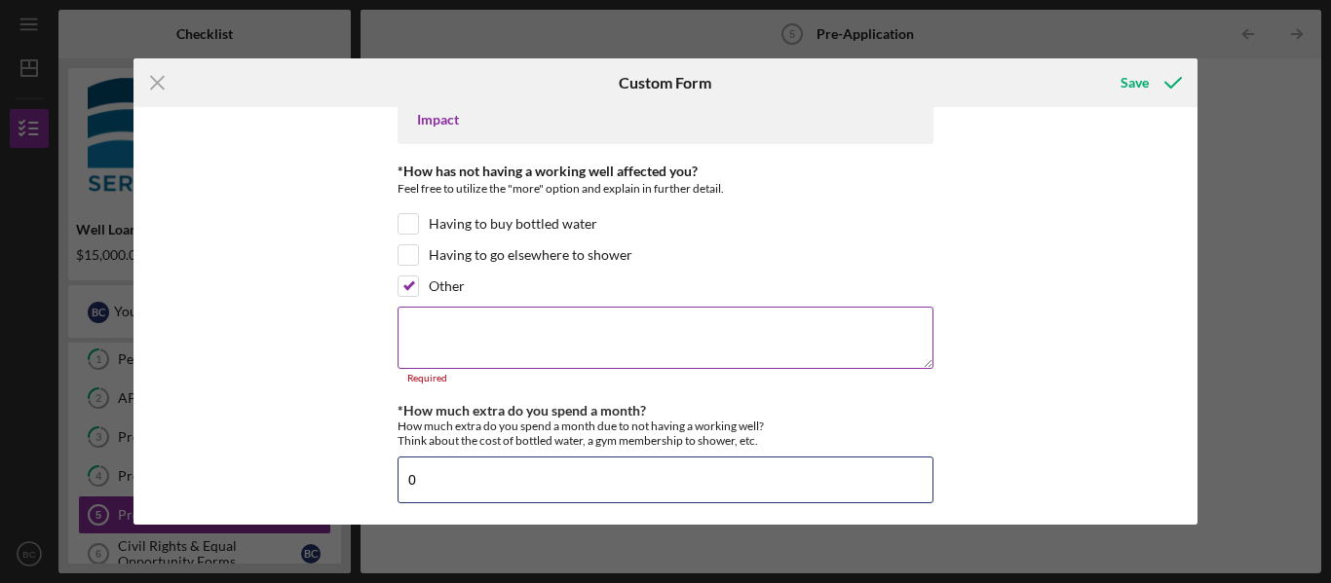
type input "0"
click at [422, 327] on textarea at bounding box center [665, 338] width 536 height 62
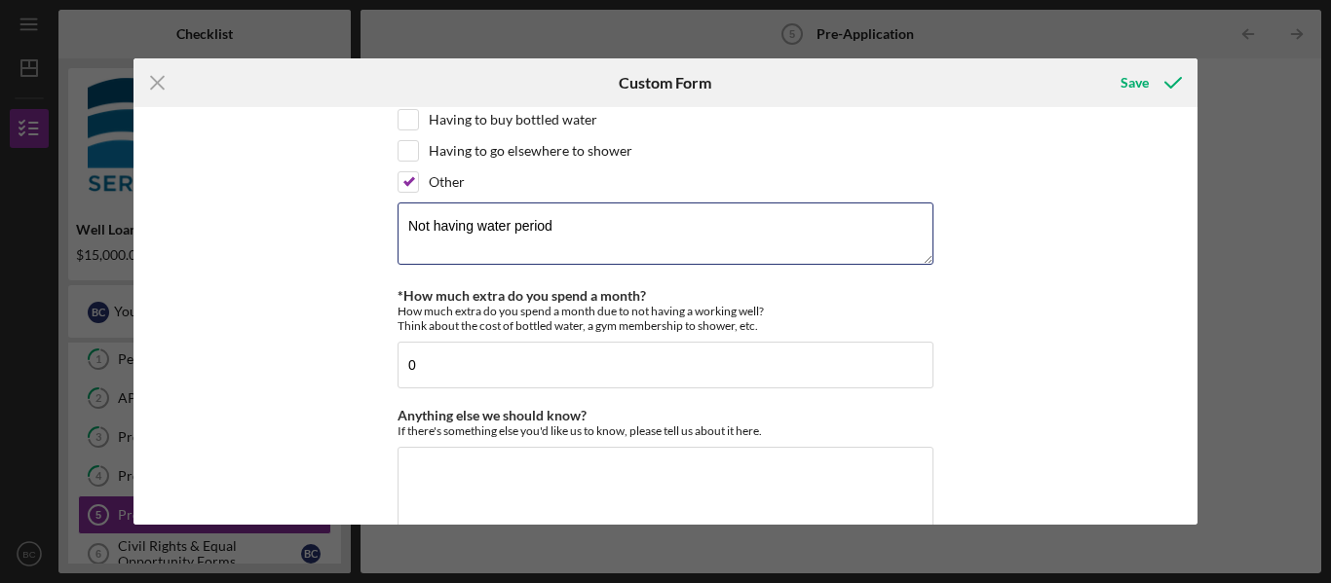
scroll to position [1744, 0]
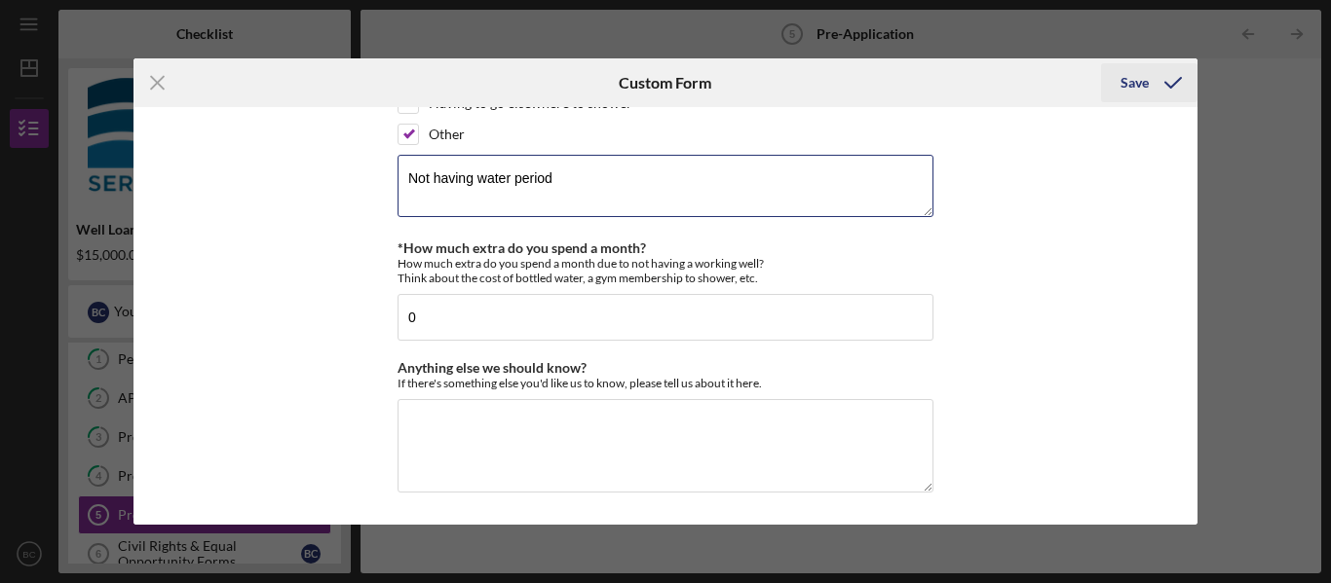
type textarea "Not having water period"
click at [1133, 81] on div "Save" at bounding box center [1134, 82] width 28 height 39
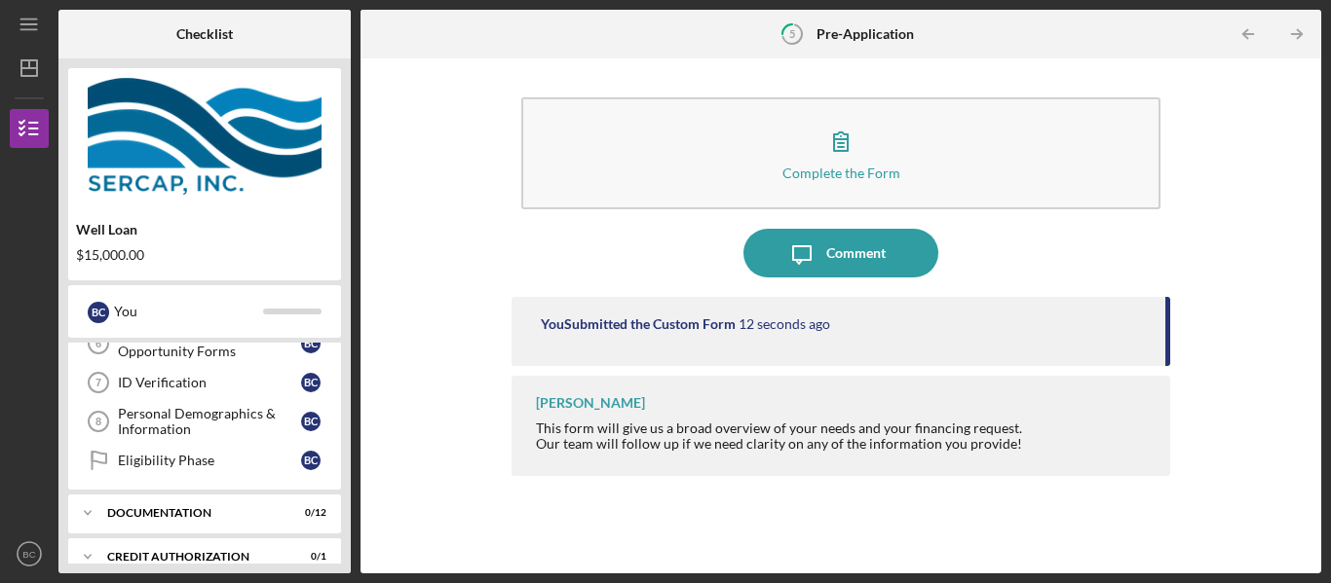
scroll to position [256, 0]
click at [235, 347] on div "Civil Rights & Equal Opportunity Forms" at bounding box center [209, 340] width 183 height 31
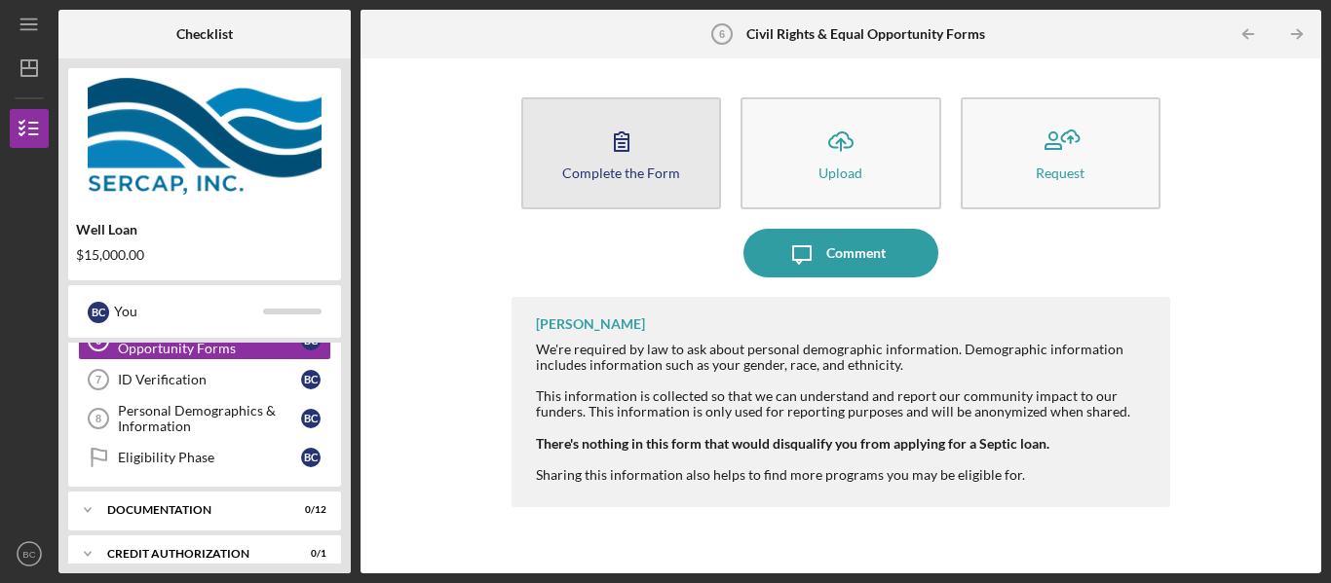
click at [620, 152] on icon "button" at bounding box center [621, 141] width 49 height 49
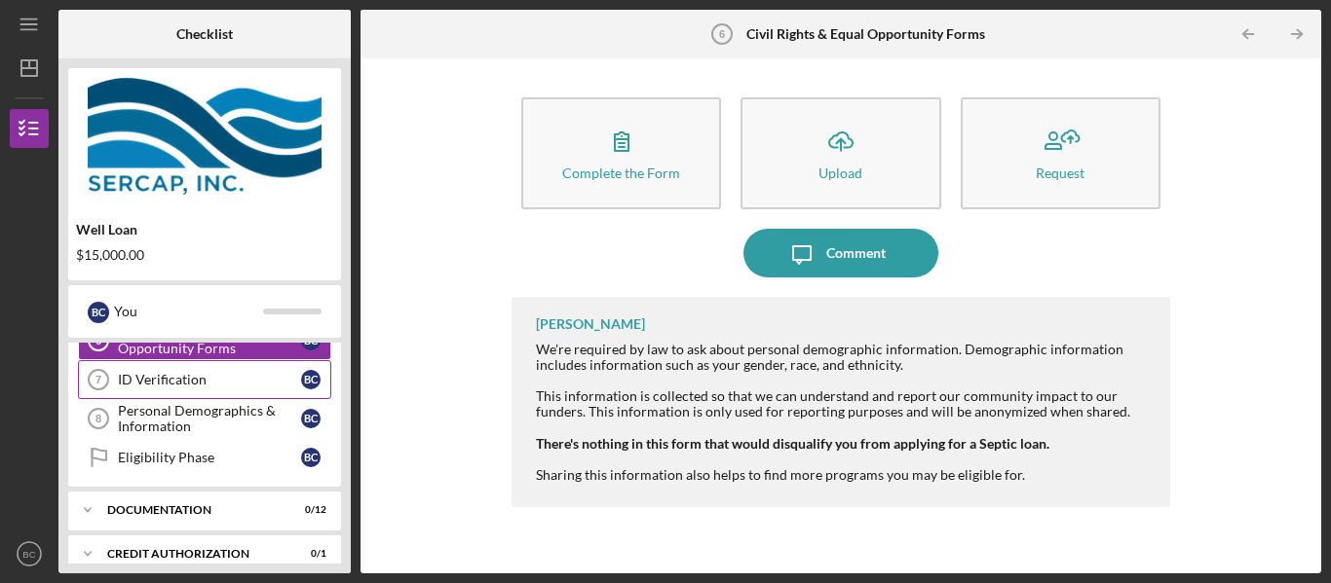
click at [221, 376] on div "ID Verification" at bounding box center [209, 380] width 183 height 16
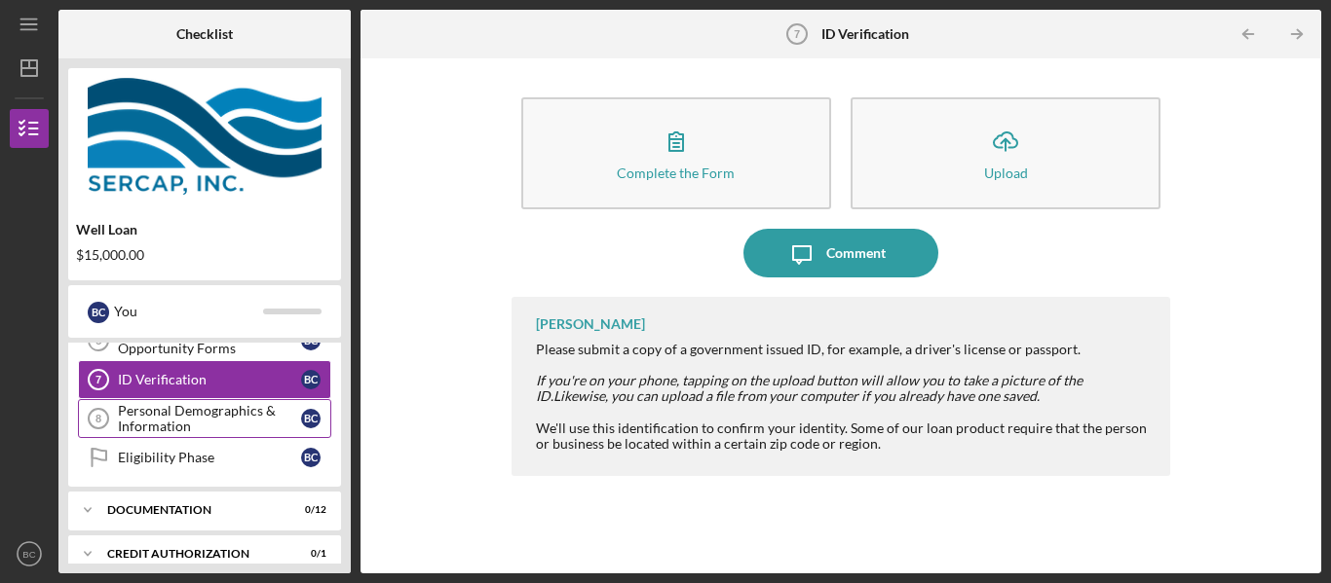
click at [212, 412] on div "Personal Demographics & Information" at bounding box center [209, 418] width 183 height 31
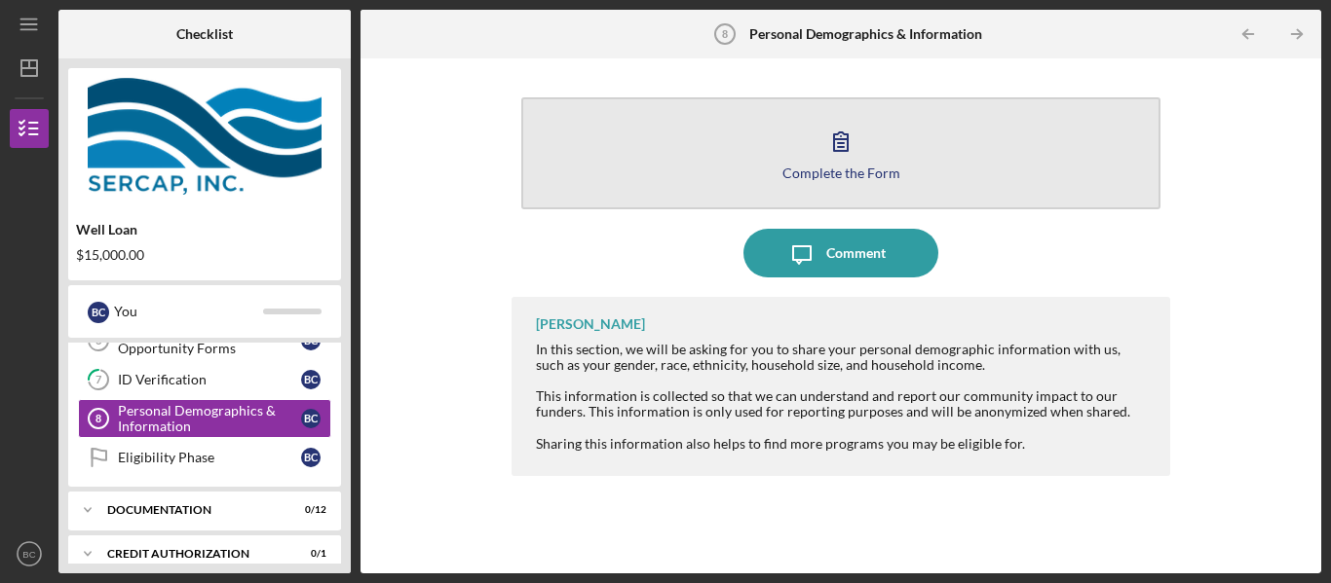
click at [844, 146] on icon "button" at bounding box center [841, 141] width 14 height 19
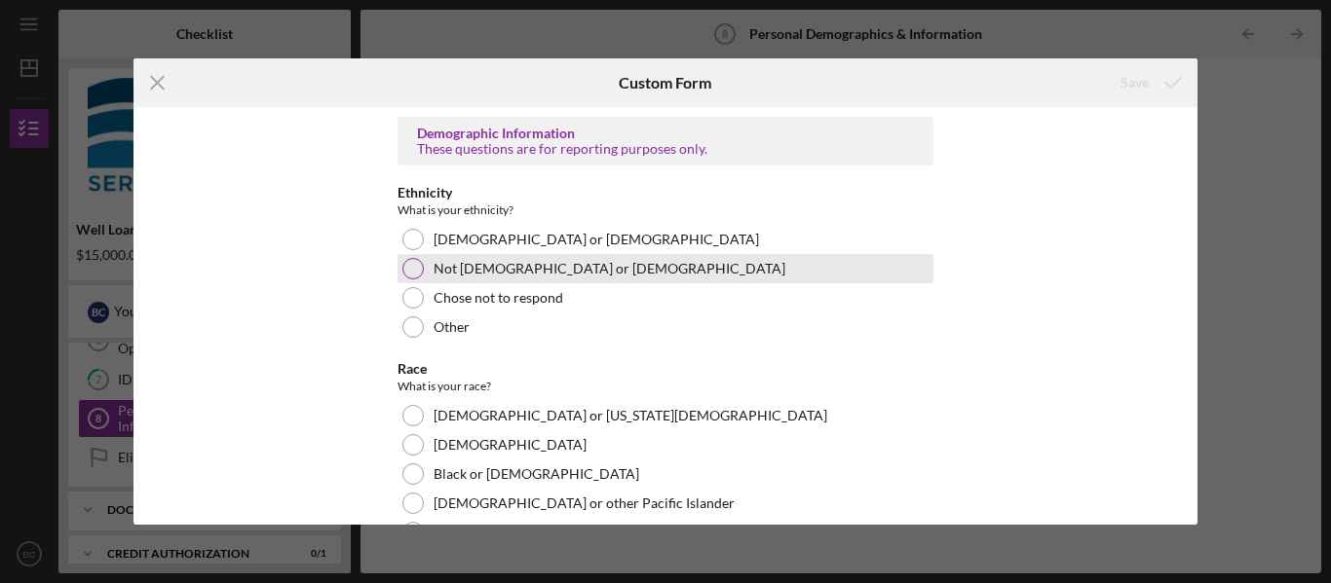
click at [413, 270] on div at bounding box center [412, 268] width 21 height 21
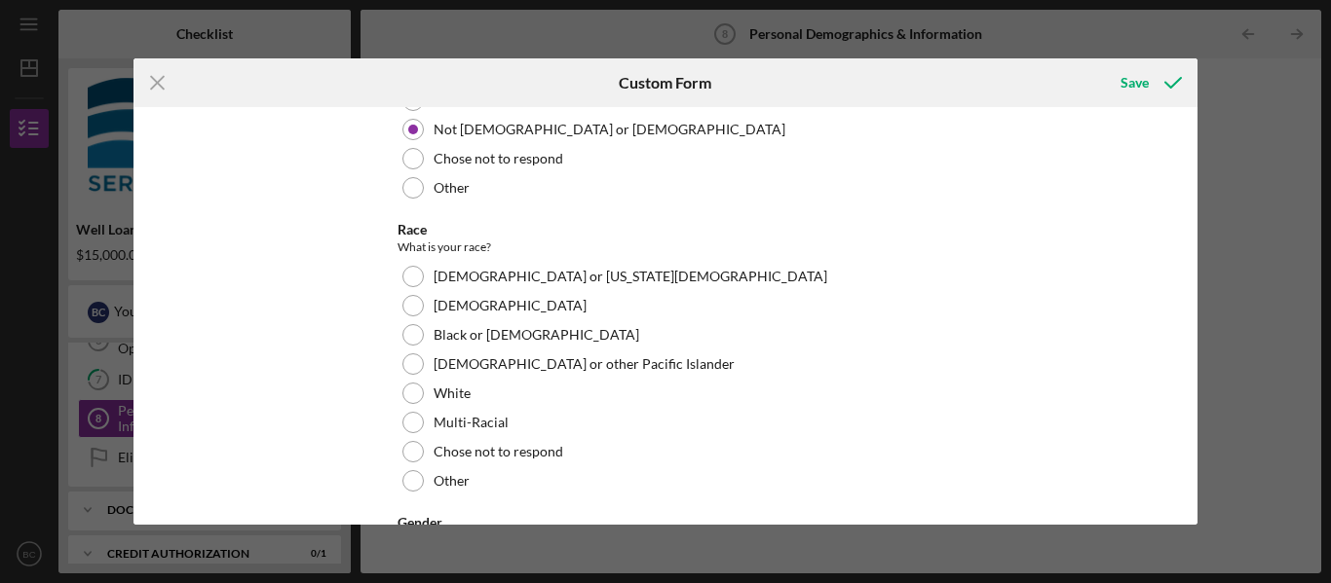
scroll to position [141, 0]
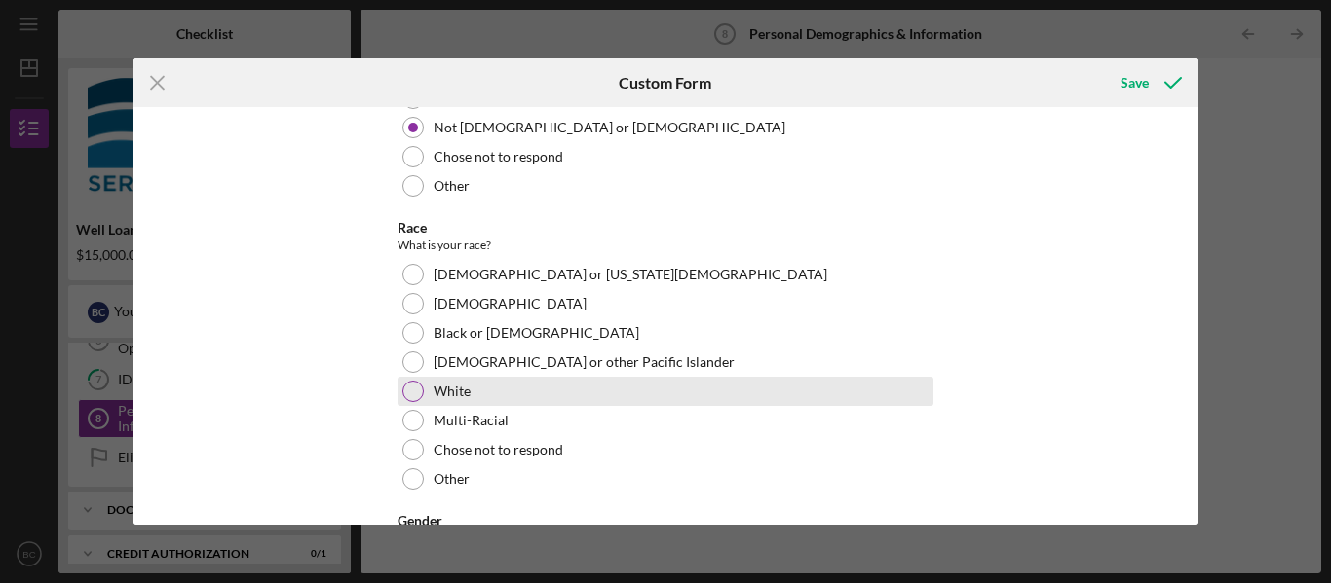
click at [415, 392] on div at bounding box center [412, 391] width 21 height 21
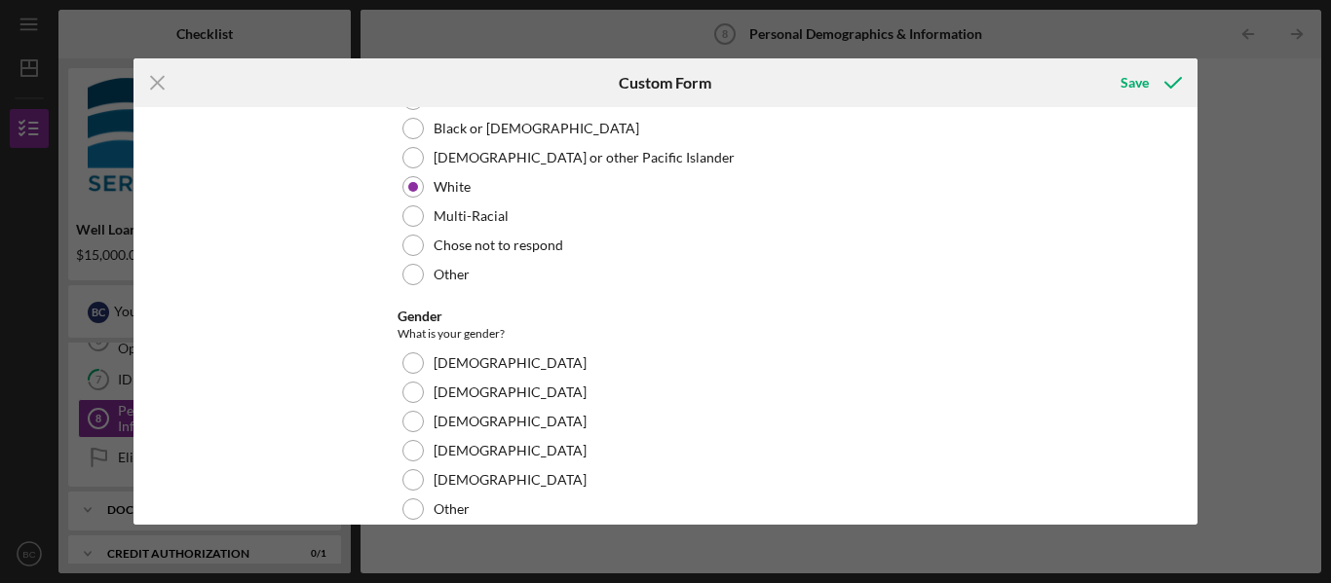
scroll to position [354, 0]
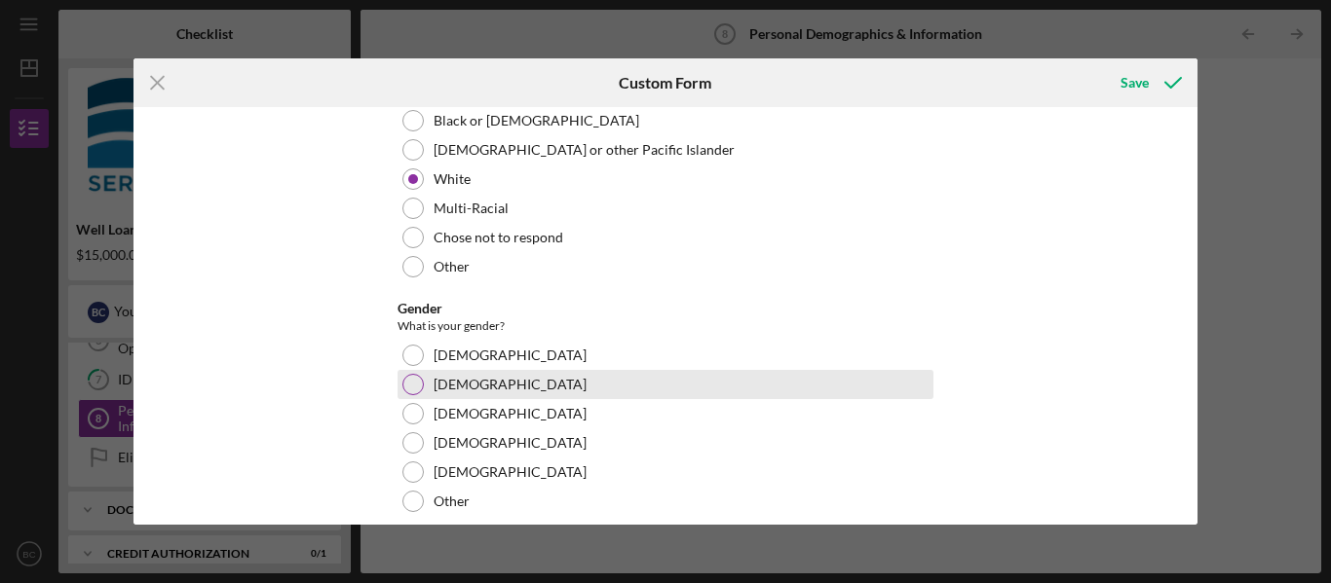
click at [408, 383] on div at bounding box center [412, 384] width 21 height 21
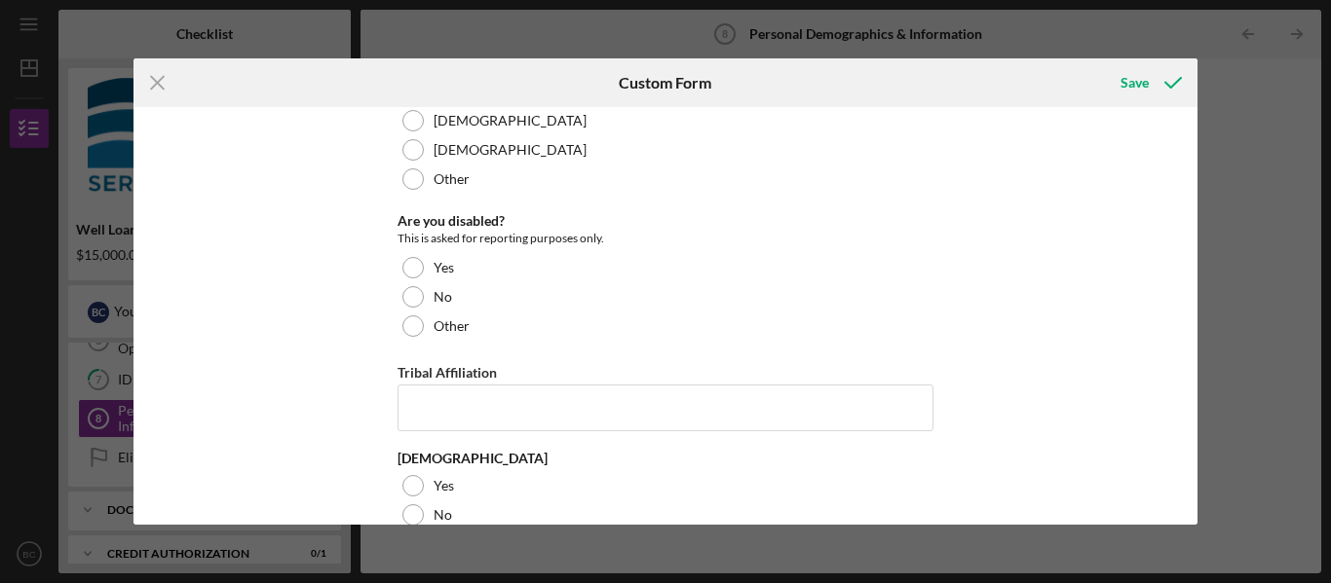
scroll to position [679, 0]
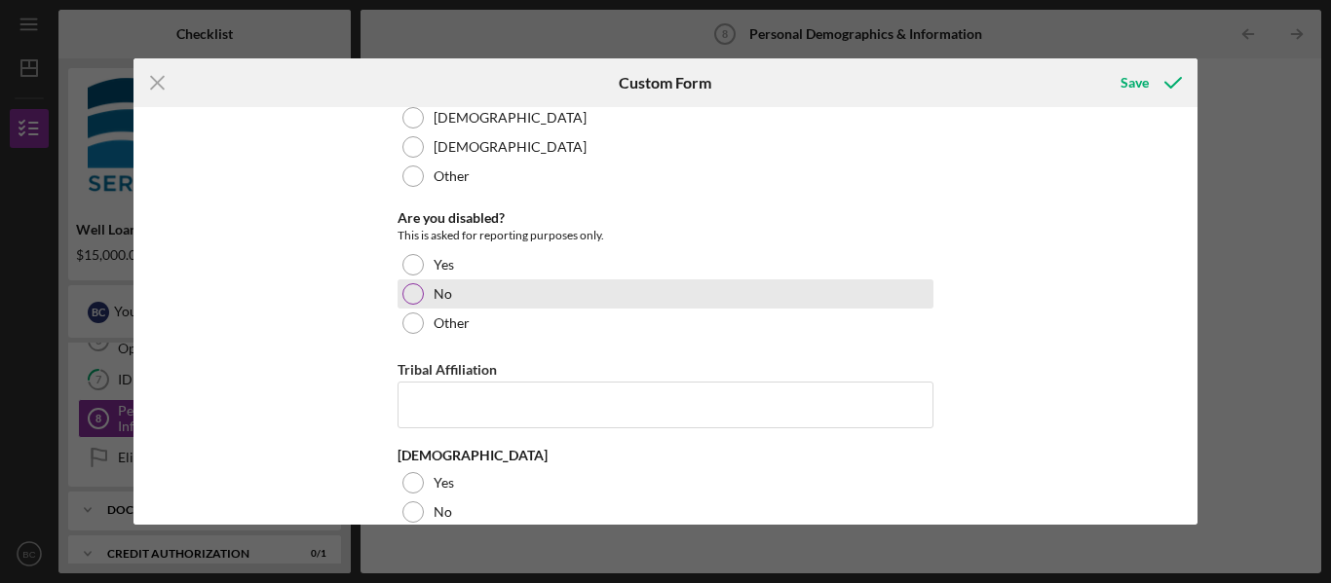
click at [408, 291] on div at bounding box center [412, 293] width 21 height 21
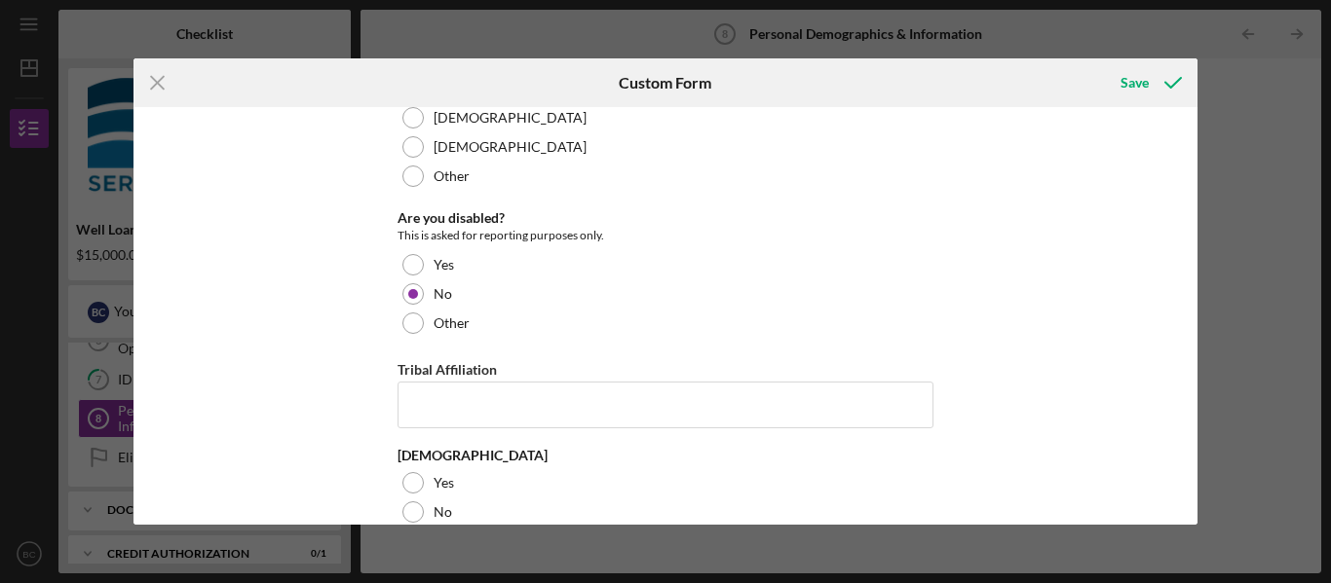
scroll to position [710, 0]
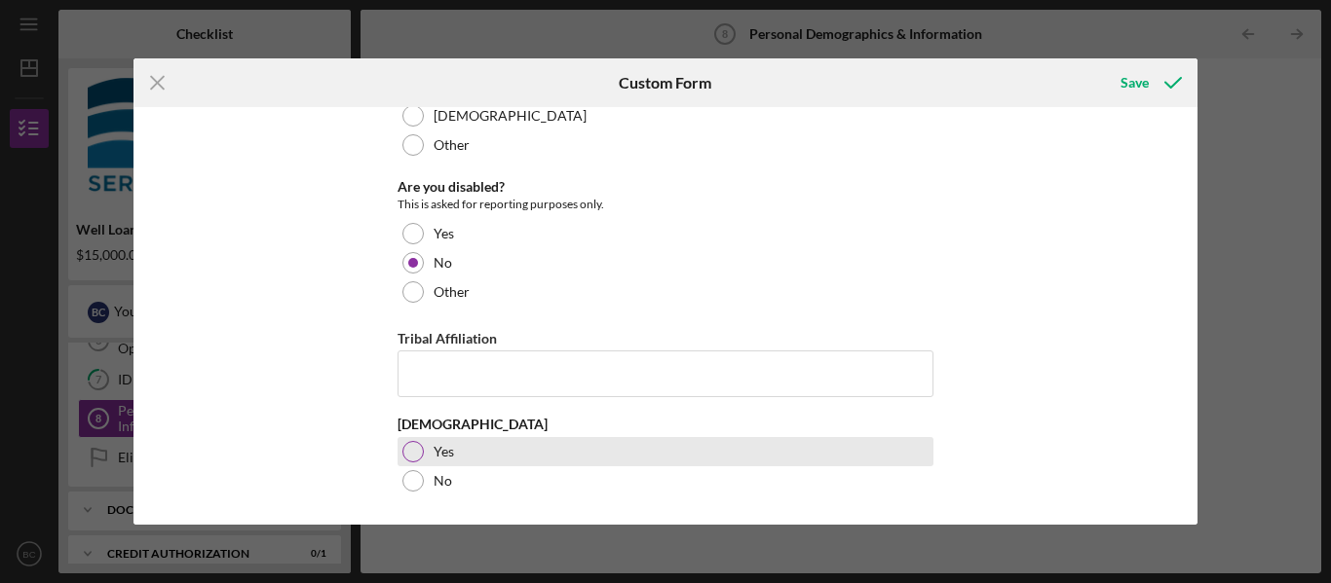
click at [412, 450] on div at bounding box center [412, 451] width 21 height 21
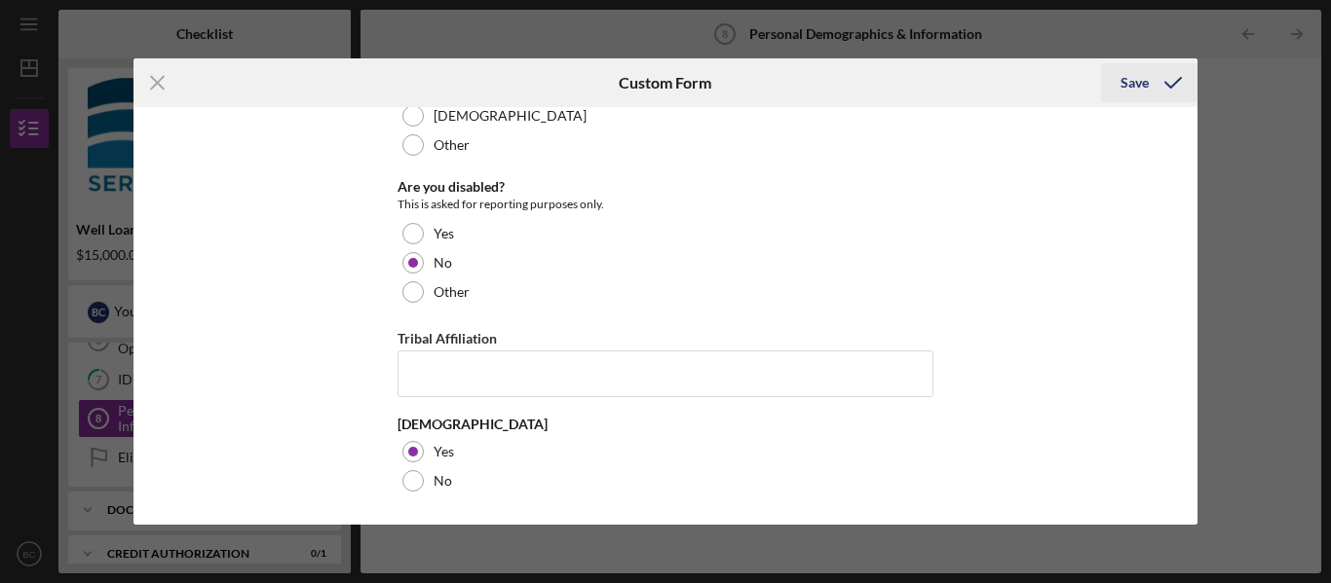
click at [1135, 85] on div "Save" at bounding box center [1134, 82] width 28 height 39
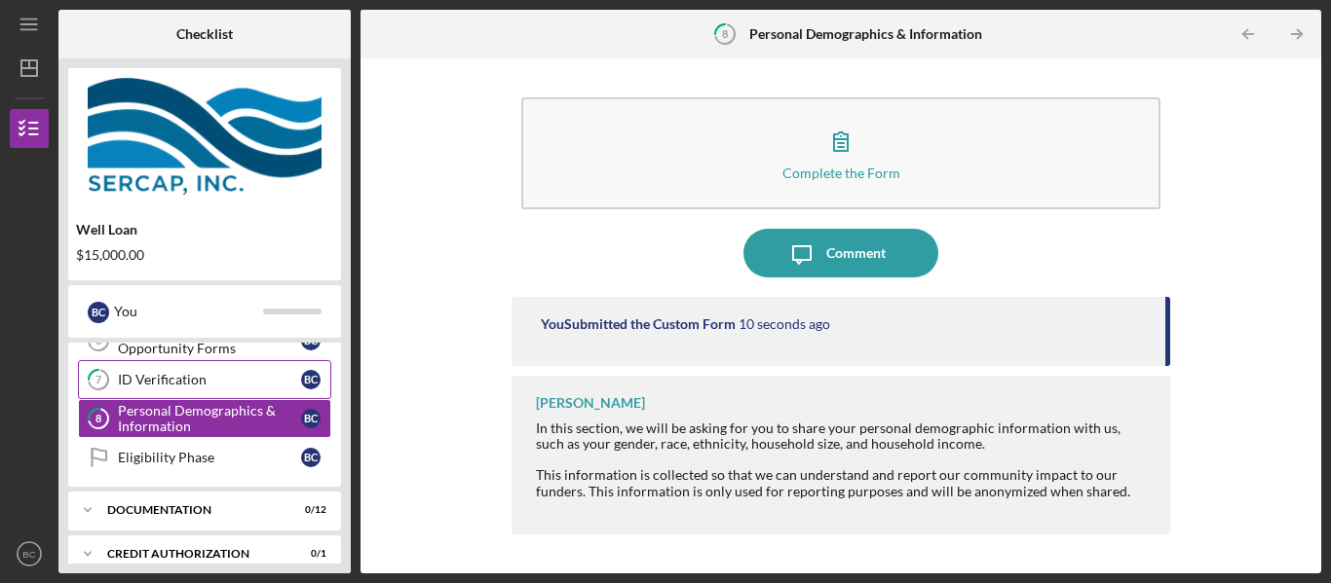
click at [218, 380] on div "ID Verification" at bounding box center [209, 380] width 183 height 16
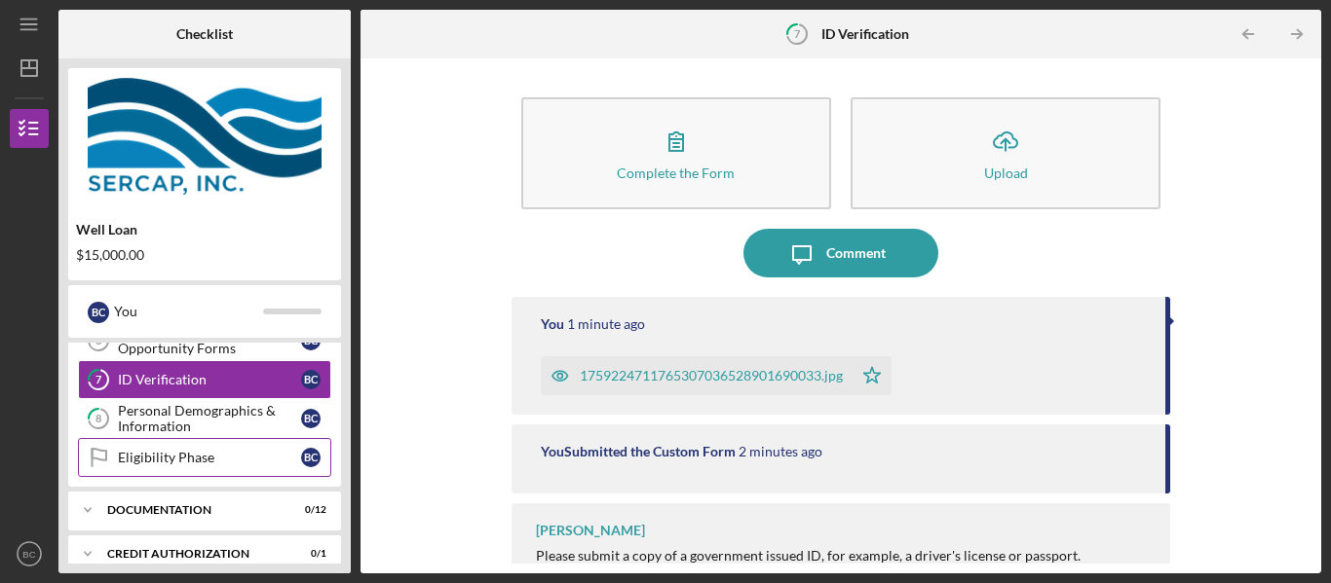
click at [216, 454] on div "Eligibility Phase" at bounding box center [209, 458] width 183 height 16
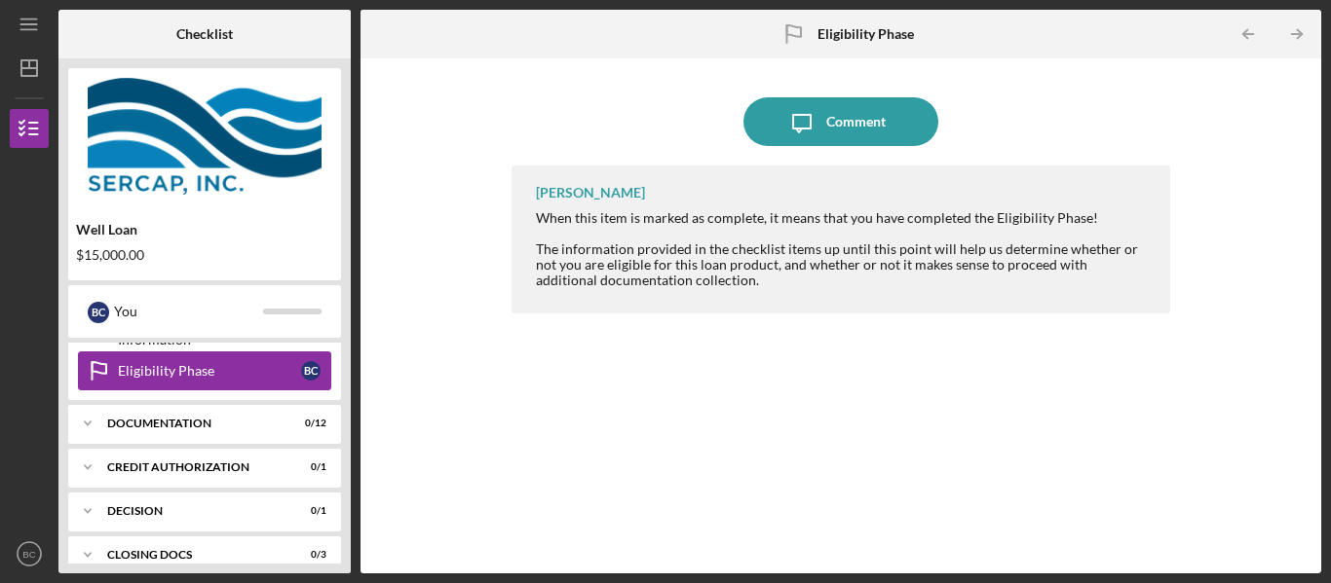
scroll to position [346, 0]
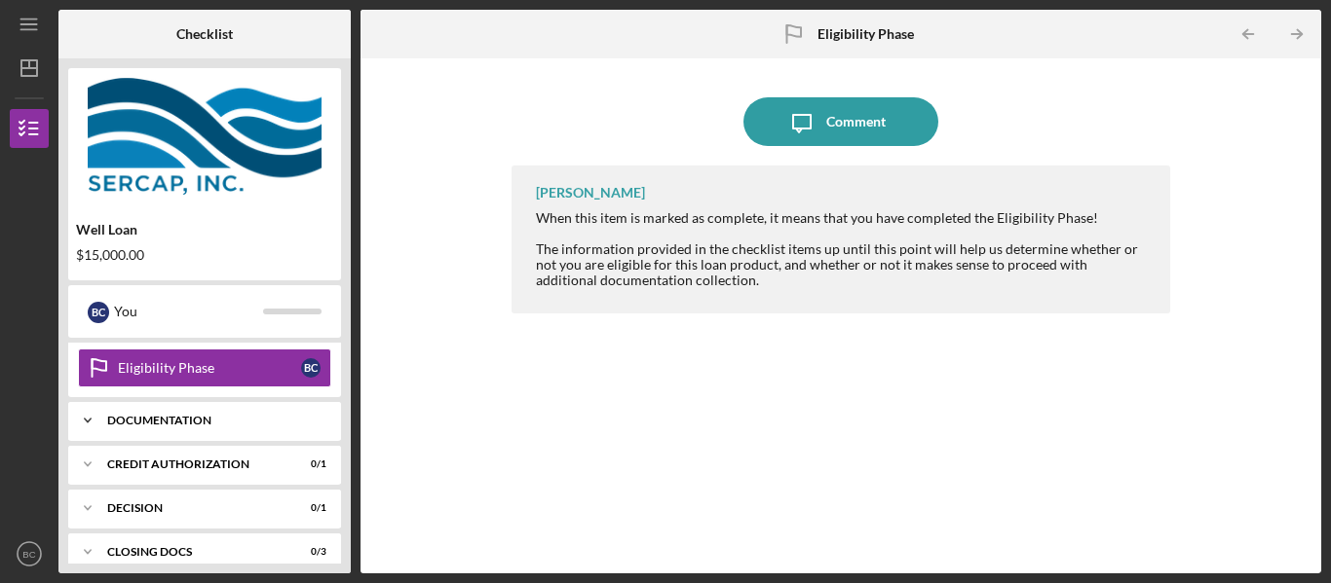
click at [90, 418] on icon "Icon/Expander" at bounding box center [87, 420] width 39 height 39
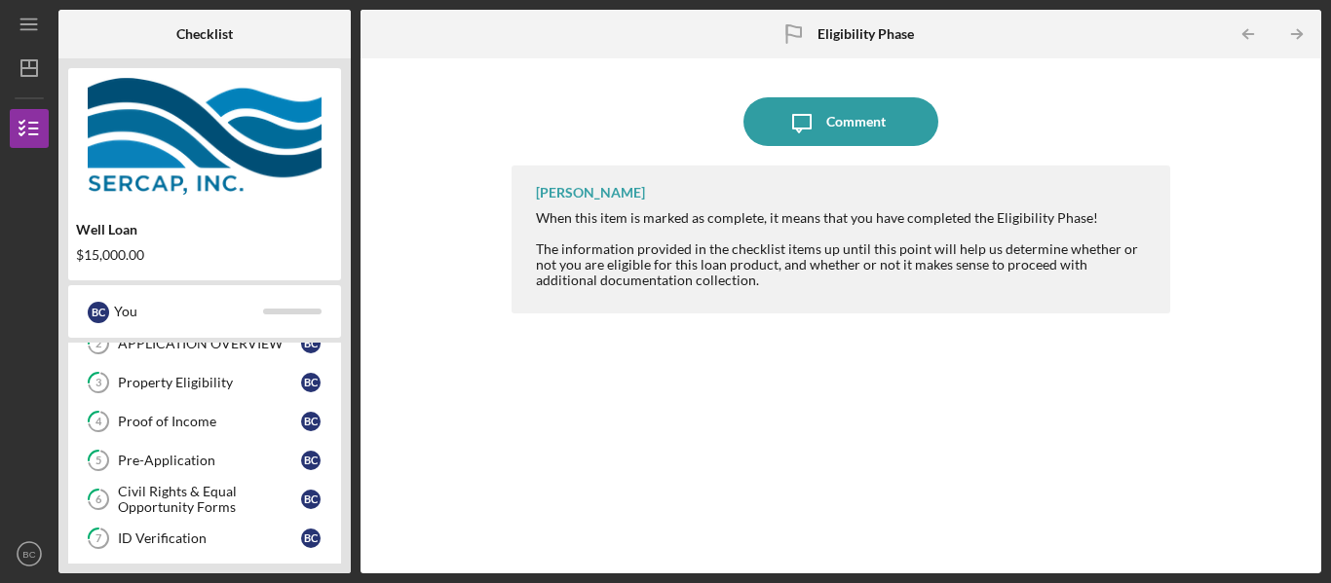
scroll to position [105, 0]
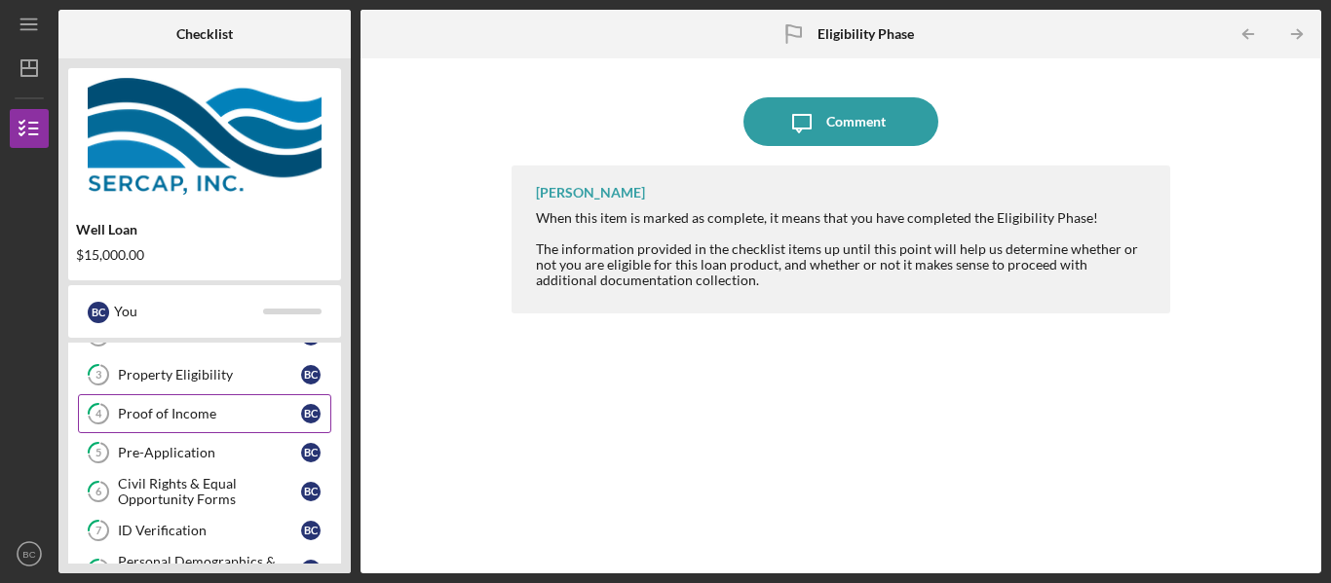
click at [197, 413] on div "Proof of Income" at bounding box center [209, 414] width 183 height 16
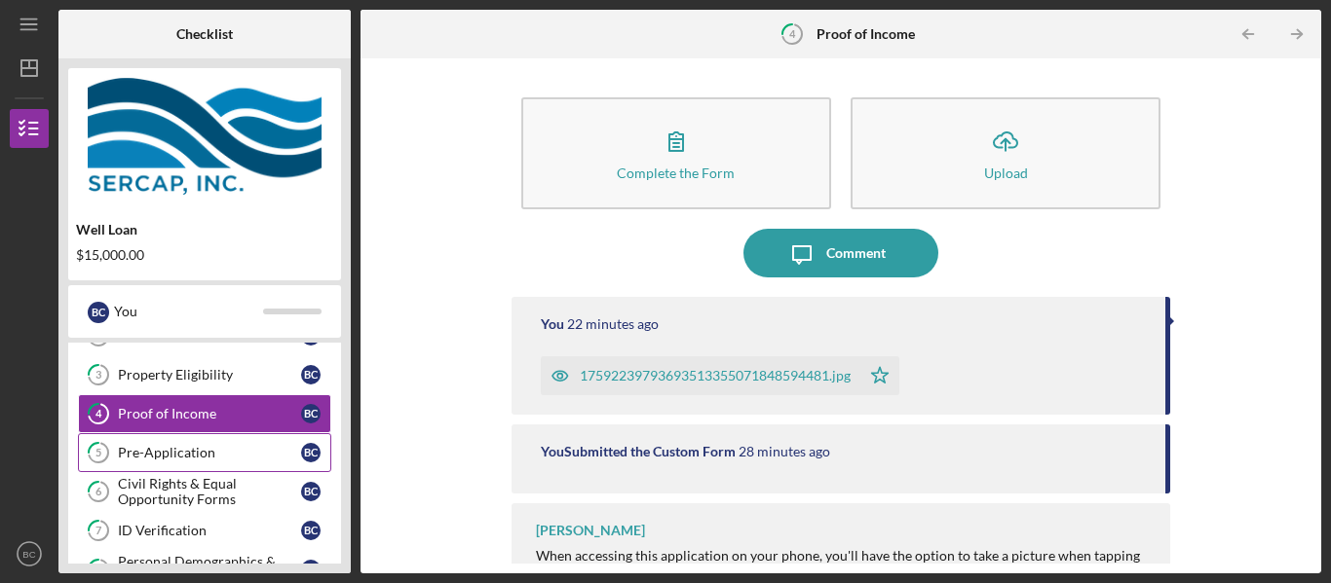
click at [181, 453] on div "Pre-Application" at bounding box center [209, 453] width 183 height 16
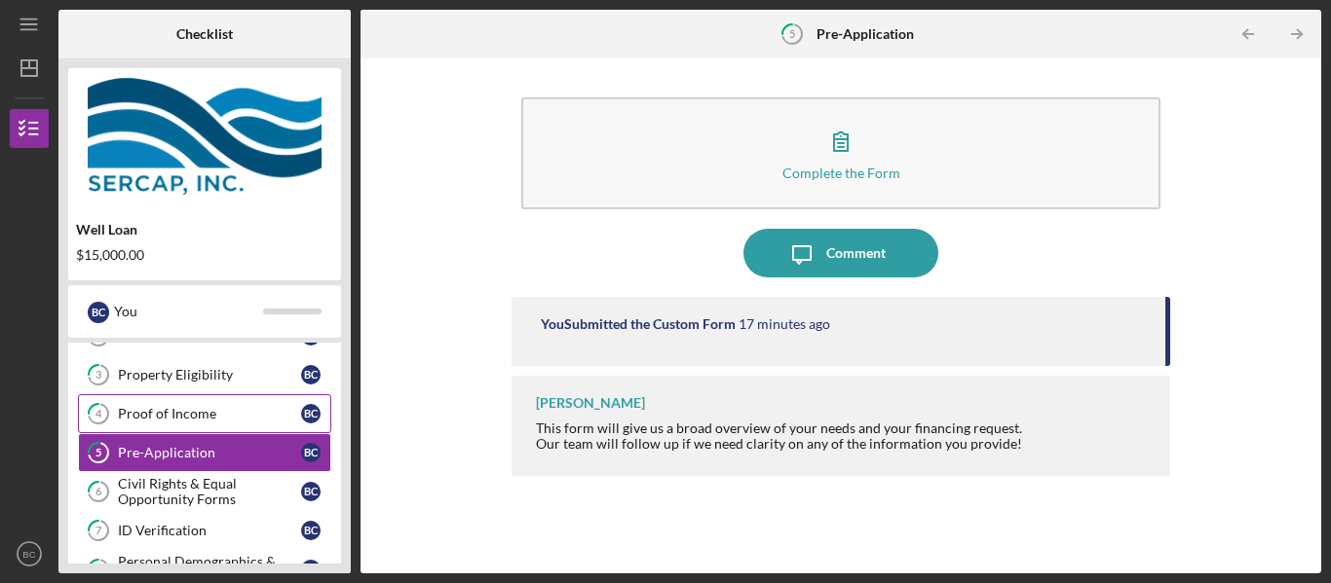
click at [181, 411] on div "Proof of Income" at bounding box center [209, 414] width 183 height 16
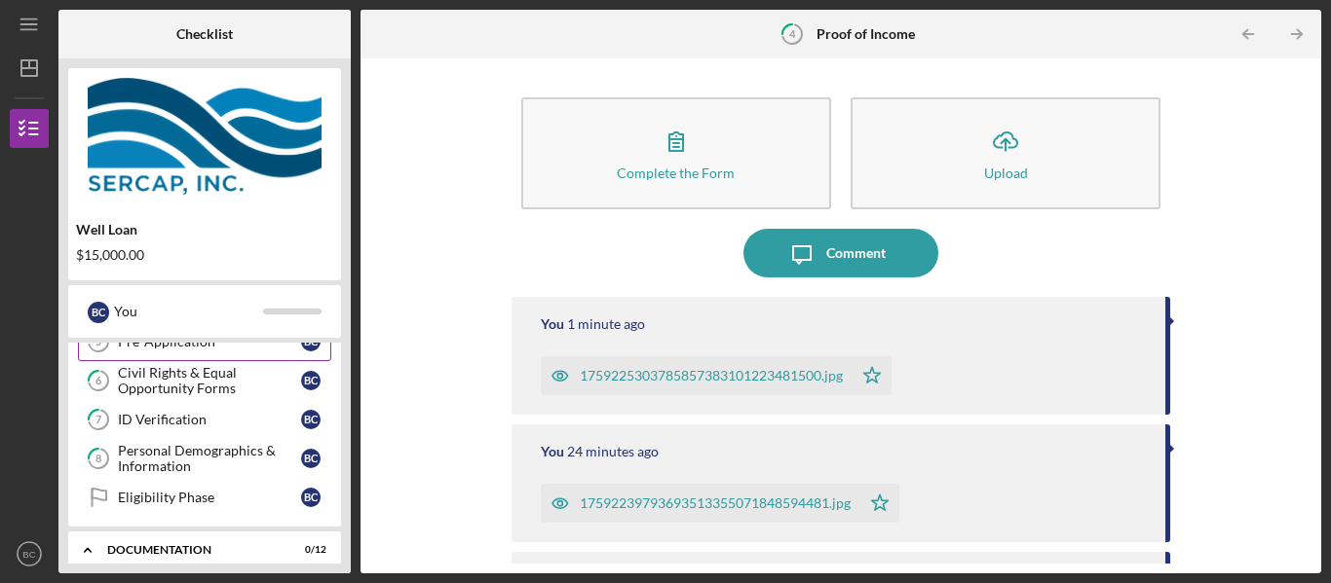
scroll to position [219, 0]
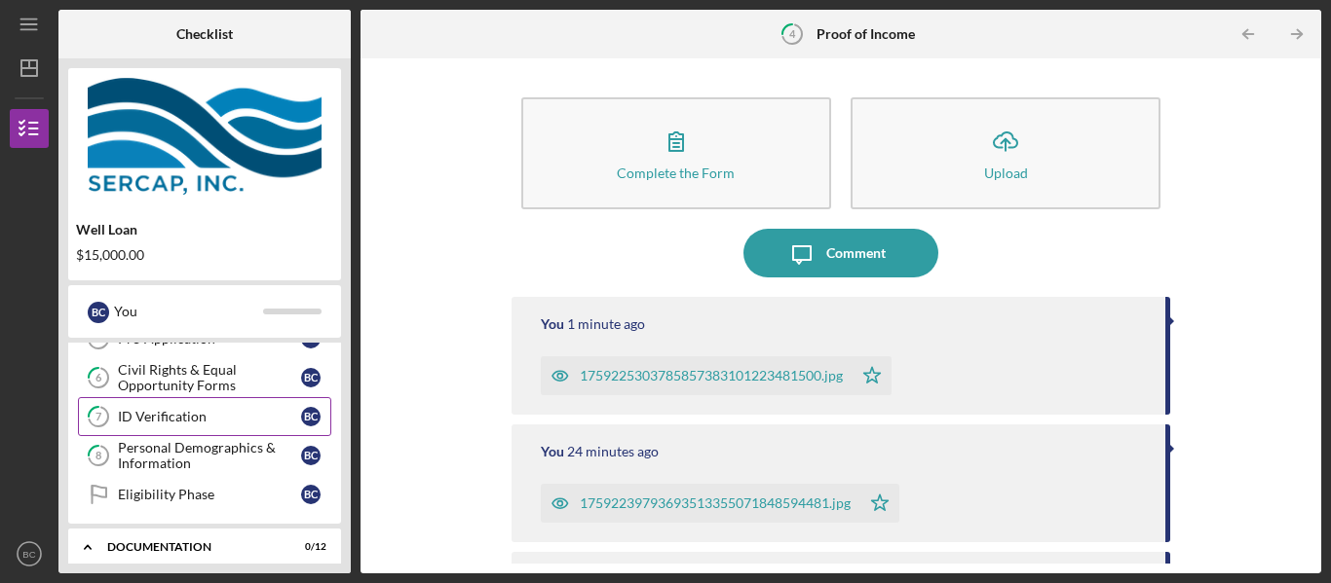
click at [204, 419] on div "ID Verification" at bounding box center [209, 417] width 183 height 16
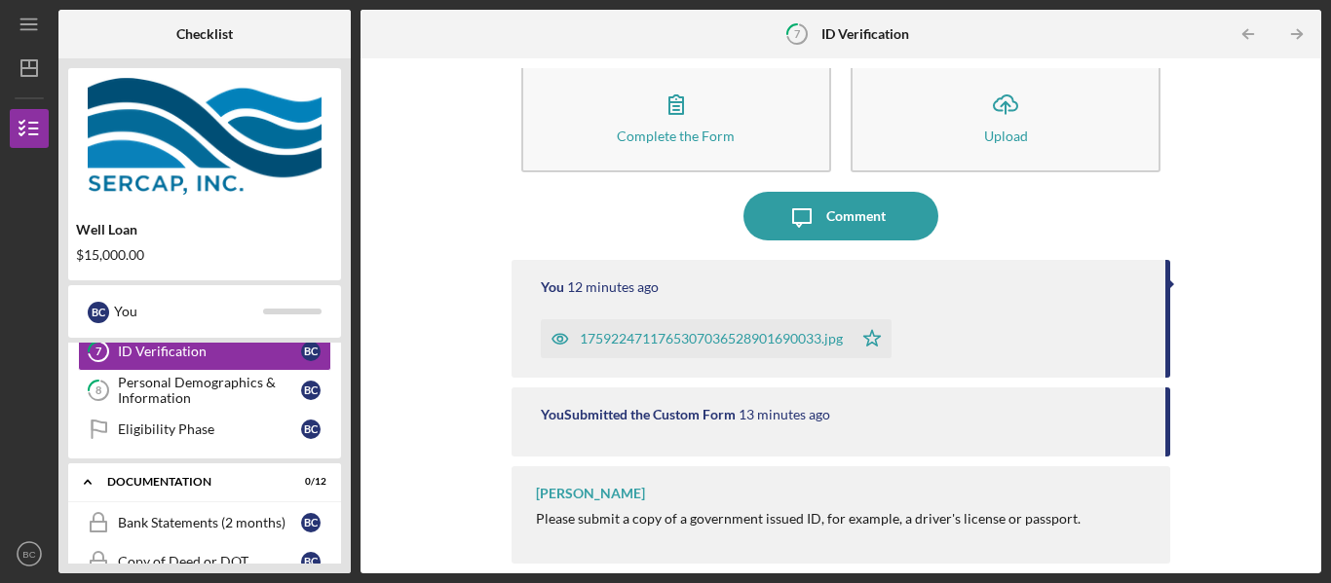
scroll to position [291, 0]
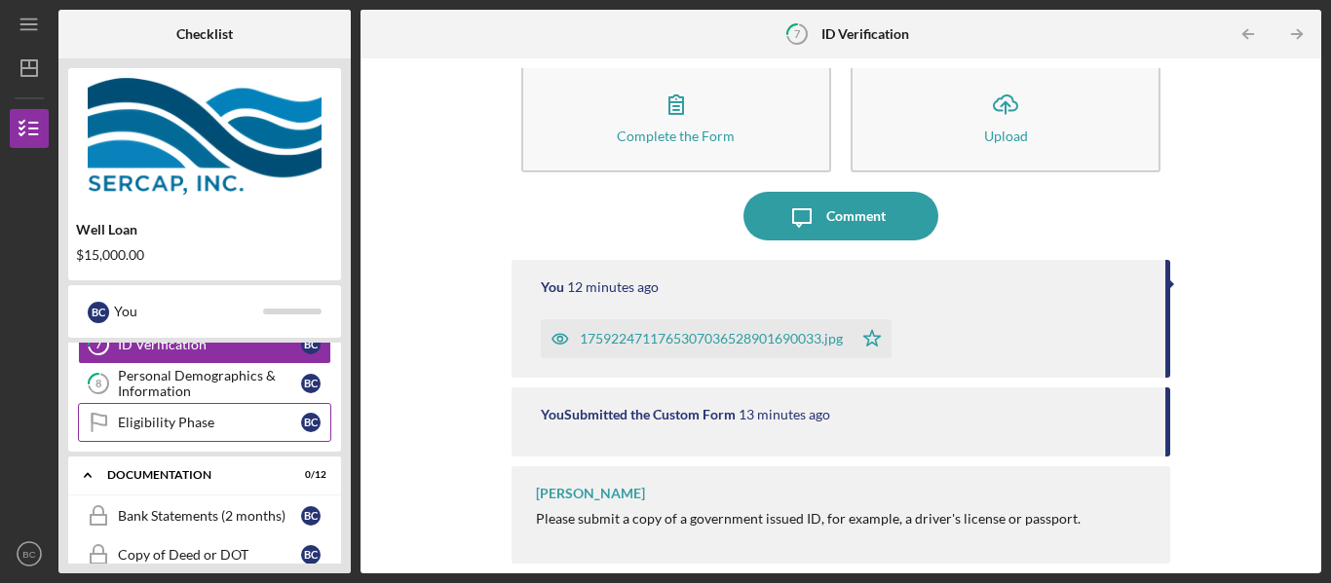
click at [199, 421] on div "Eligibility Phase" at bounding box center [209, 423] width 183 height 16
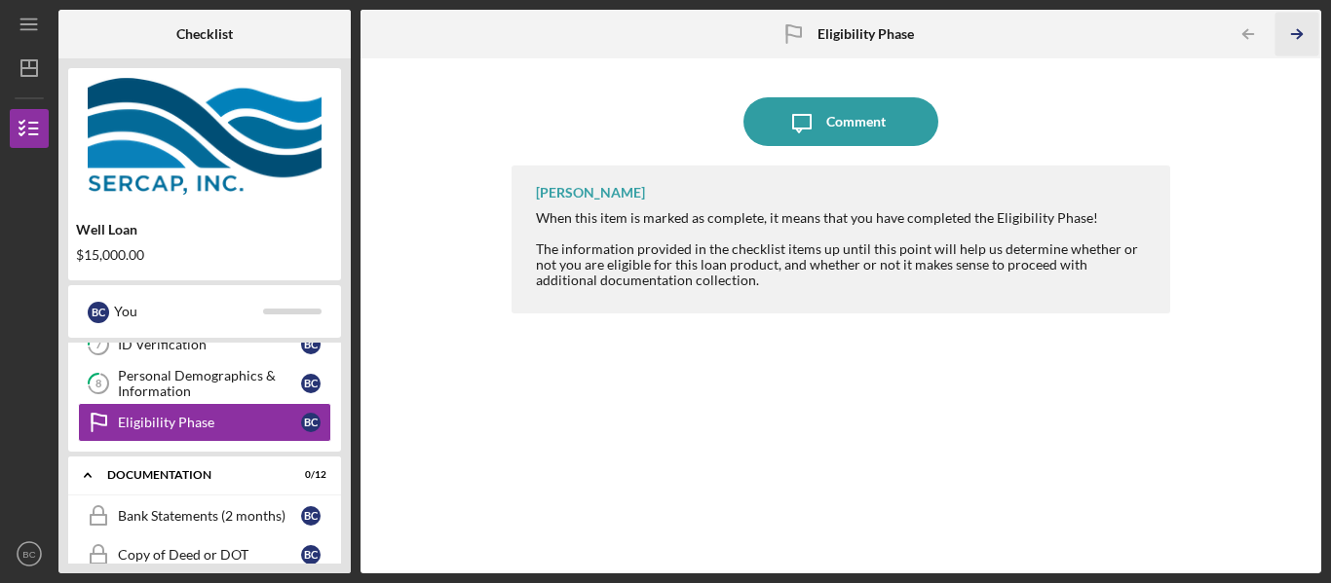
click at [1294, 38] on icon "Icon/Table Pagination Arrow" at bounding box center [1297, 35] width 44 height 44
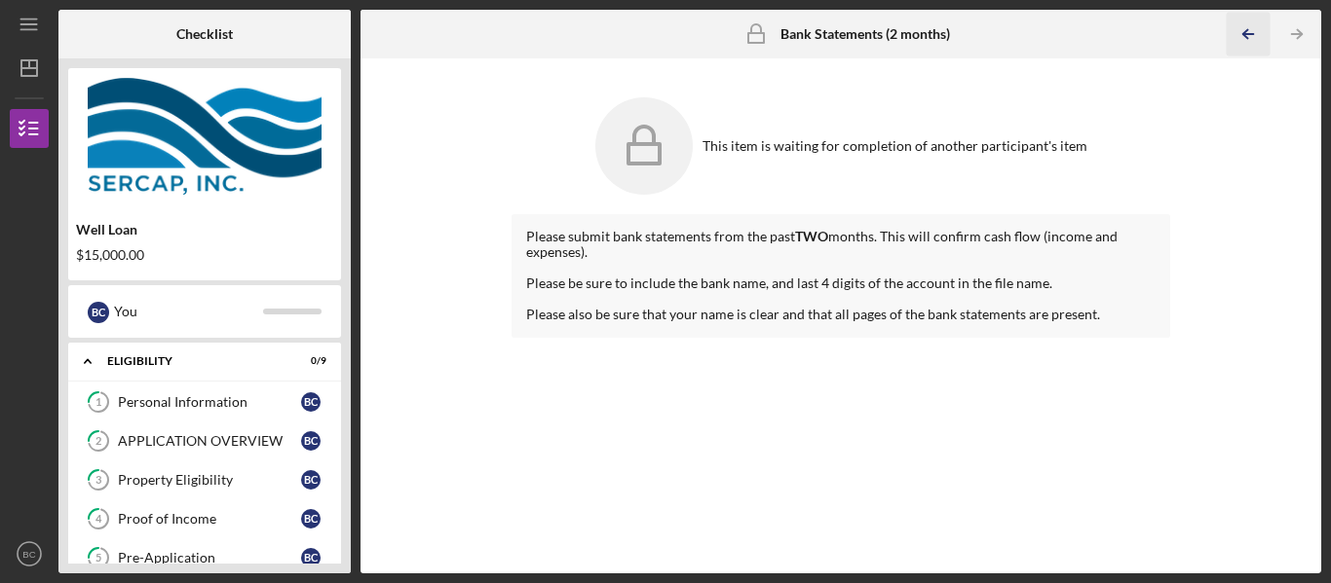
click at [1248, 37] on icon "Icon/Table Pagination Arrow" at bounding box center [1248, 35] width 44 height 44
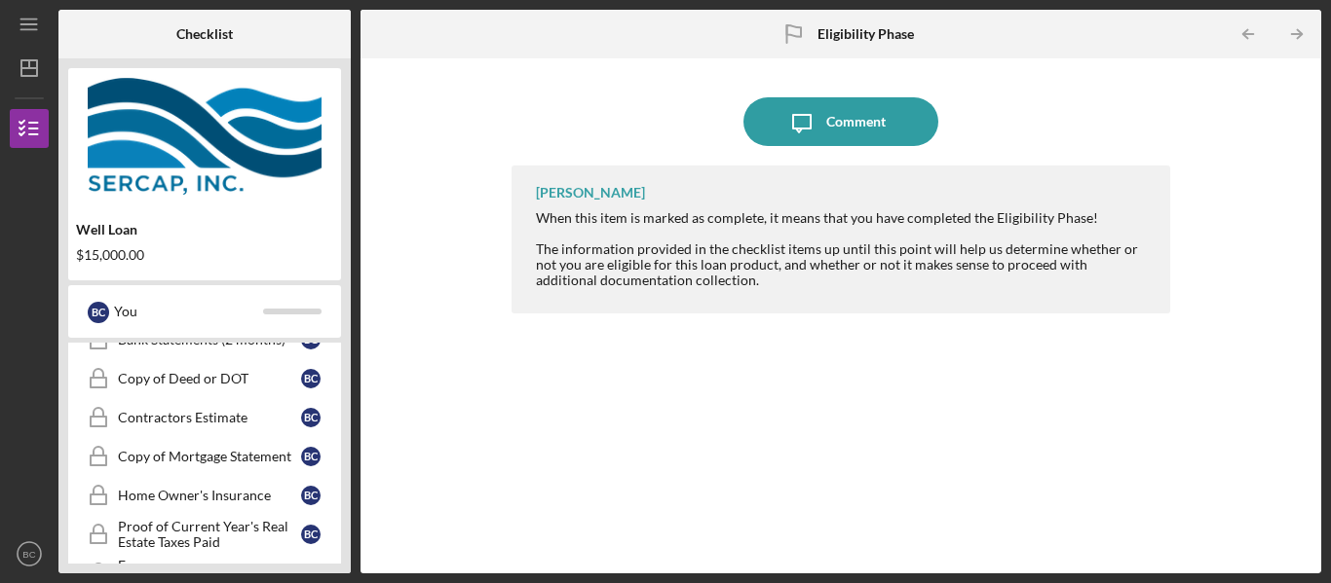
scroll to position [467, 0]
click at [219, 452] on div "Copy of Mortgage Statement" at bounding box center [209, 458] width 183 height 16
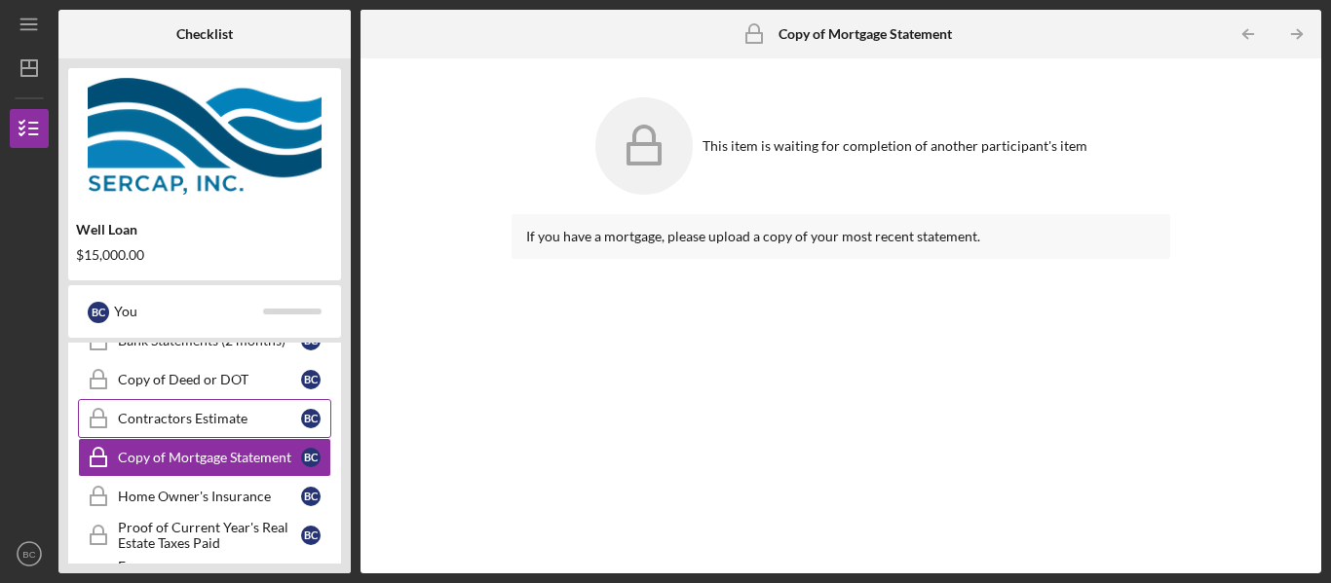
click at [225, 411] on div "Contractors Estimate" at bounding box center [209, 419] width 183 height 16
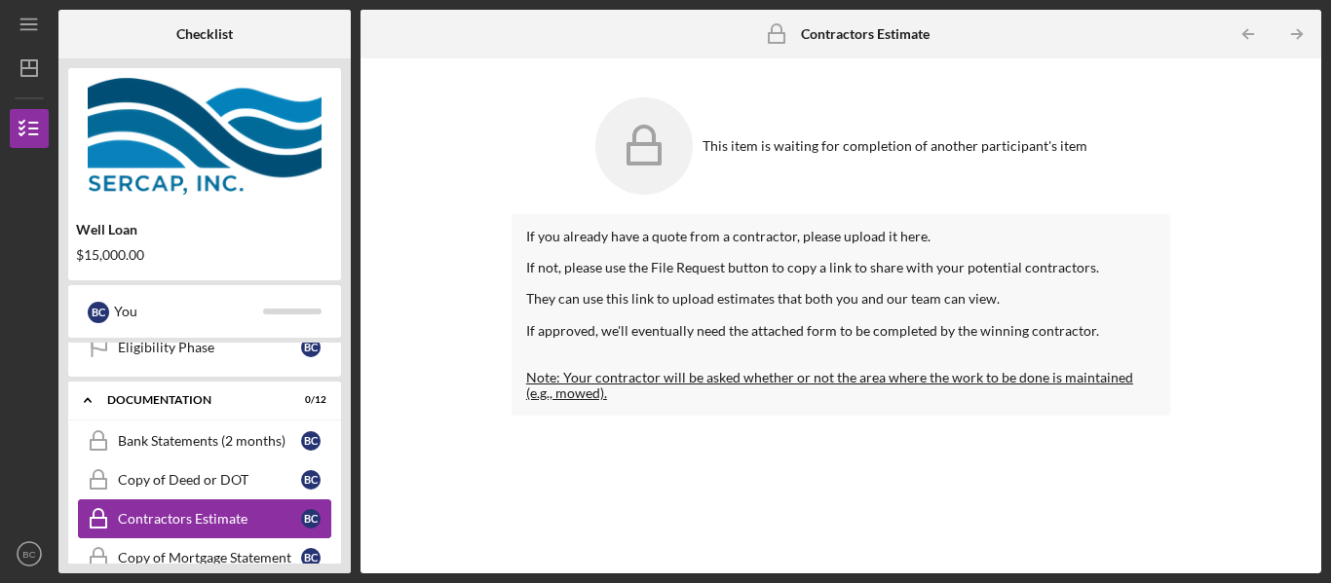
scroll to position [365, 0]
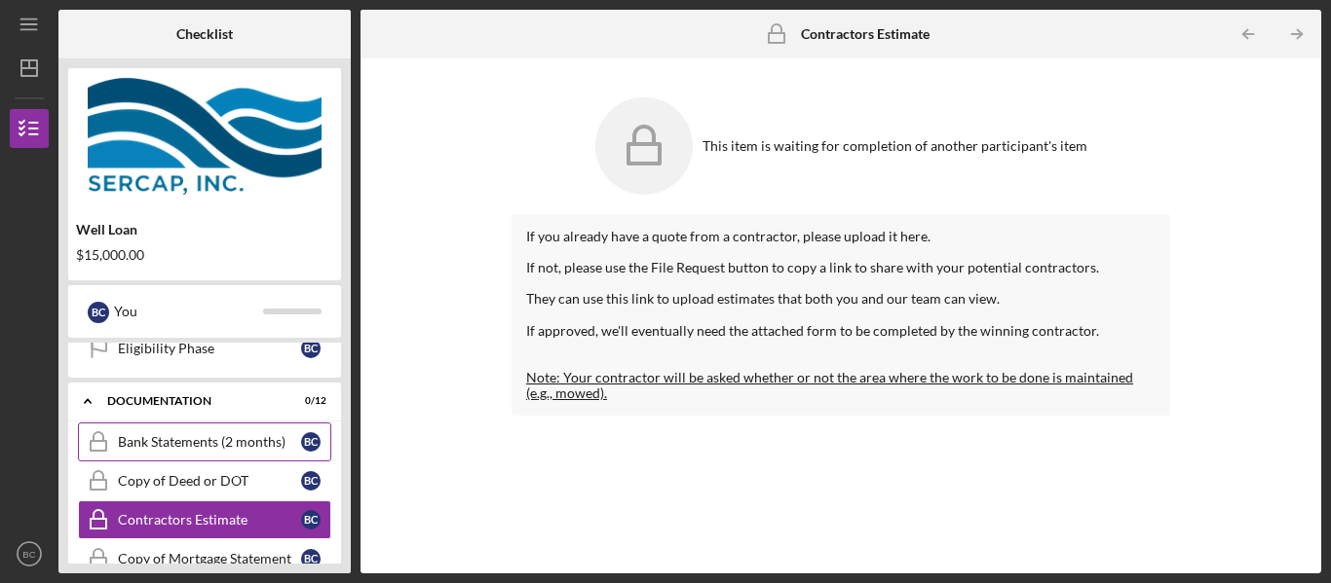
click at [202, 440] on div "Bank Statements (2 months)" at bounding box center [209, 442] width 183 height 16
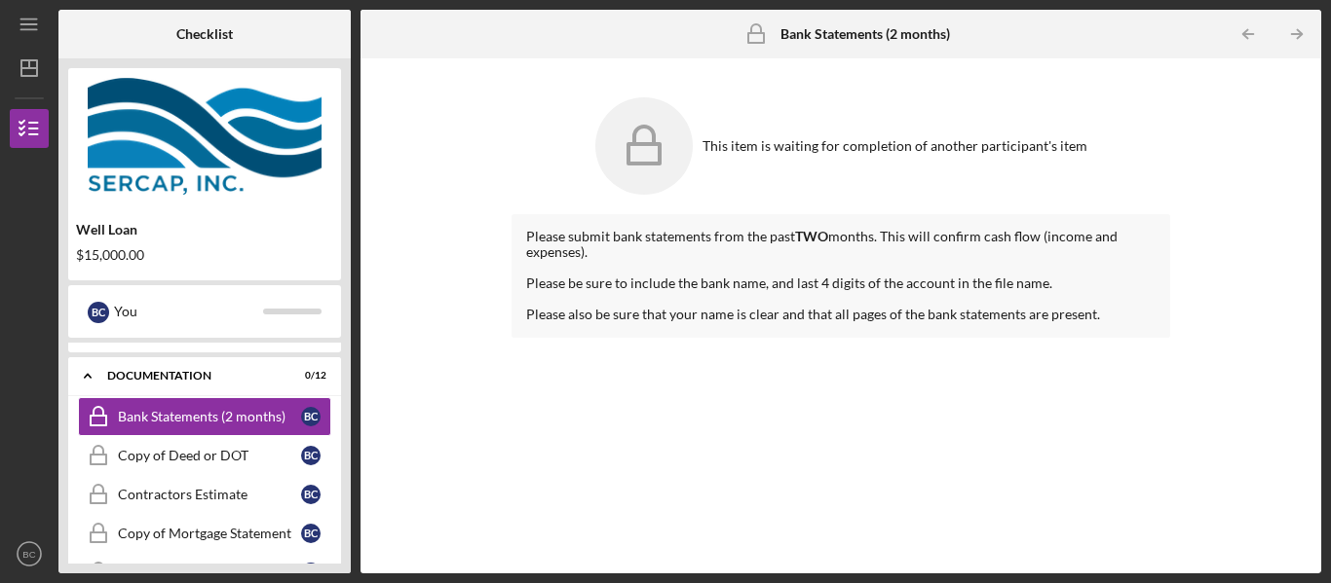
scroll to position [394, 0]
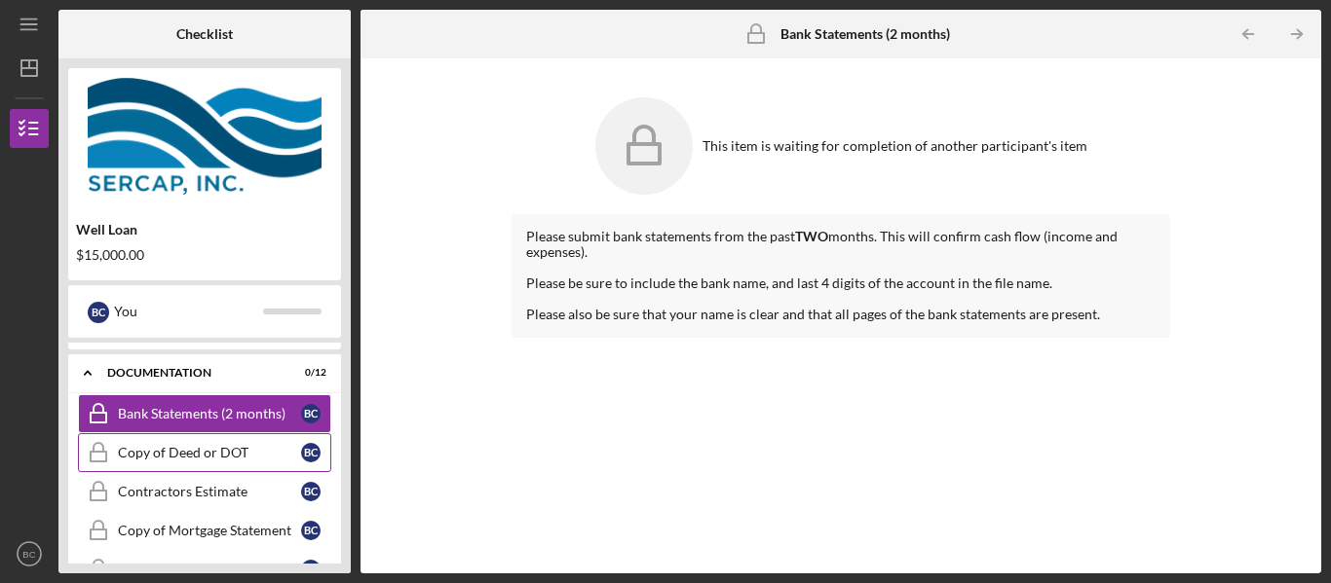
click at [223, 447] on div "Copy of Deed or DOT" at bounding box center [209, 453] width 183 height 16
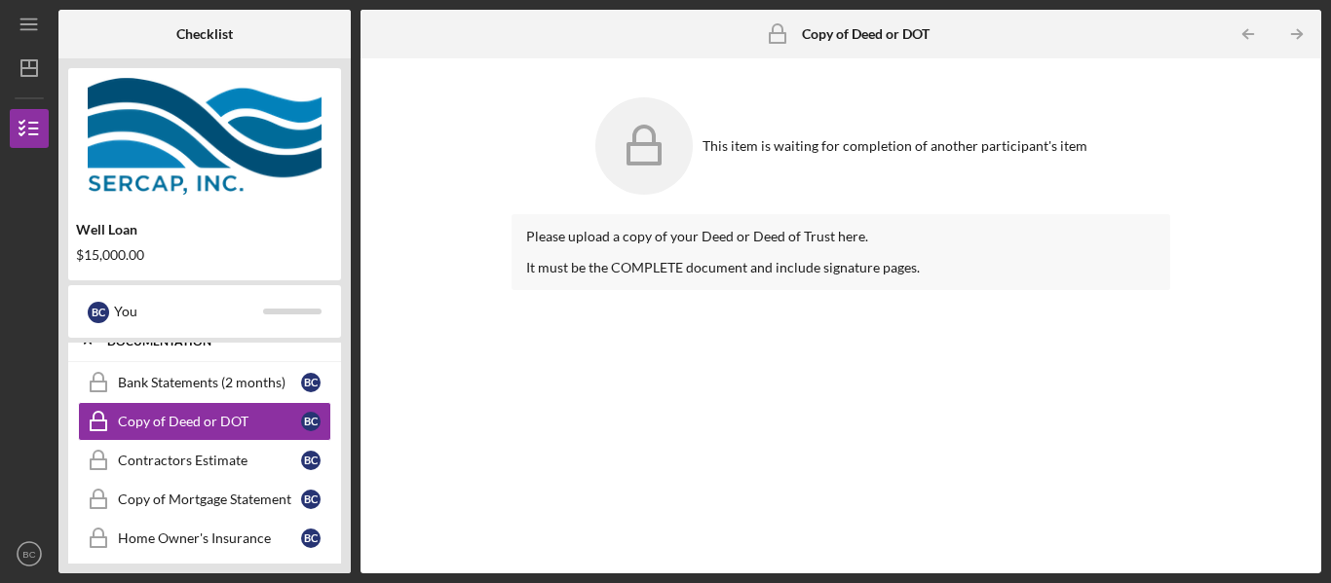
scroll to position [430, 0]
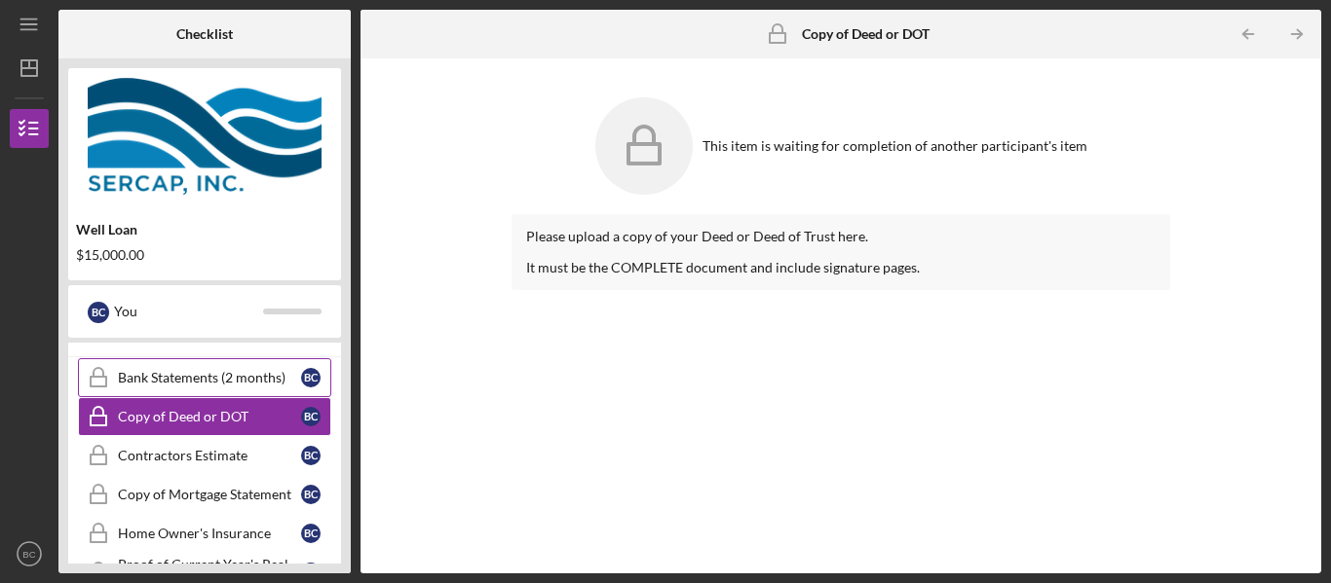
click at [259, 373] on div "Bank Statements (2 months)" at bounding box center [209, 378] width 183 height 16
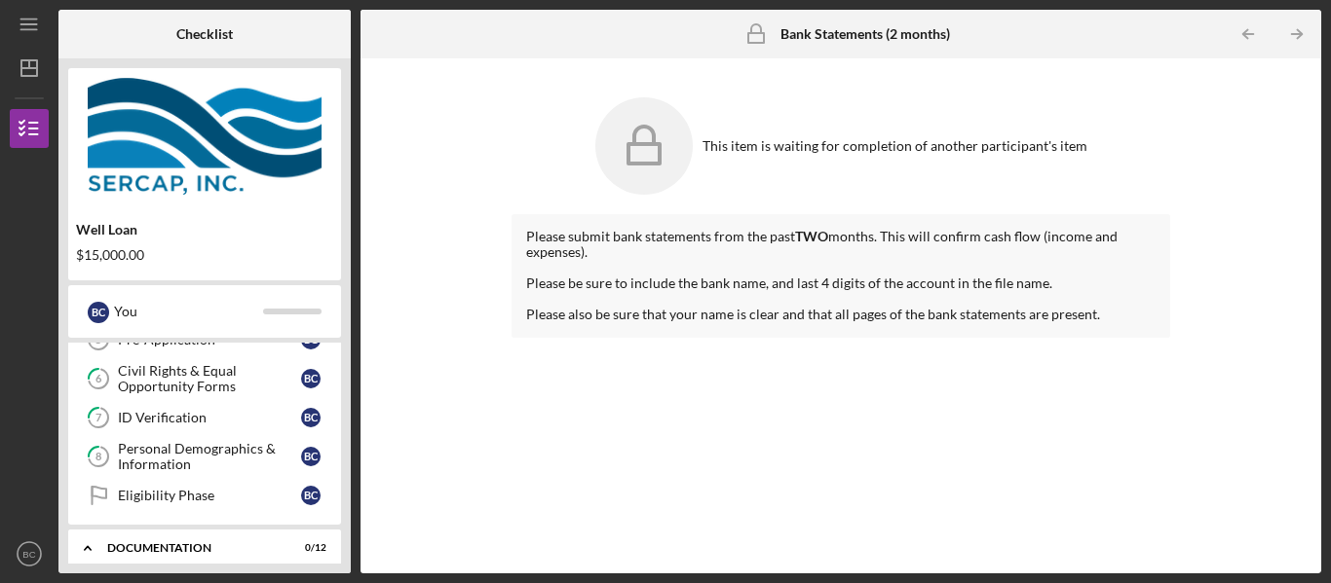
scroll to position [229, 0]
